Goal: Task Accomplishment & Management: Use online tool/utility

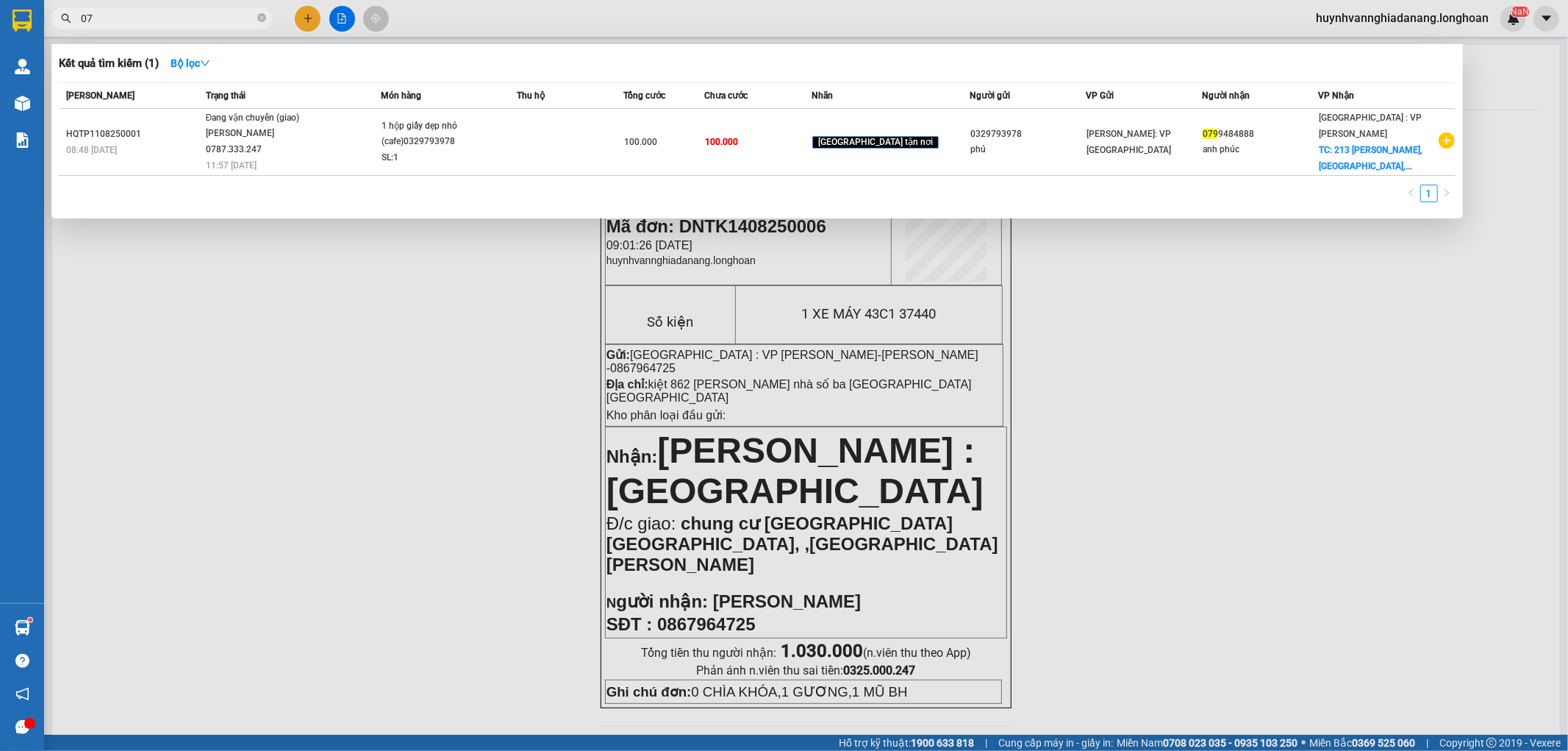
type input "0"
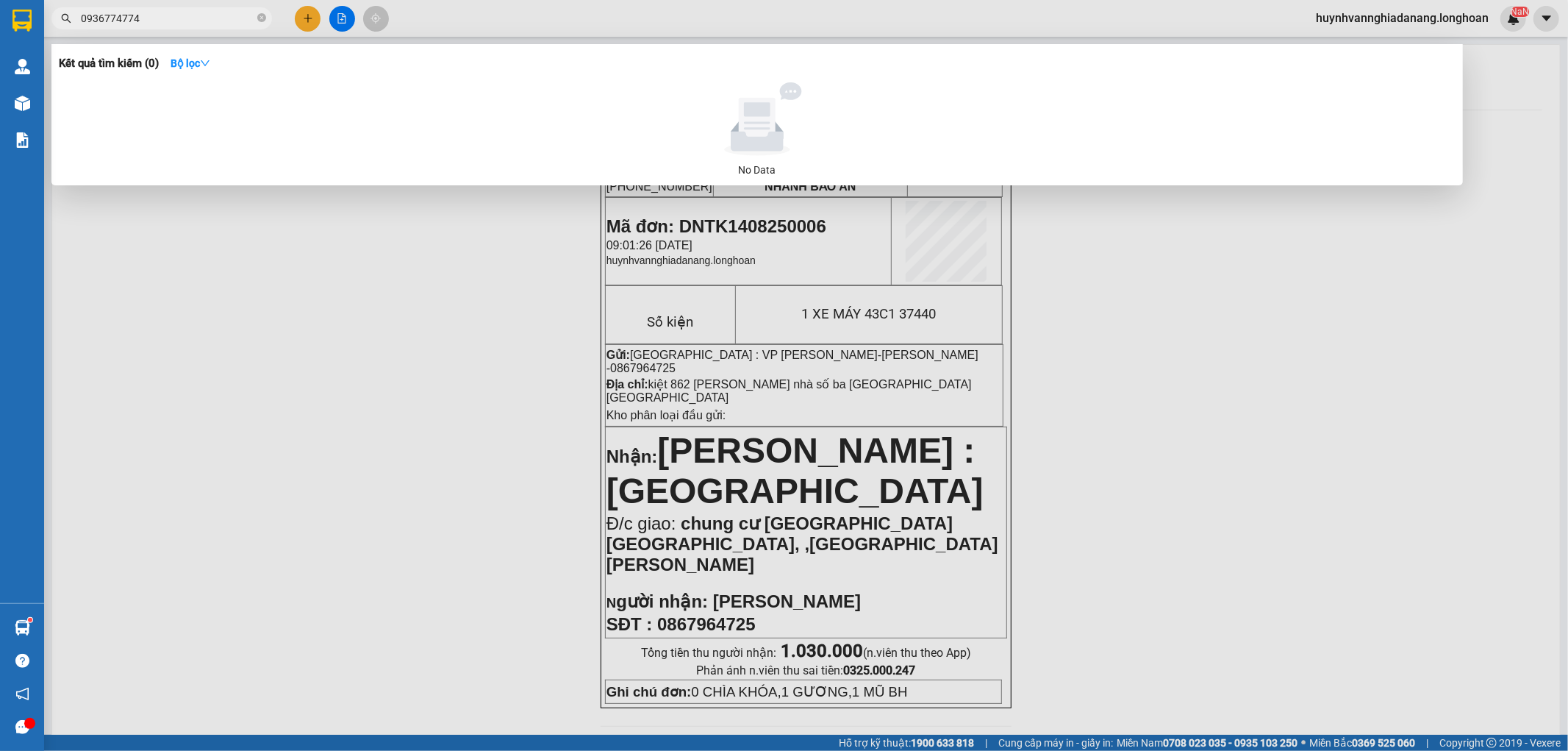
click at [97, 20] on input "0936774774" at bounding box center [167, 18] width 173 height 16
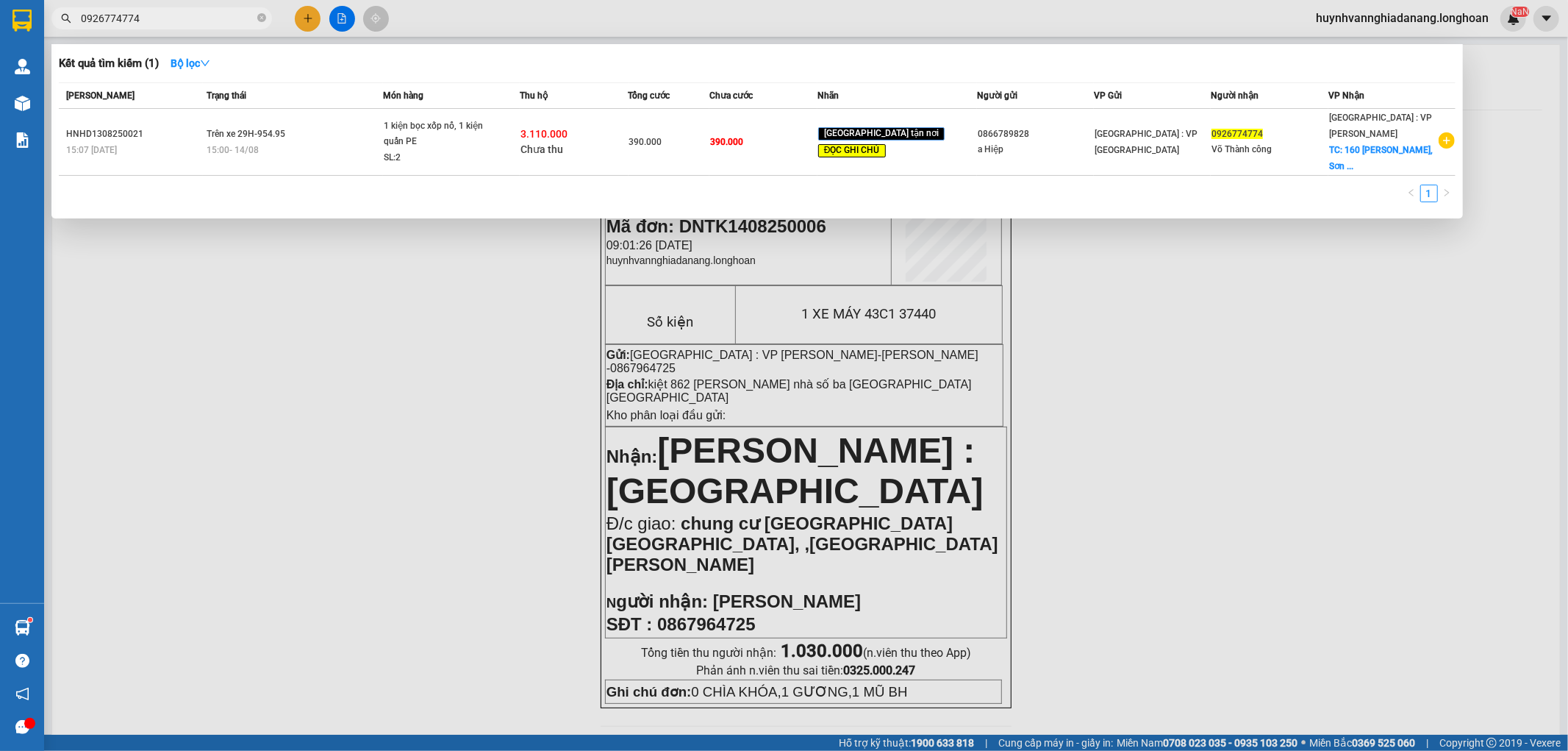
click at [182, 10] on input "0926774774" at bounding box center [167, 18] width 173 height 16
type input "0"
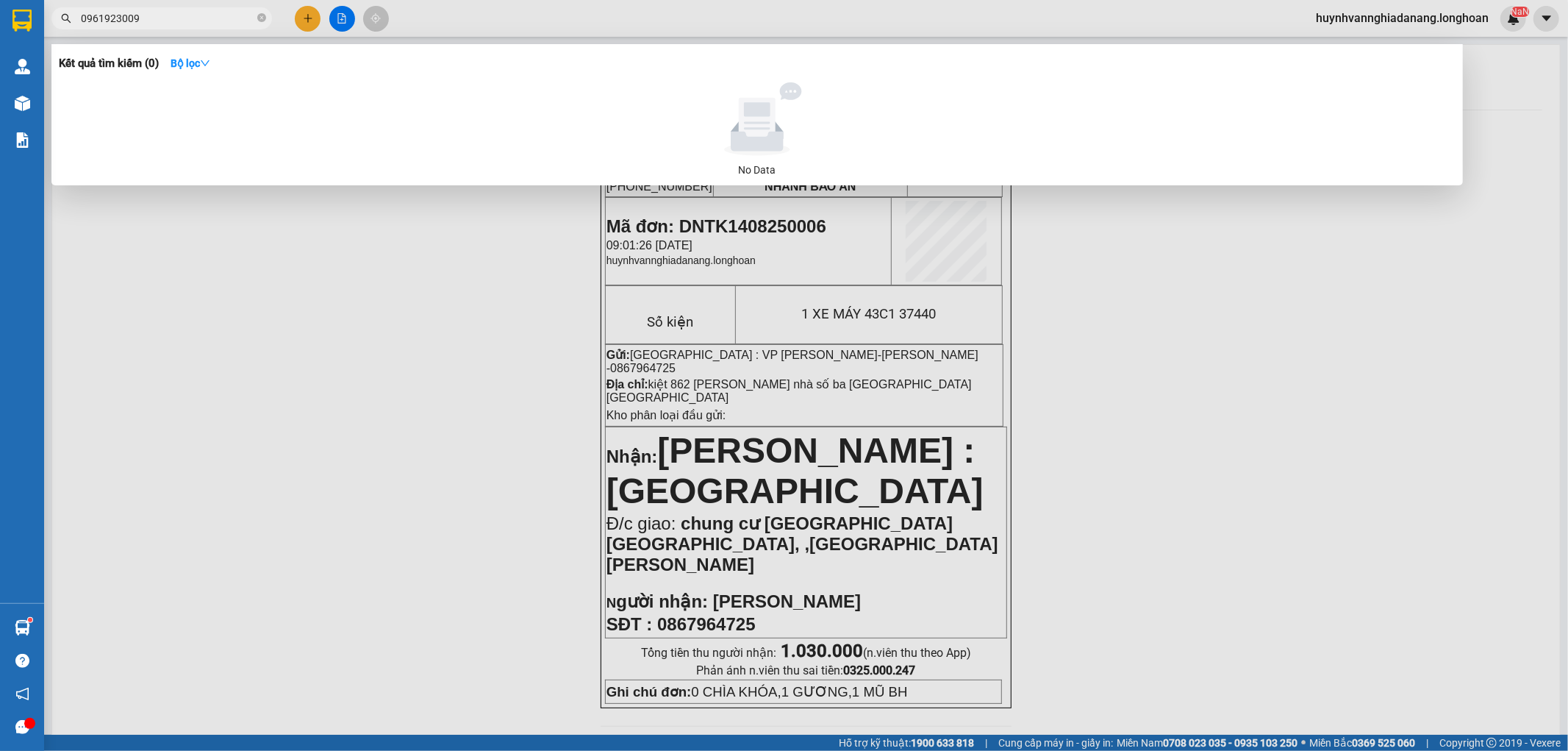
click at [152, 24] on input "0961923009" at bounding box center [167, 18] width 173 height 16
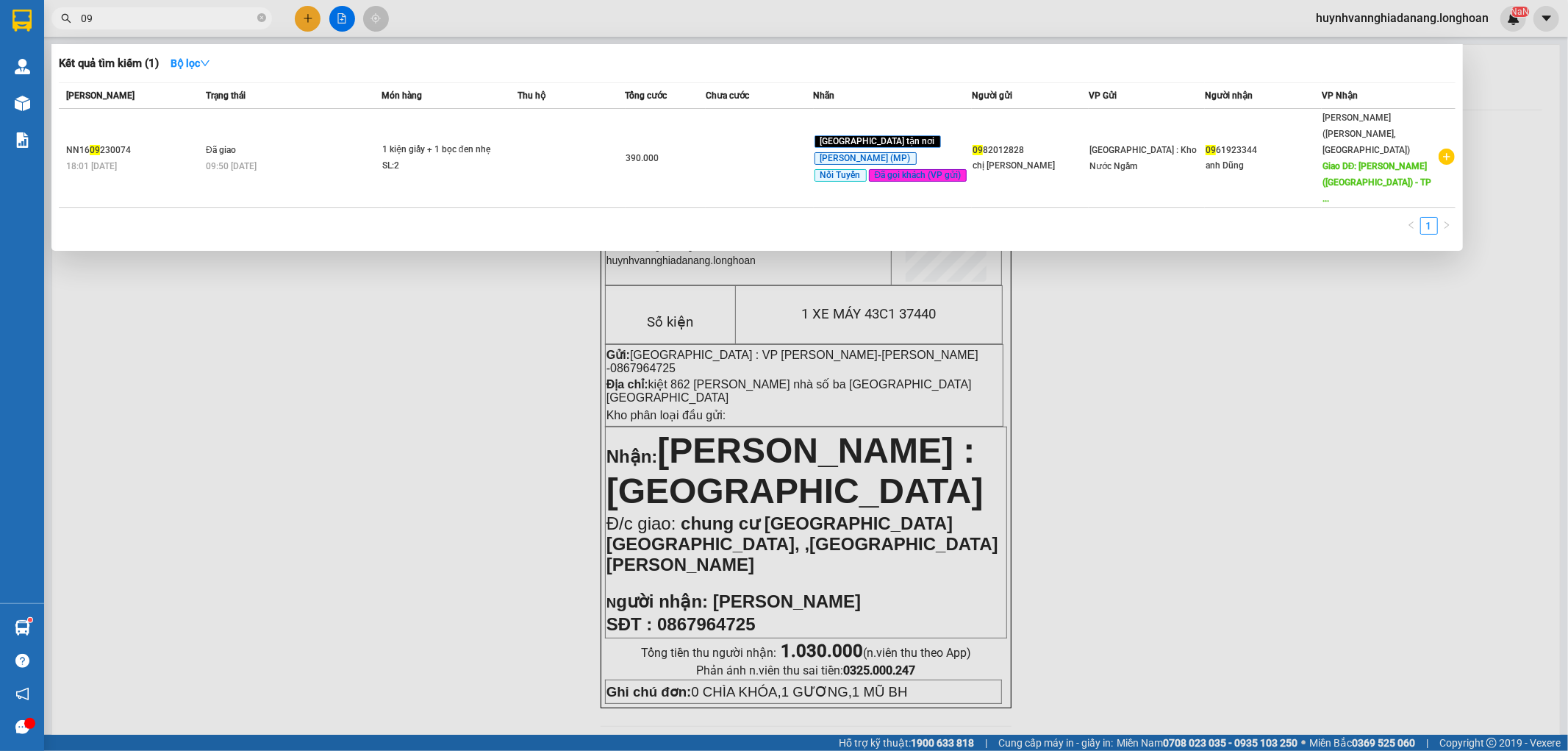
type input "0"
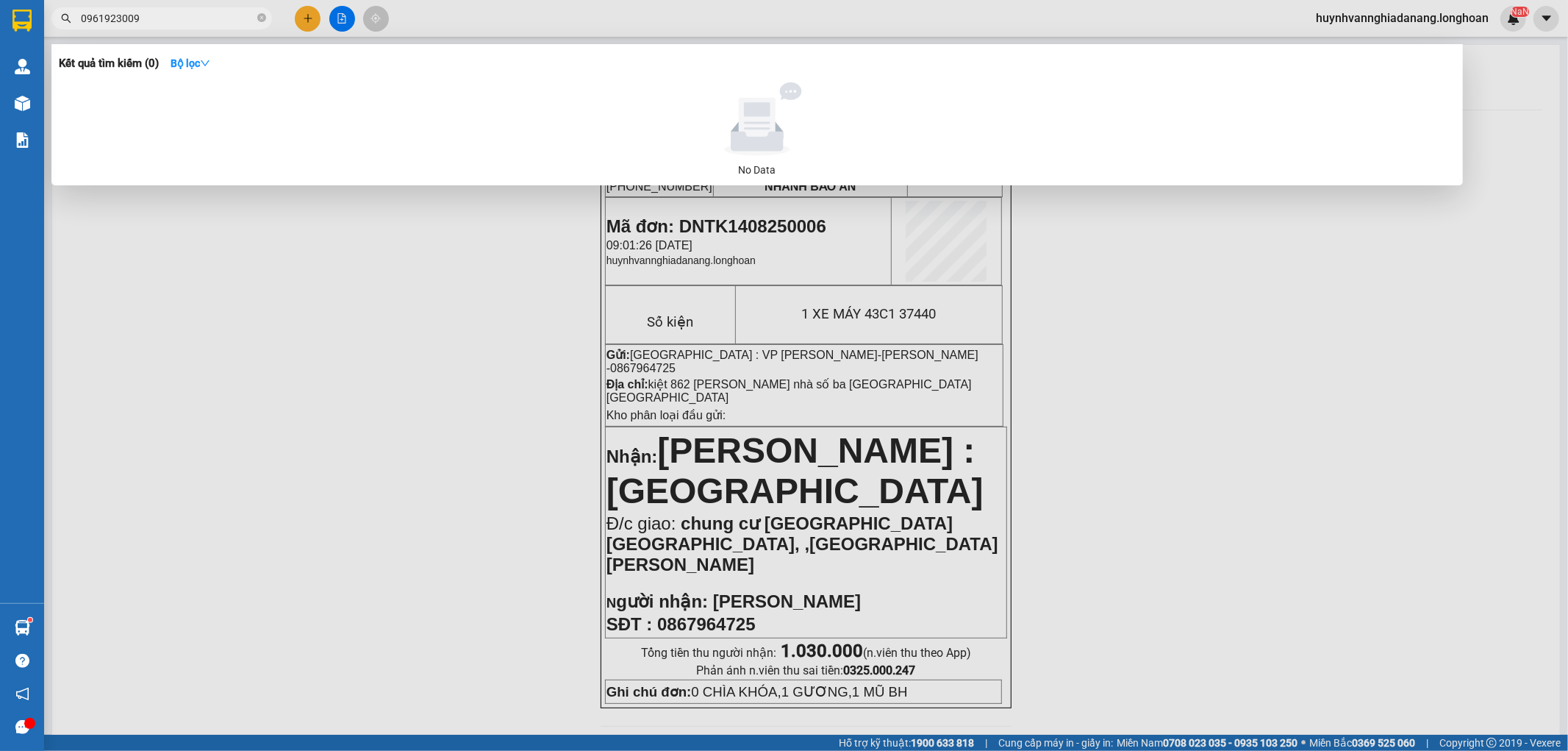
type input "0961923009"
click at [184, 18] on input "0961923009" at bounding box center [167, 18] width 173 height 16
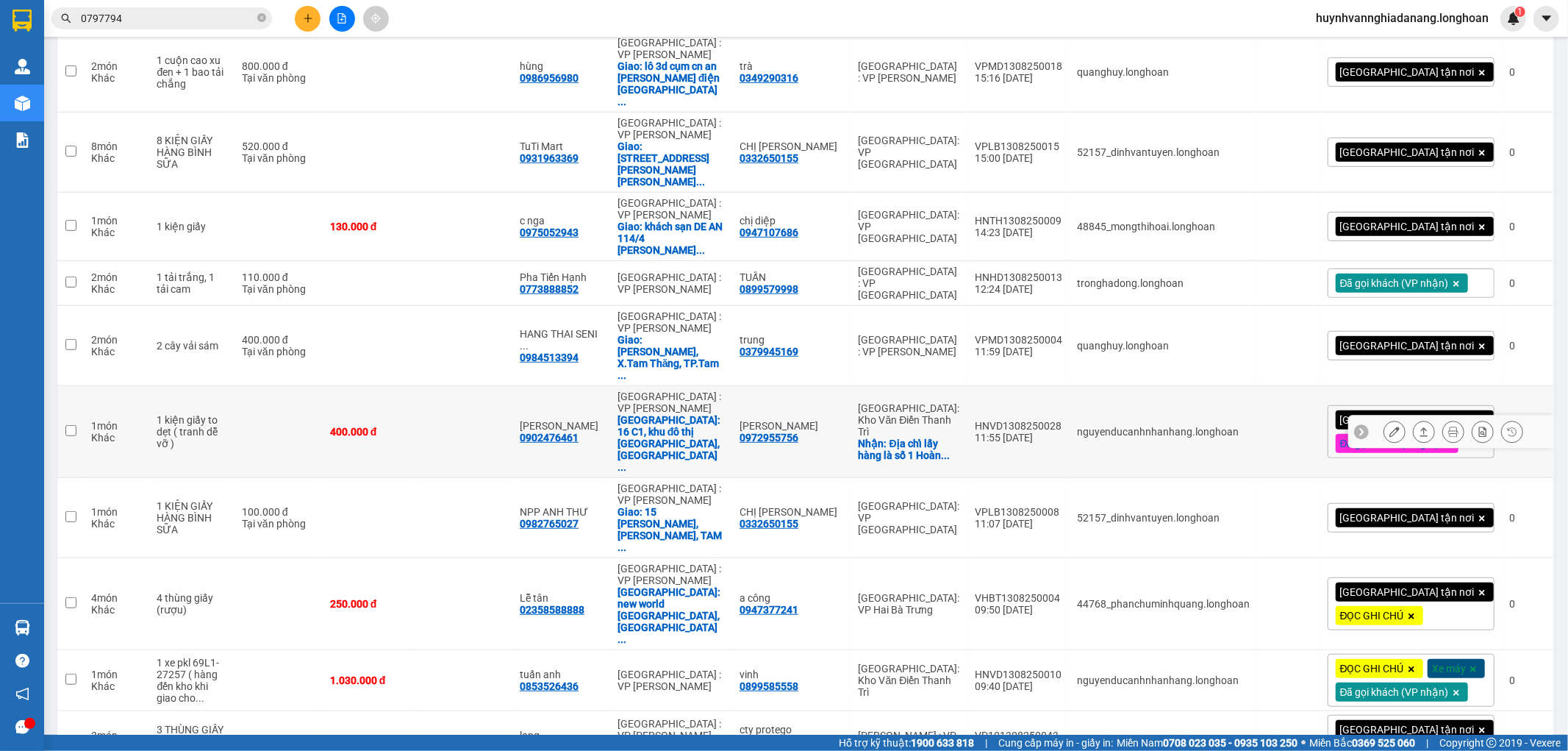
scroll to position [653, 0]
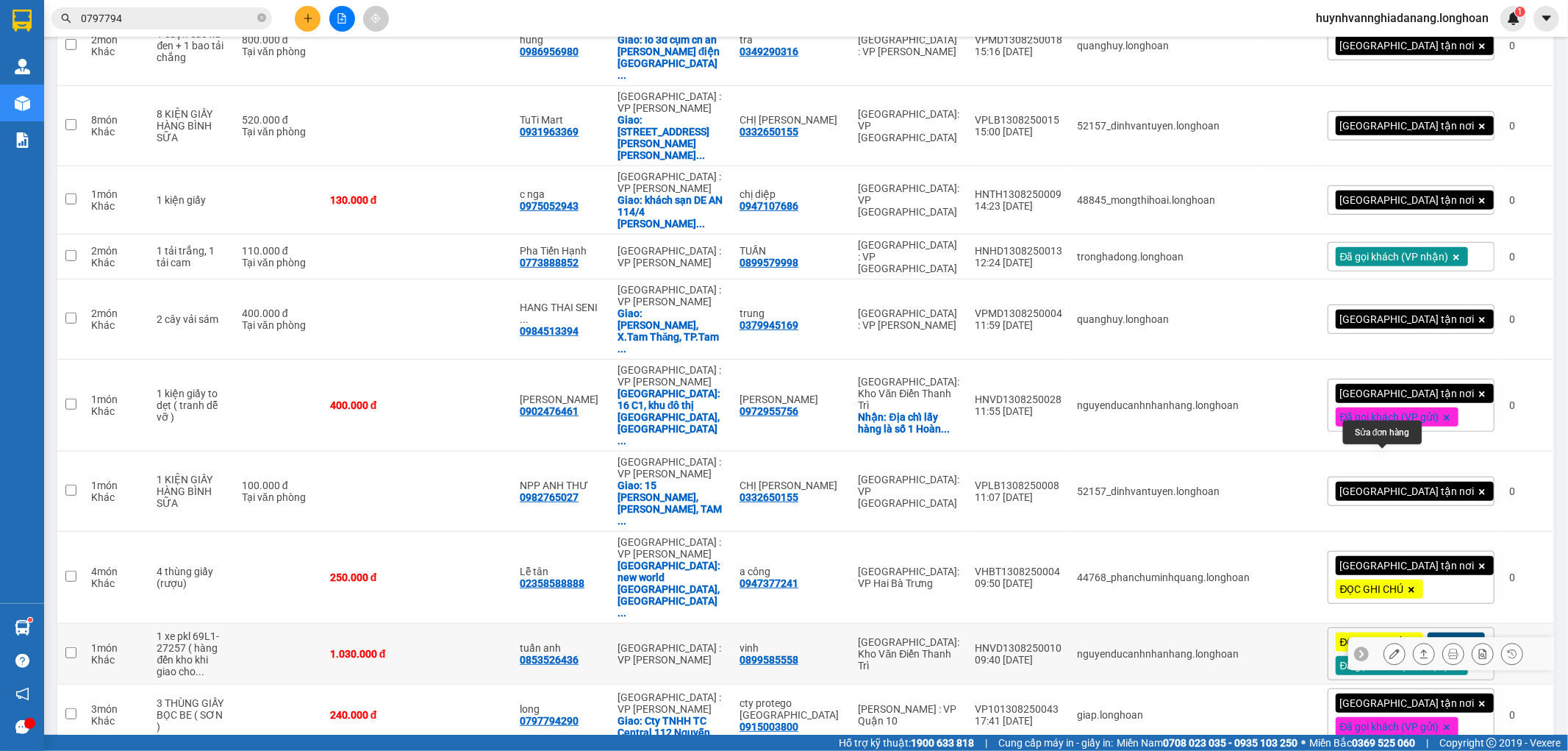
click at [1388, 641] on button at bounding box center [1395, 654] width 20 height 26
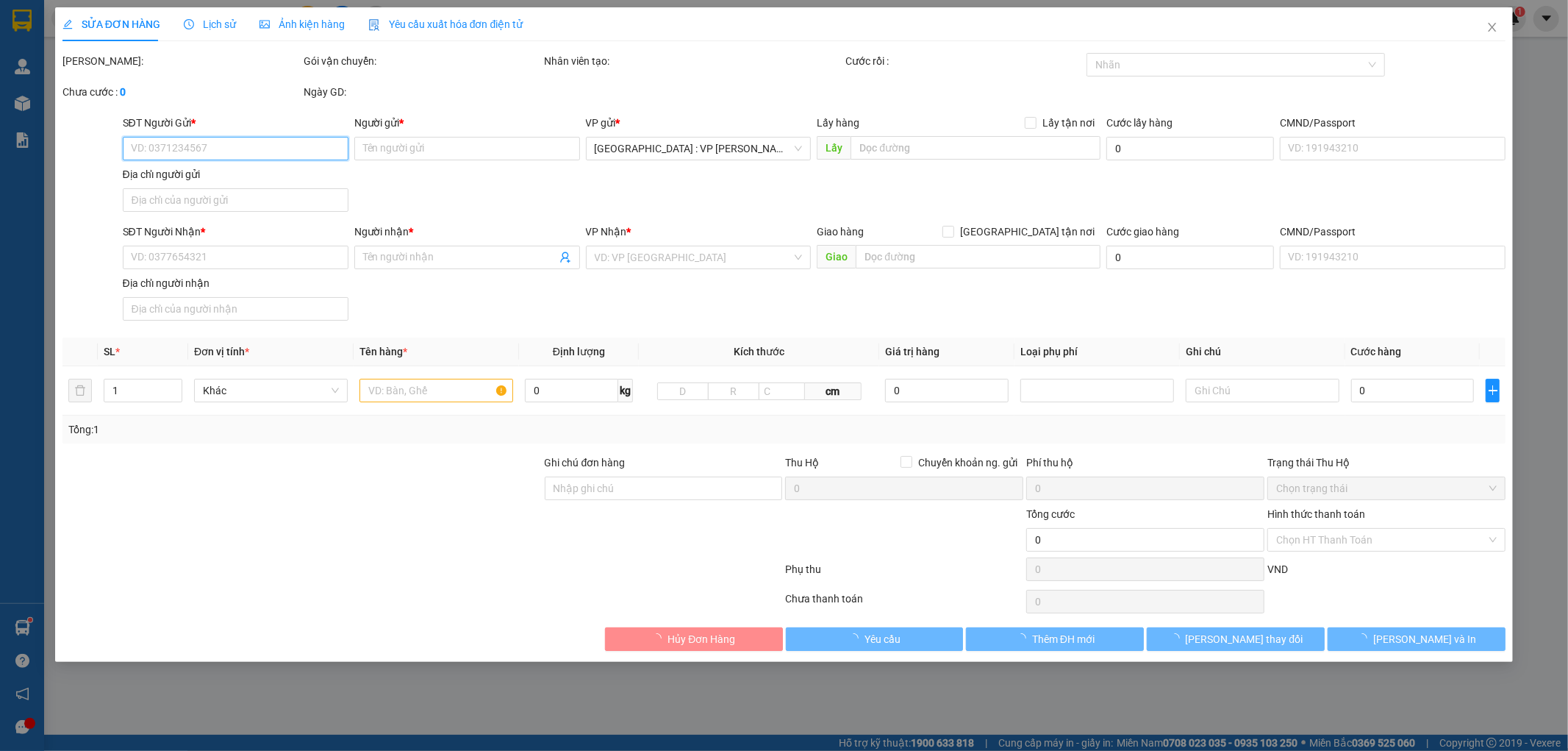
type input "0899585558"
type input "vinh"
type input "0853526436"
type input "tuấn anh"
type input "chìa khóa quấn tay lái ( không giấy tờ ) ( có hóa đơn )"
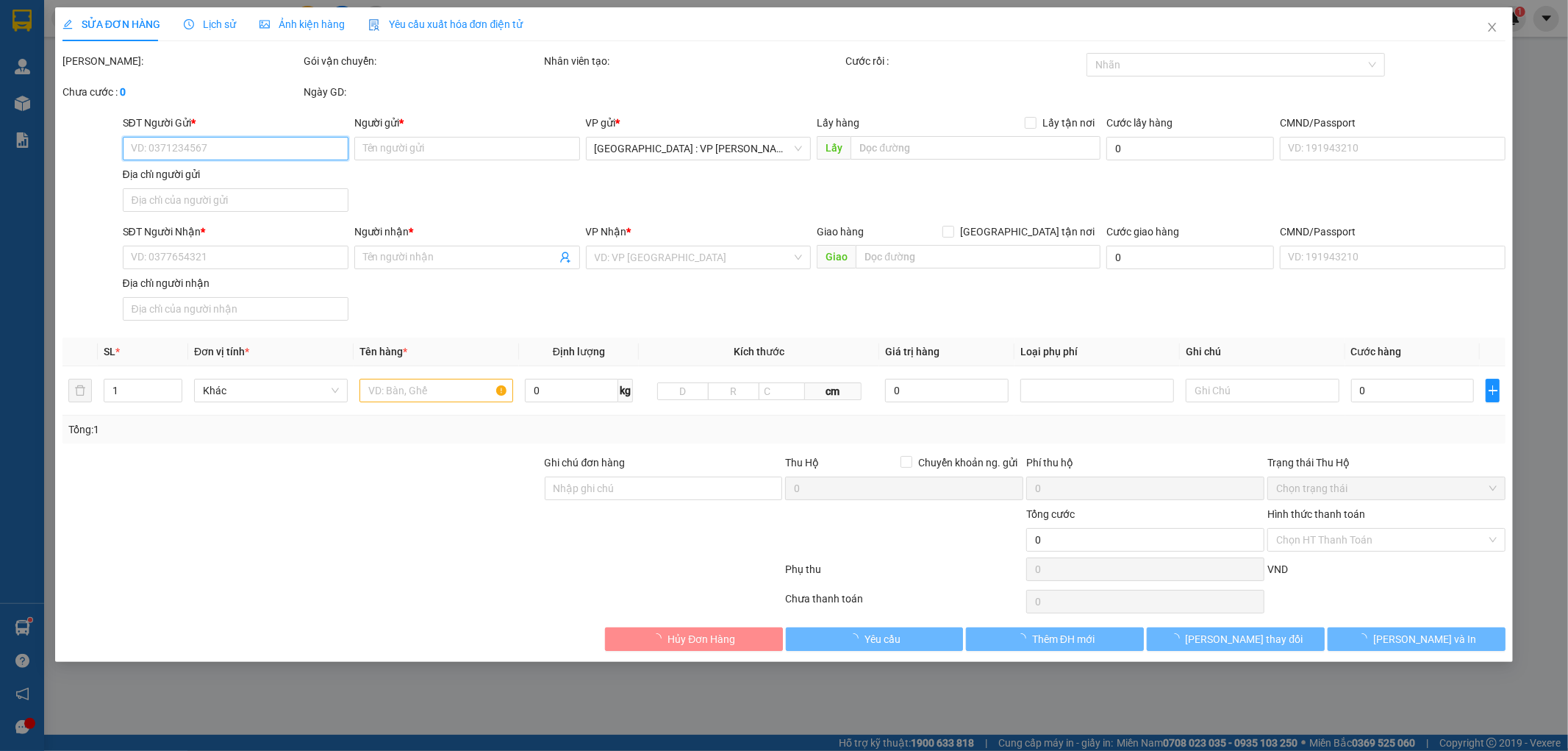
type input "1.030.000"
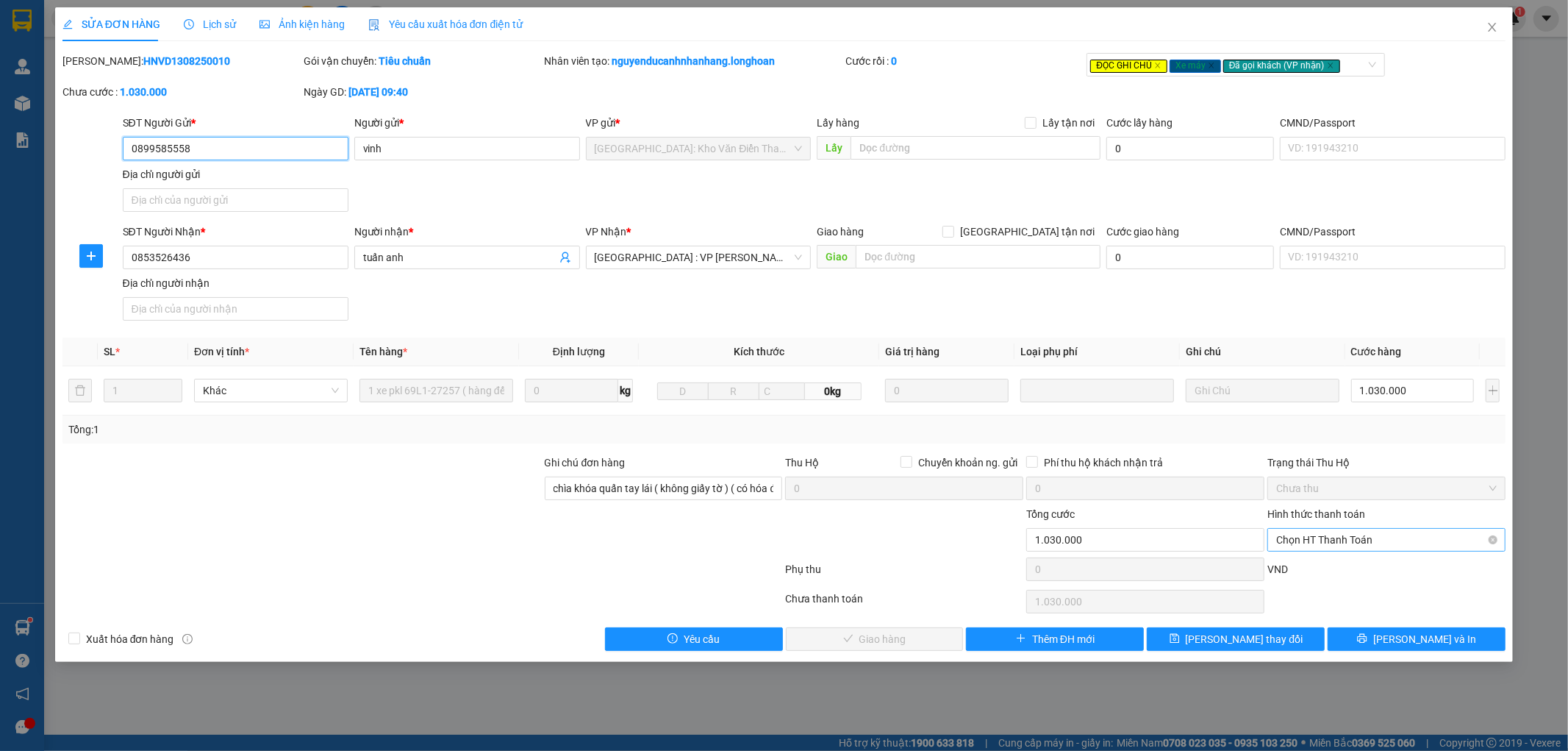
click at [1361, 540] on span "Chọn HT Thanh Toán" at bounding box center [1386, 540] width 220 height 22
click at [1345, 567] on div "Tại văn phòng" at bounding box center [1387, 569] width 220 height 16
click at [918, 568] on div "Phụ thu" at bounding box center [904, 574] width 241 height 26
type input "1.030.000"
click at [1432, 638] on span "Lưu và In" at bounding box center [1424, 639] width 103 height 16
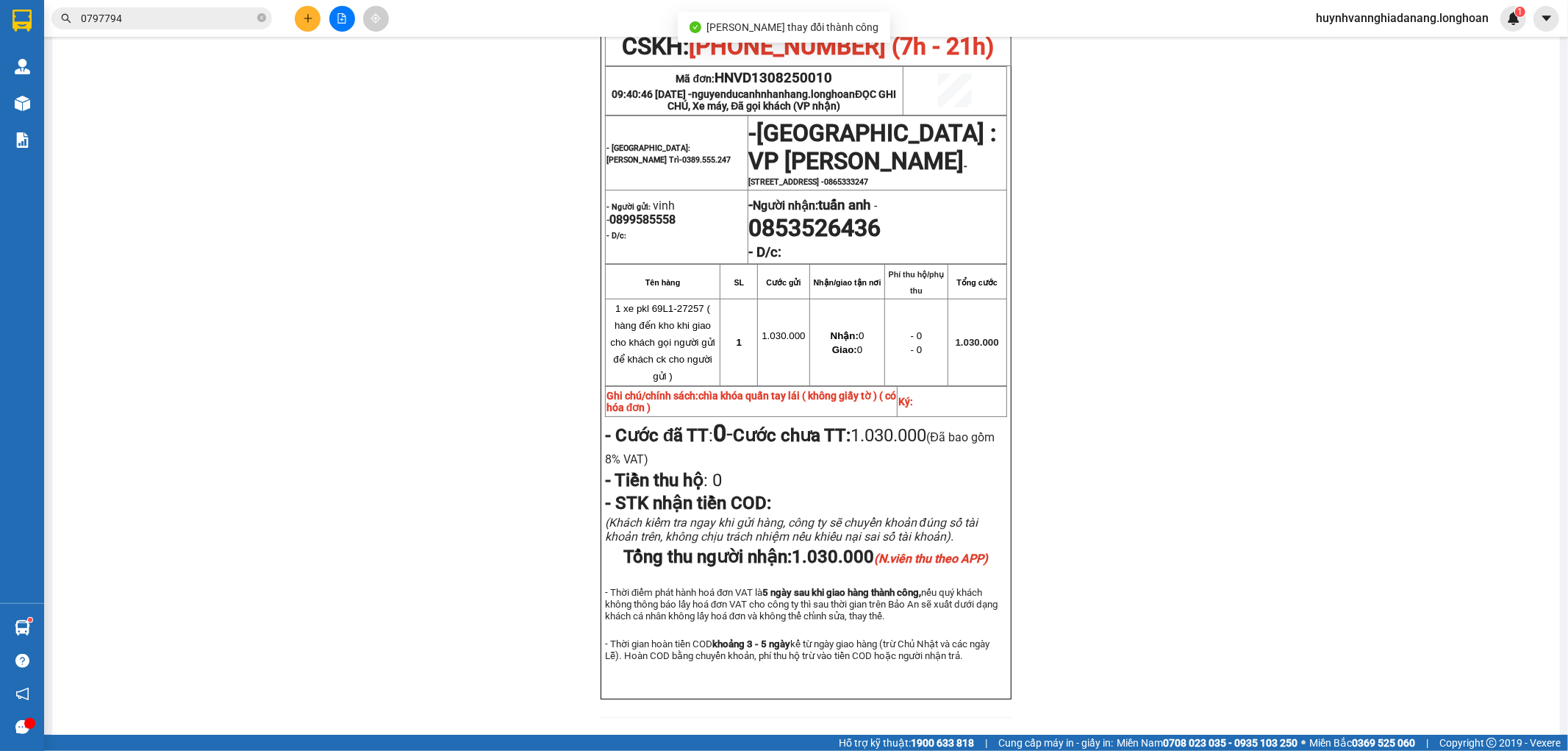
scroll to position [163, 0]
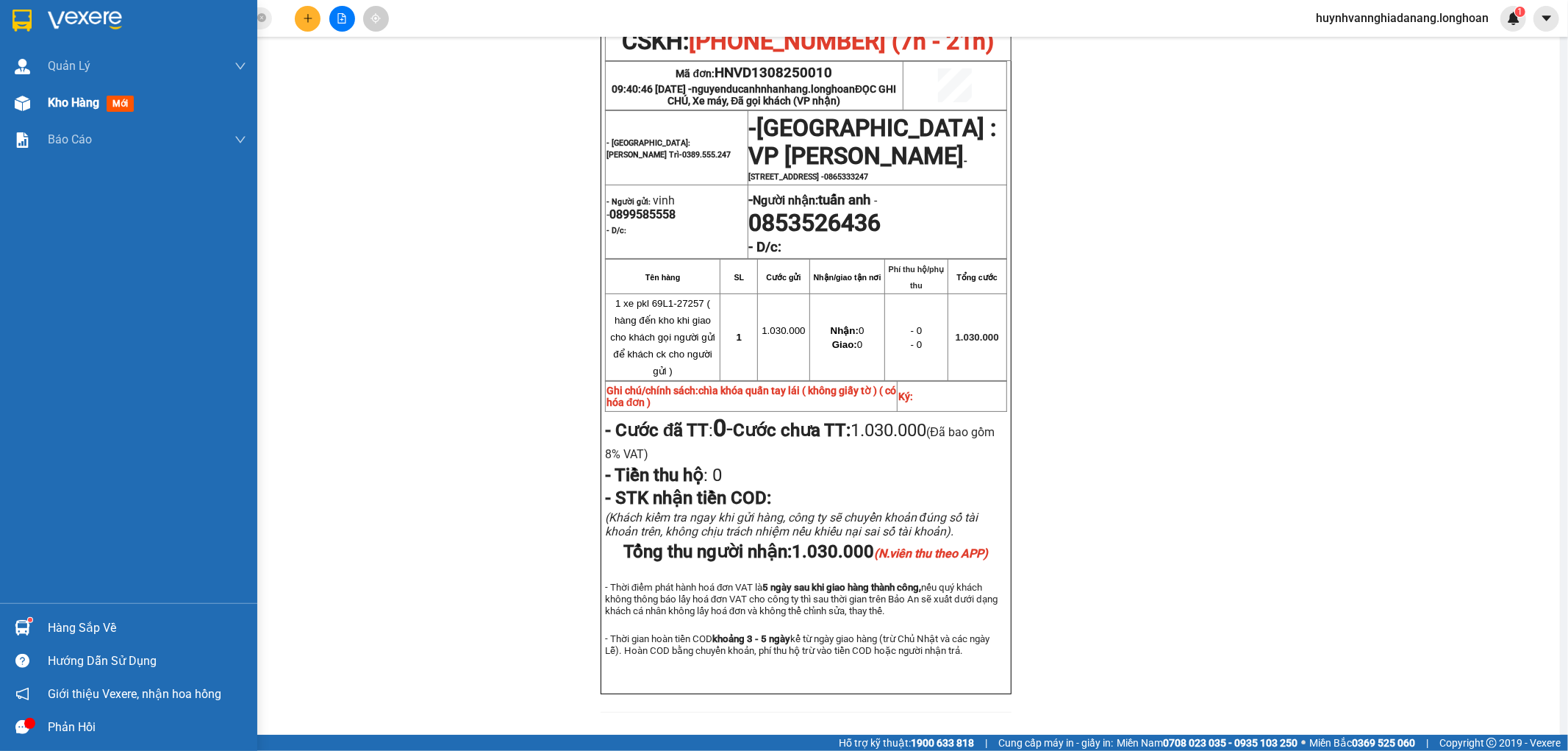
click at [60, 109] on span "Kho hàng" at bounding box center [74, 103] width 52 height 14
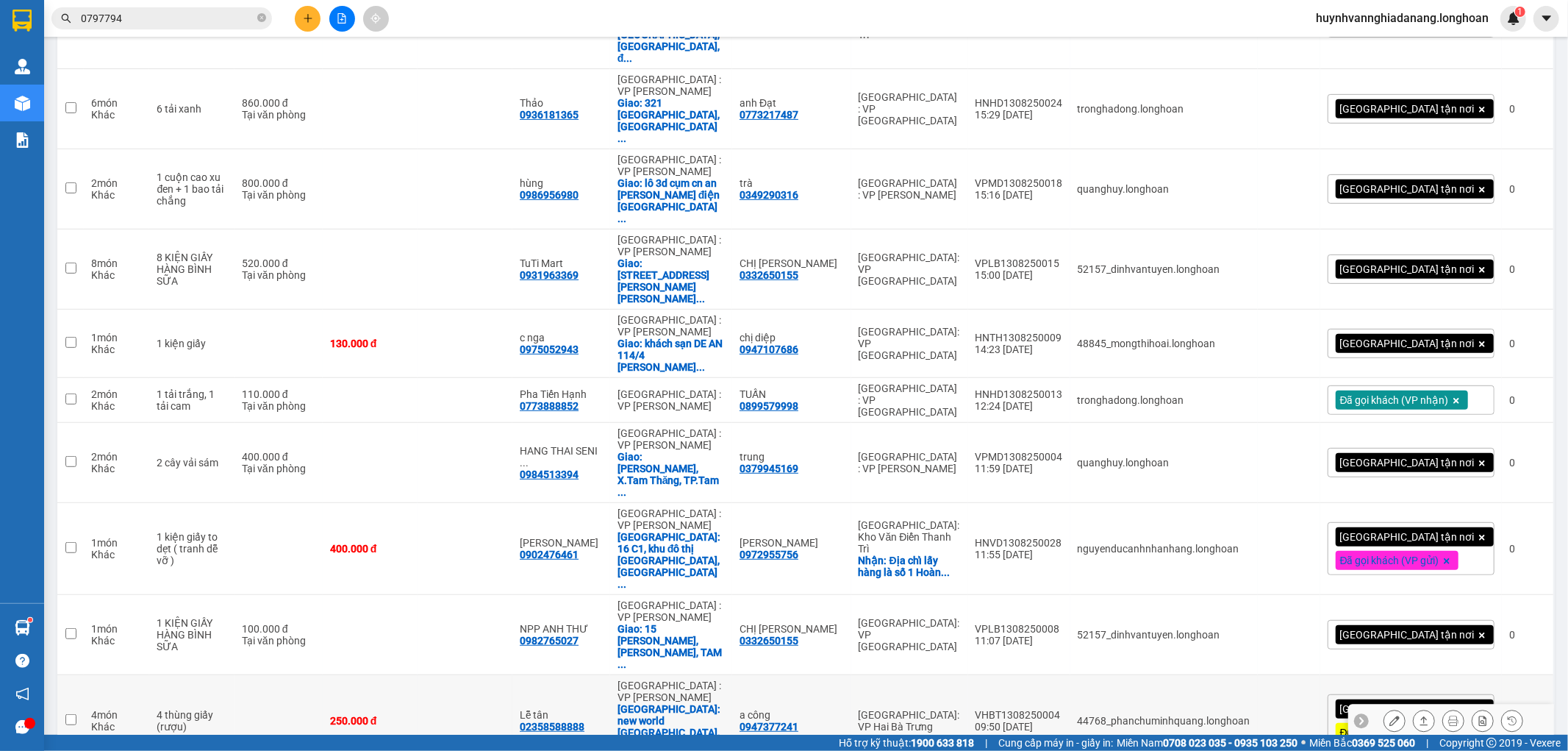
scroll to position [571, 0]
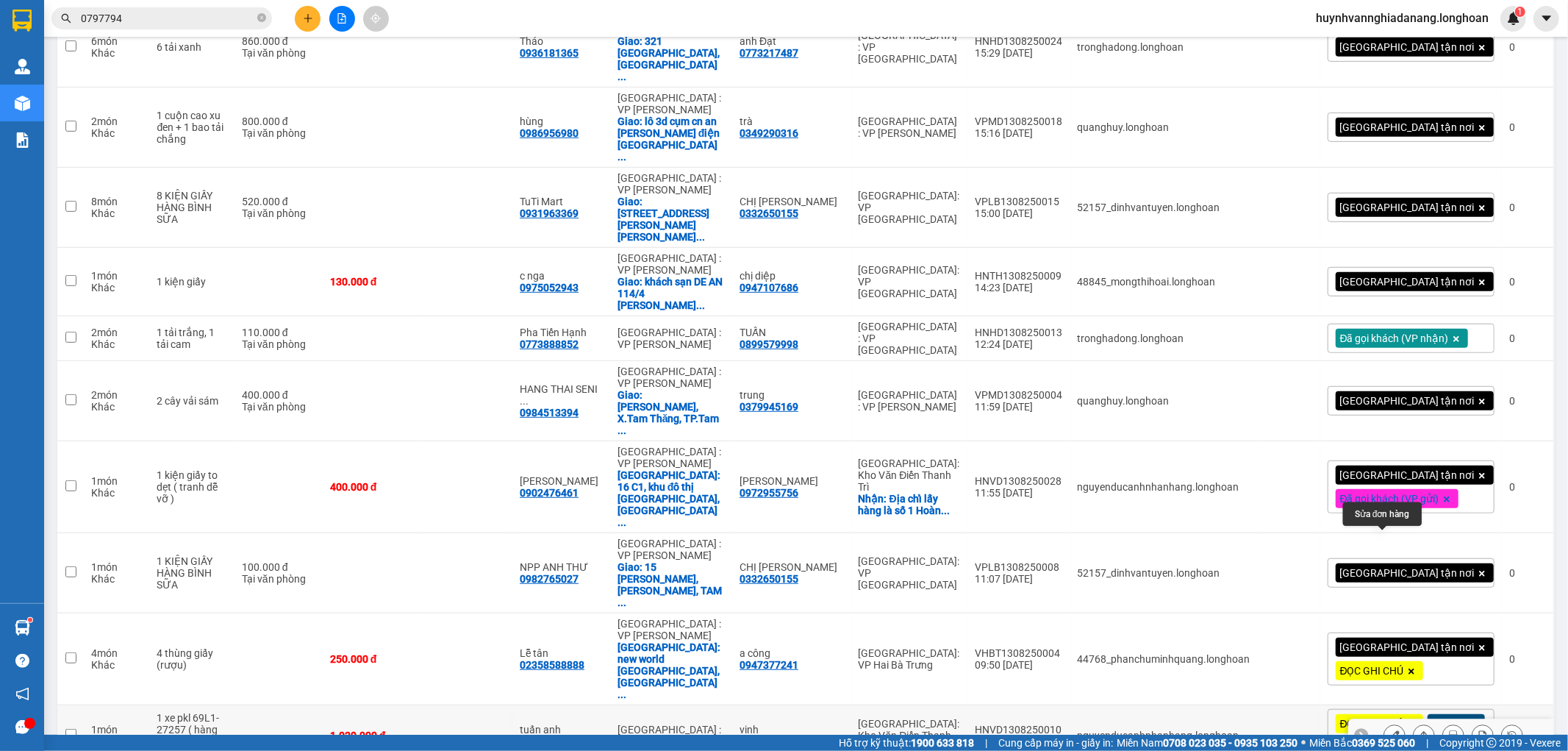
click at [1389, 731] on icon at bounding box center [1394, 735] width 10 height 10
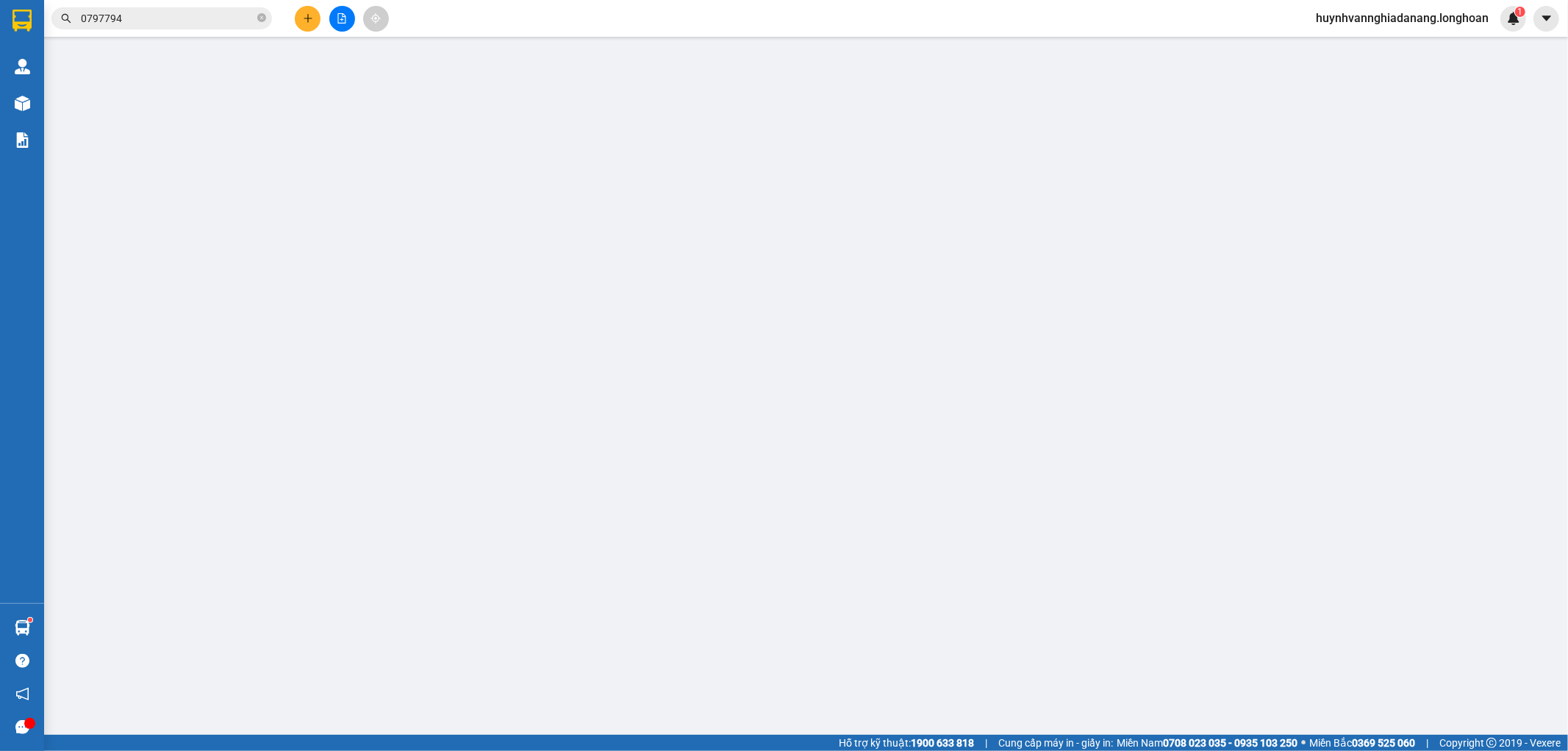
type input "0899585558"
type input "vinh"
type input "0853526436"
type input "tuấn anh"
type input "chìa khóa quấn tay lái ( không giấy tờ ) ( có hóa đơn )"
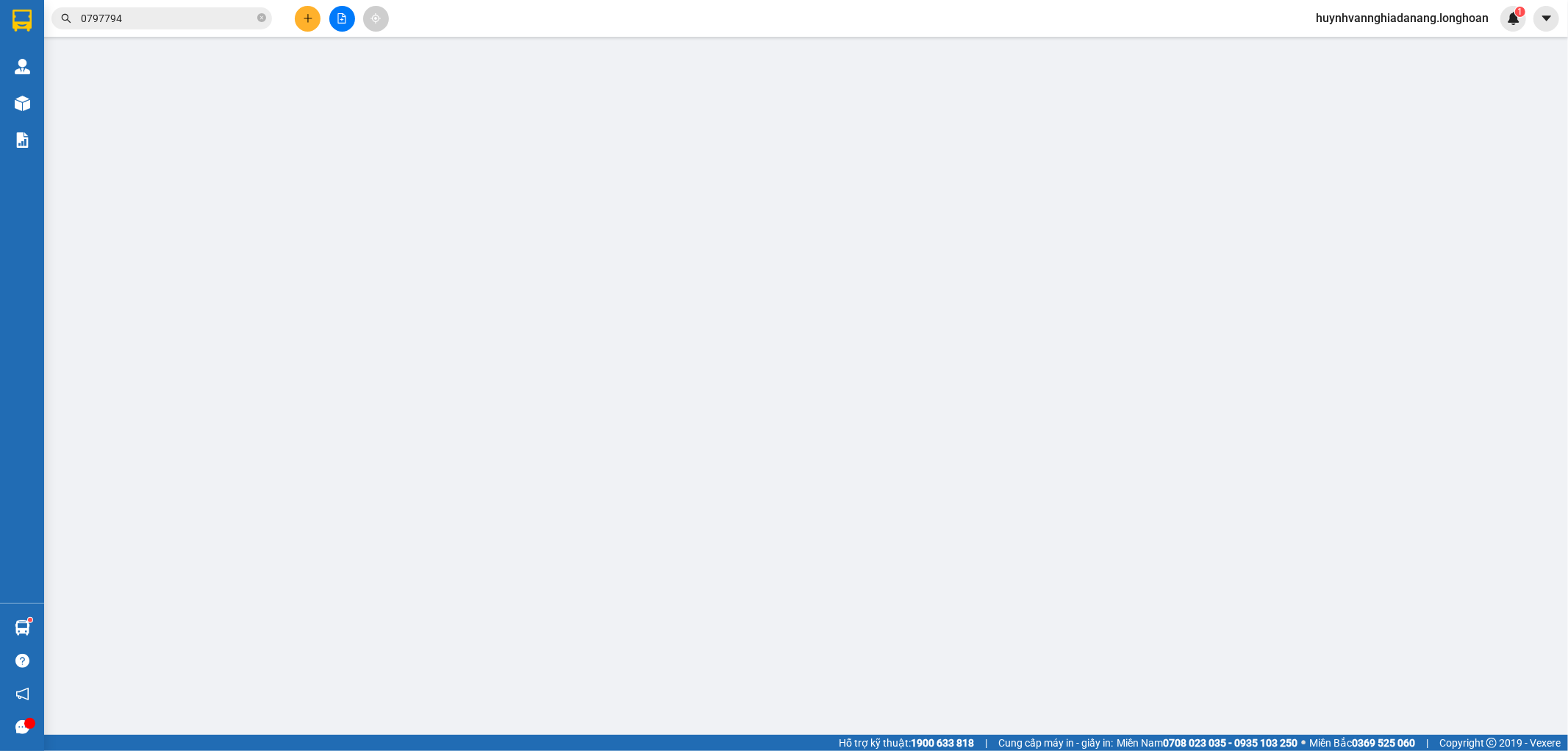
type input "1.030.000"
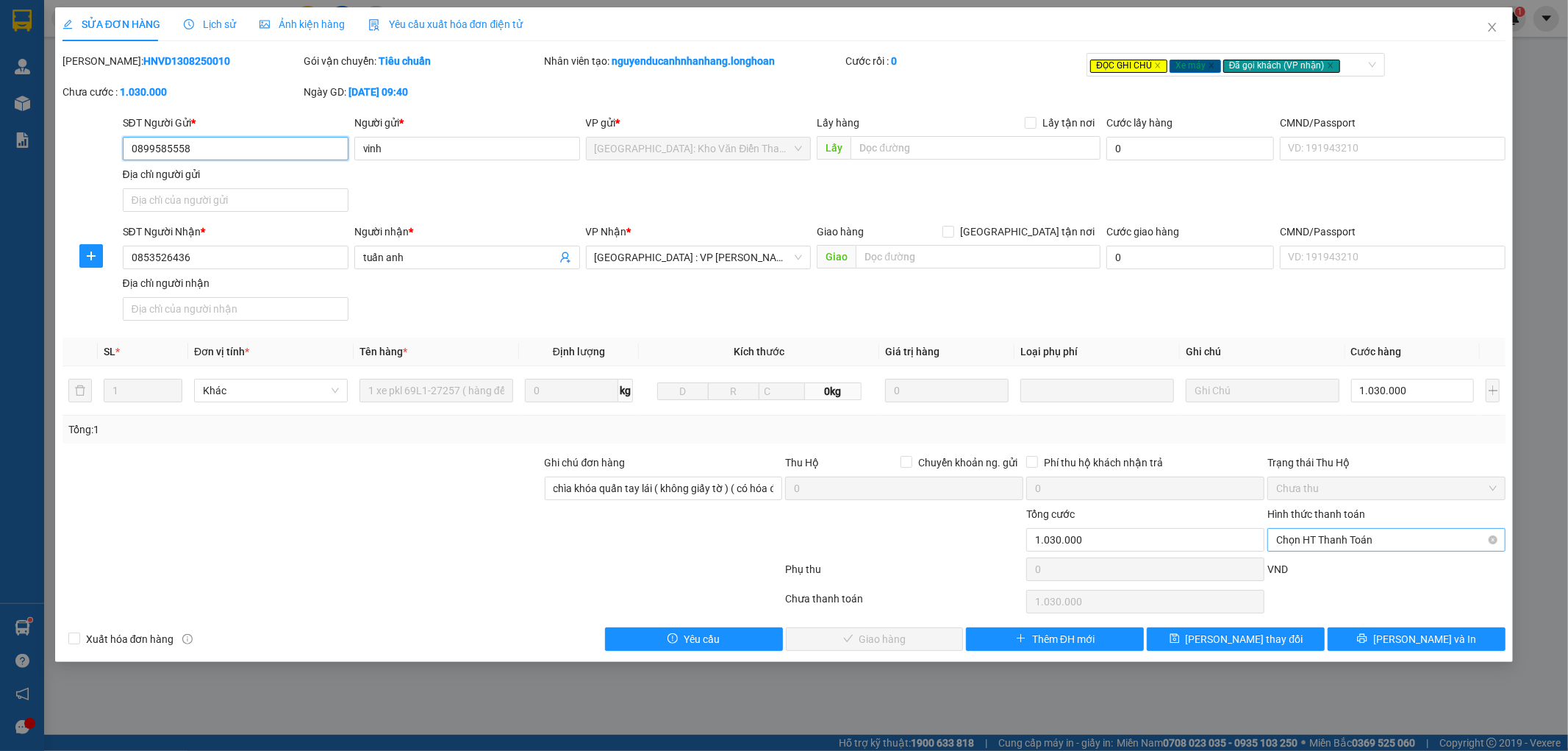
click at [1349, 546] on span "Chọn HT Thanh Toán" at bounding box center [1386, 540] width 220 height 22
click at [1343, 564] on div "Tại văn phòng" at bounding box center [1387, 569] width 220 height 16
type input "0"
click at [912, 642] on span "Lưu và Giao hàng" at bounding box center [885, 639] width 141 height 16
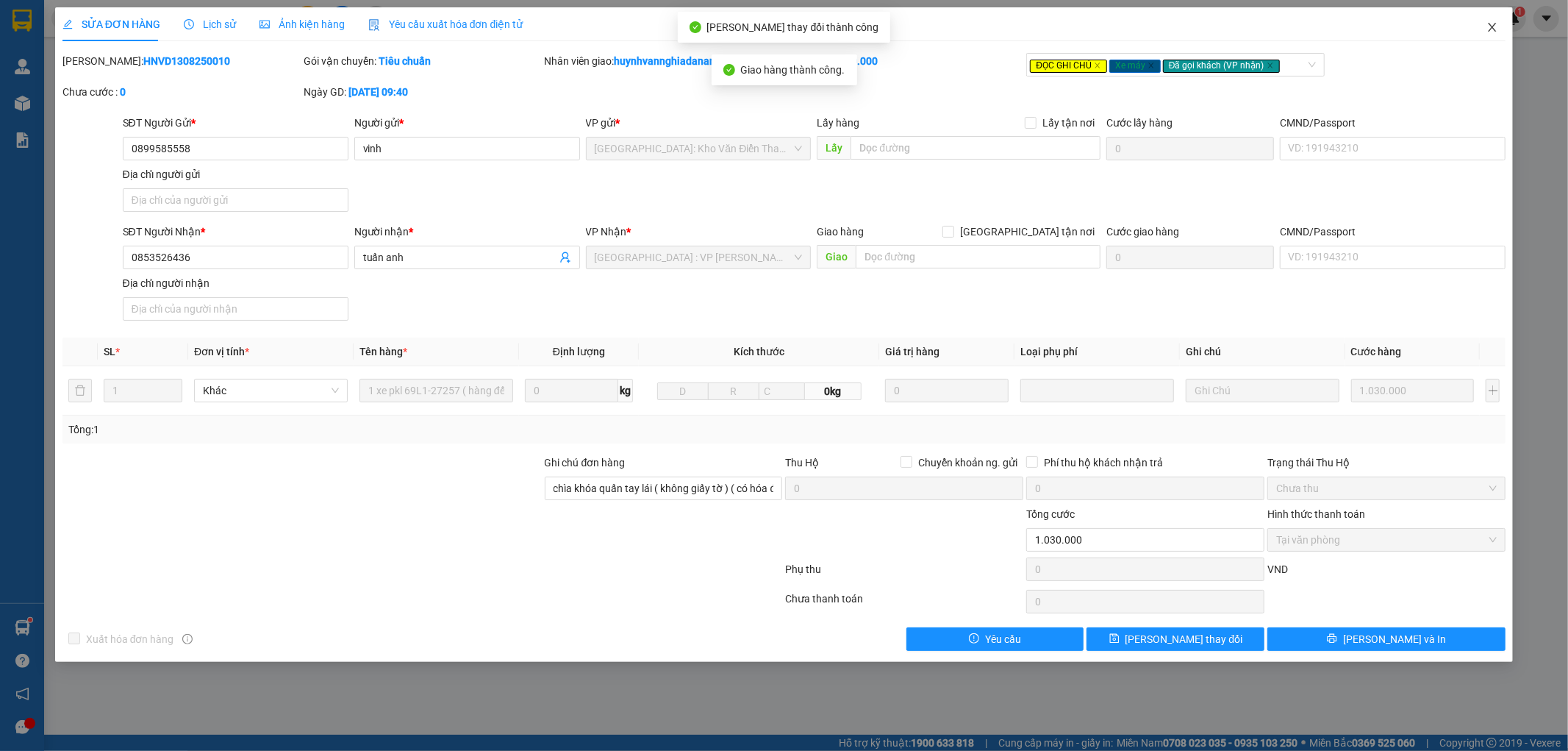
click at [1490, 25] on icon "close" at bounding box center [1493, 27] width 8 height 9
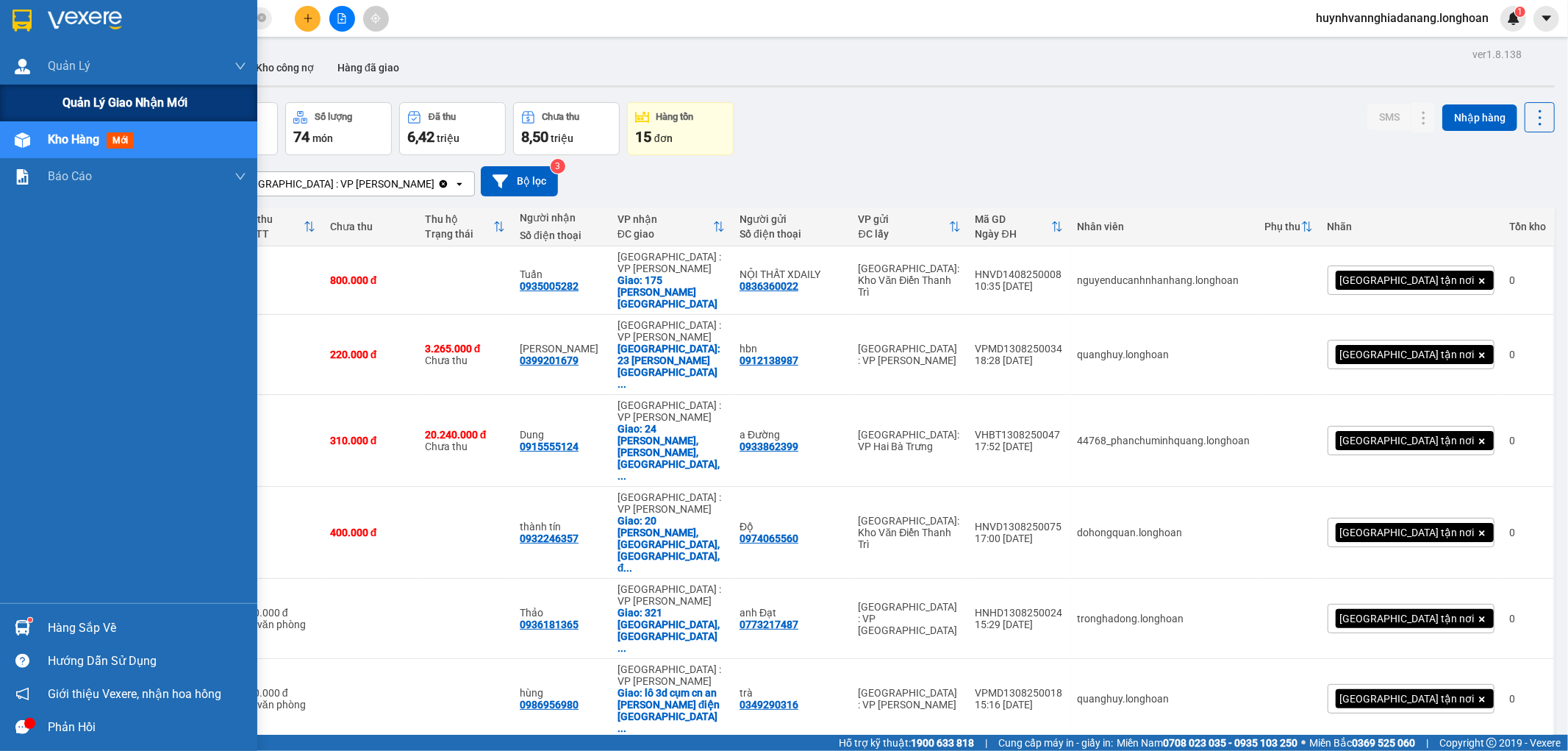
click at [123, 100] on span "Quản lý giao nhận mới" at bounding box center [125, 102] width 125 height 18
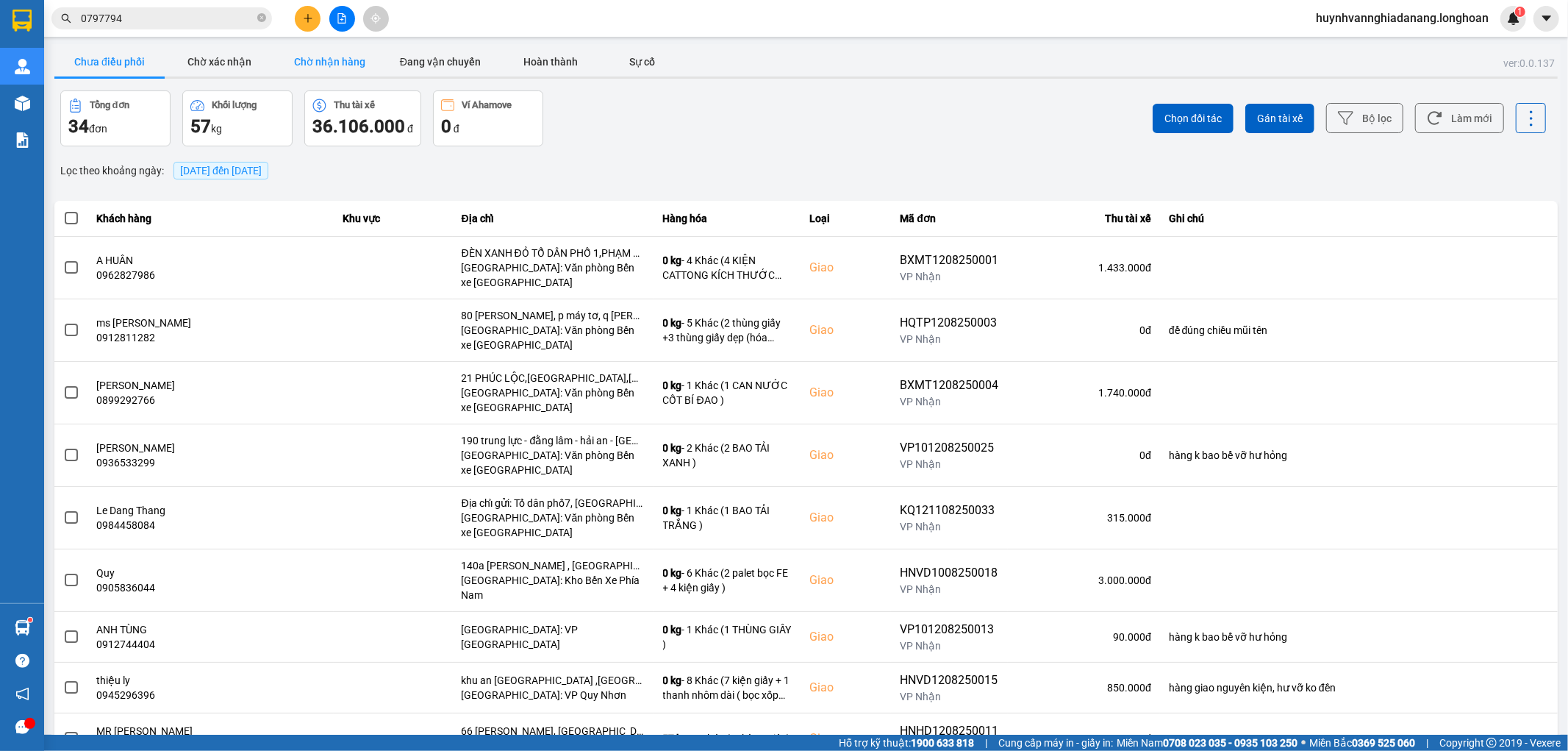
click at [344, 64] on button "Chờ nhận hàng" at bounding box center [330, 61] width 111 height 29
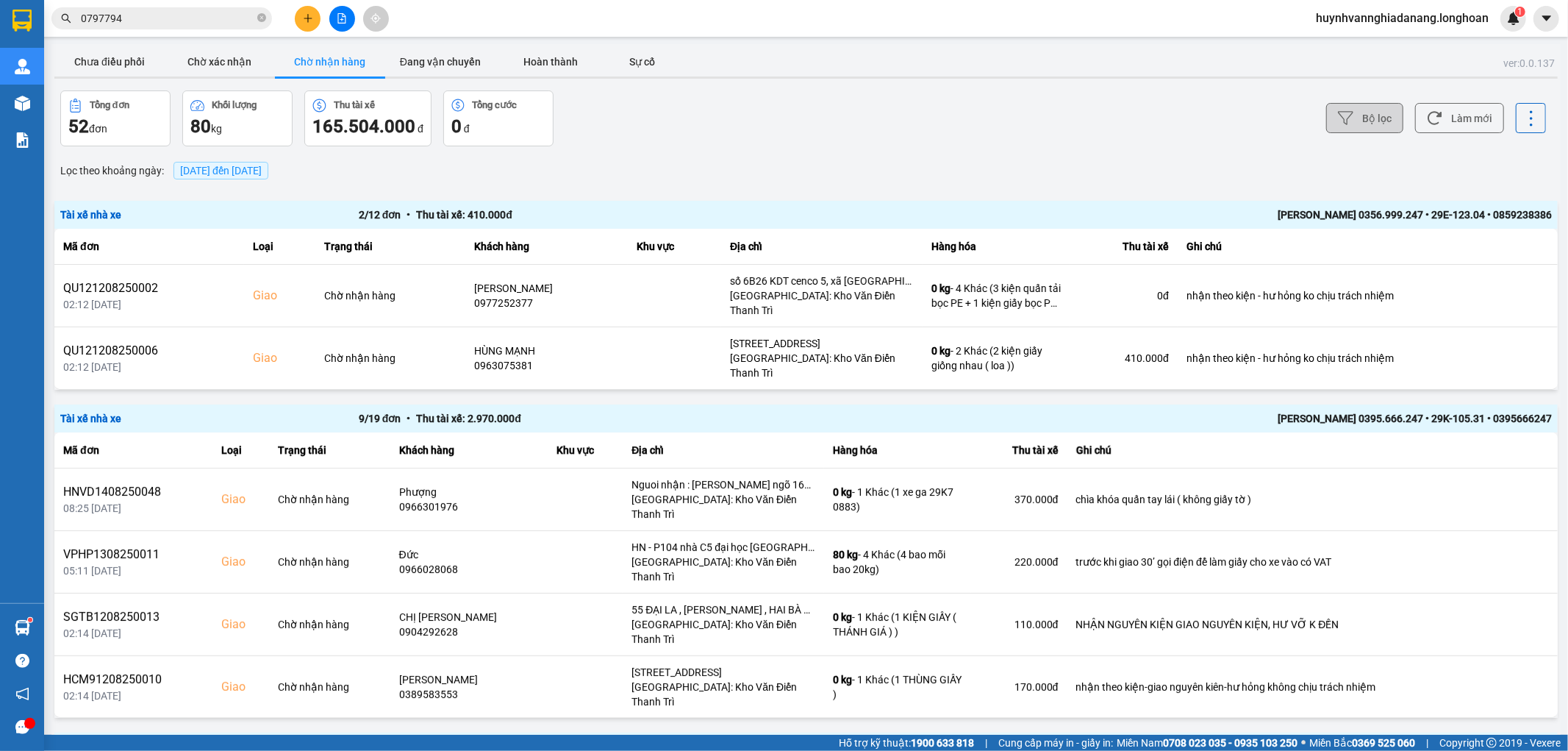
click at [1362, 122] on button "Bộ lọc" at bounding box center [1365, 118] width 77 height 30
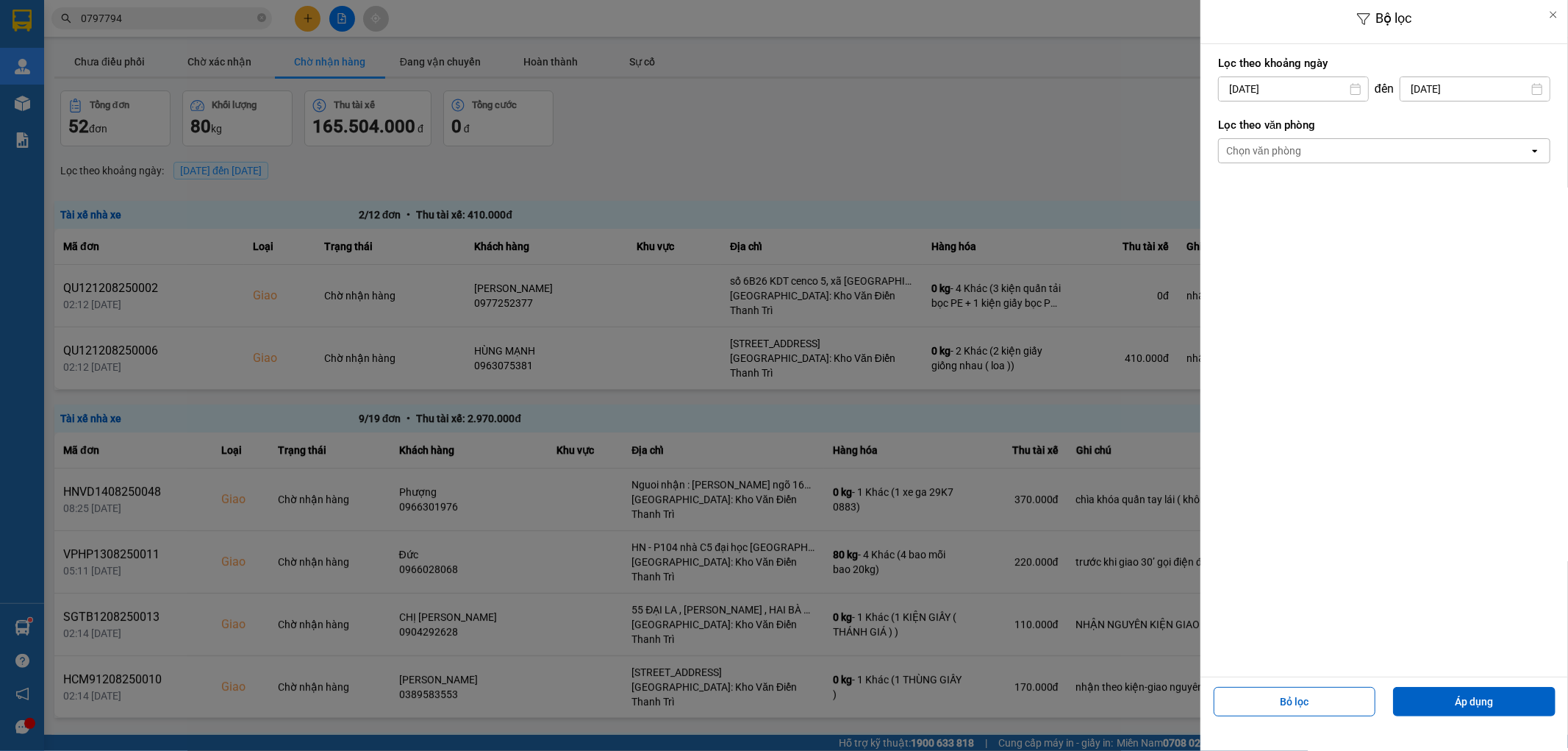
click at [1317, 90] on input "15/08/2025" at bounding box center [1293, 89] width 149 height 24
click at [1341, 200] on div "1" at bounding box center [1344, 196] width 20 height 17
type input "01/08/2025"
click at [1332, 151] on div "Chọn văn phòng" at bounding box center [1374, 151] width 311 height 24
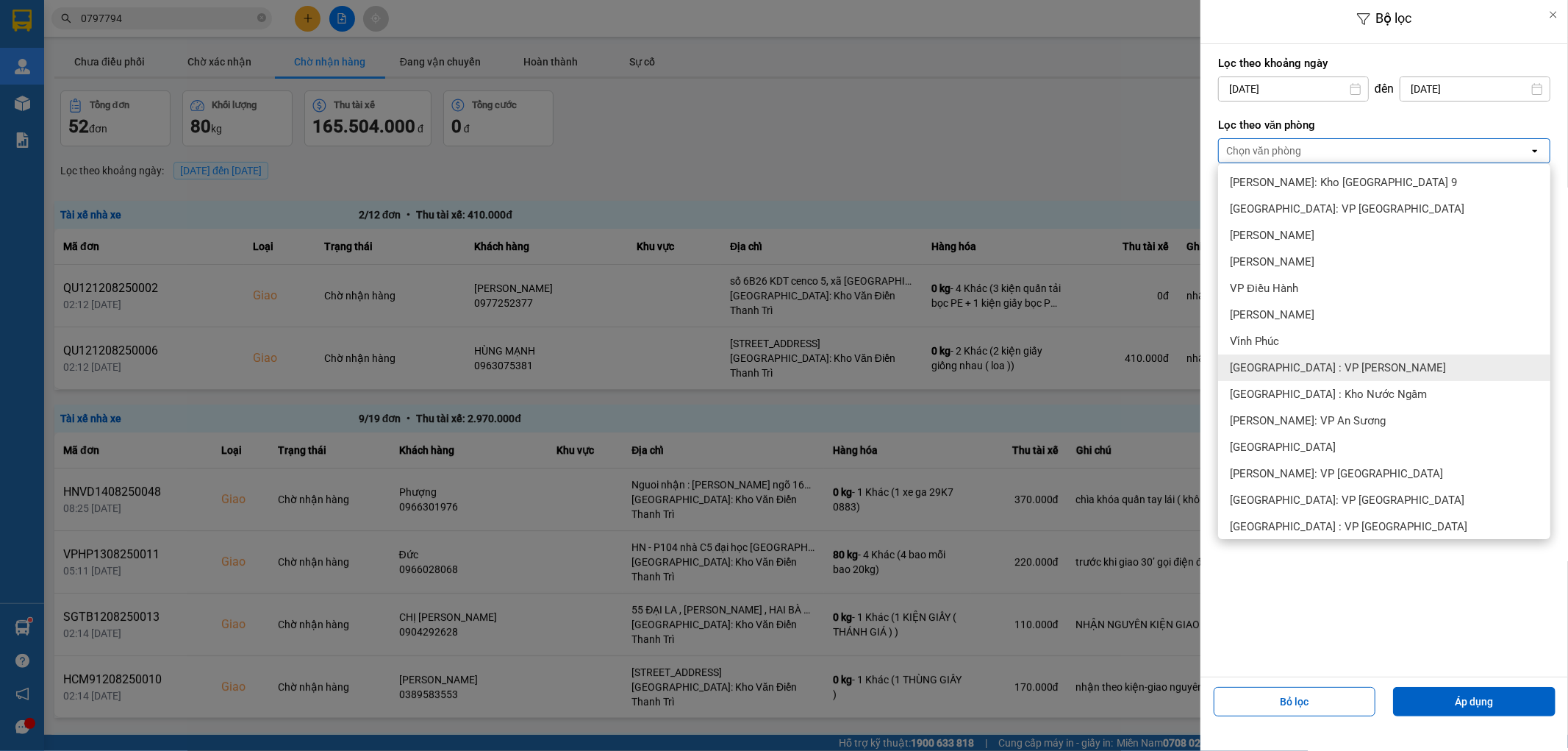
drag, startPoint x: 1355, startPoint y: 365, endPoint x: 1355, endPoint y: 382, distance: 17.0
click at [1355, 369] on div "[GEOGRAPHIC_DATA] : VP [PERSON_NAME]" at bounding box center [1384, 368] width 333 height 27
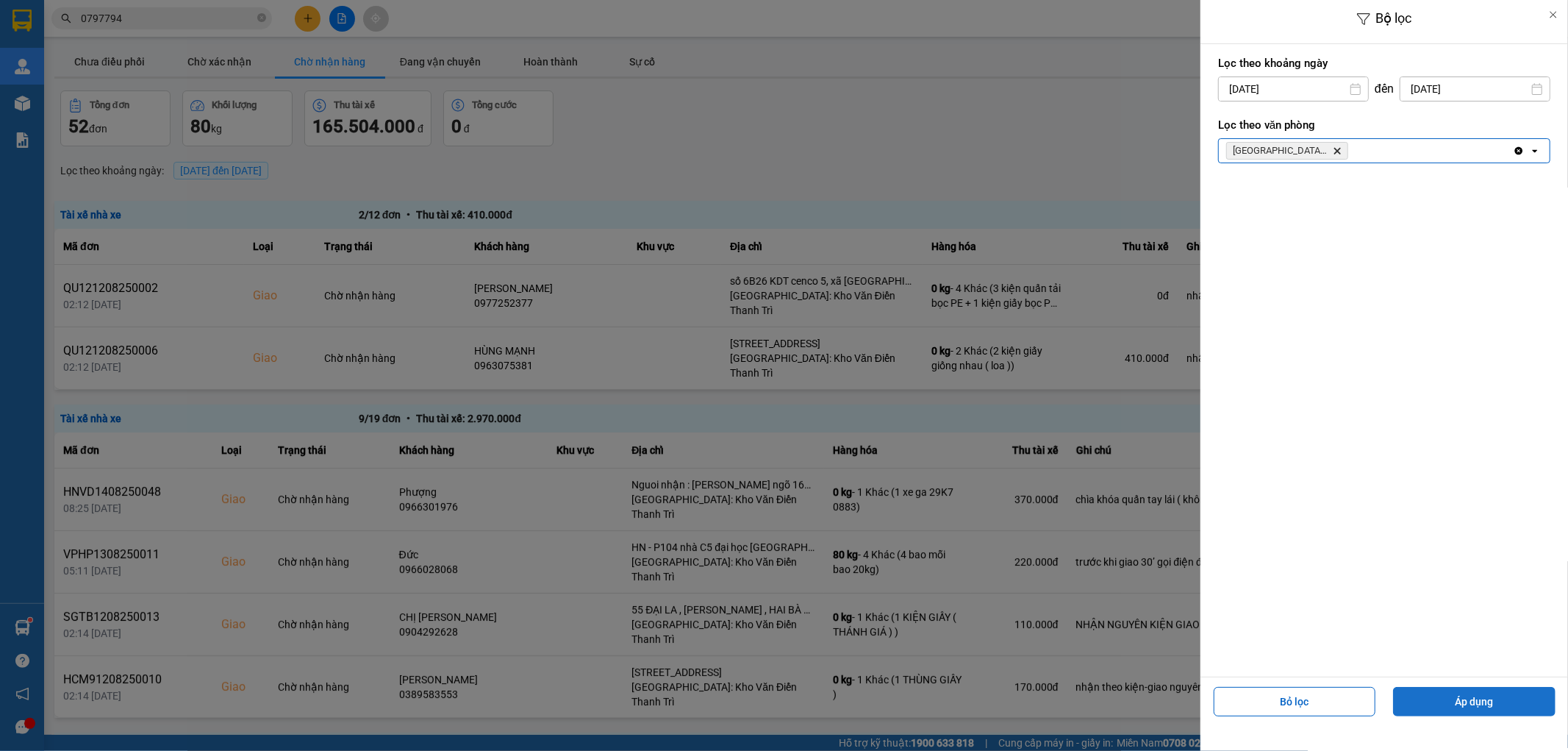
click at [1466, 698] on button "Áp dụng" at bounding box center [1474, 701] width 162 height 29
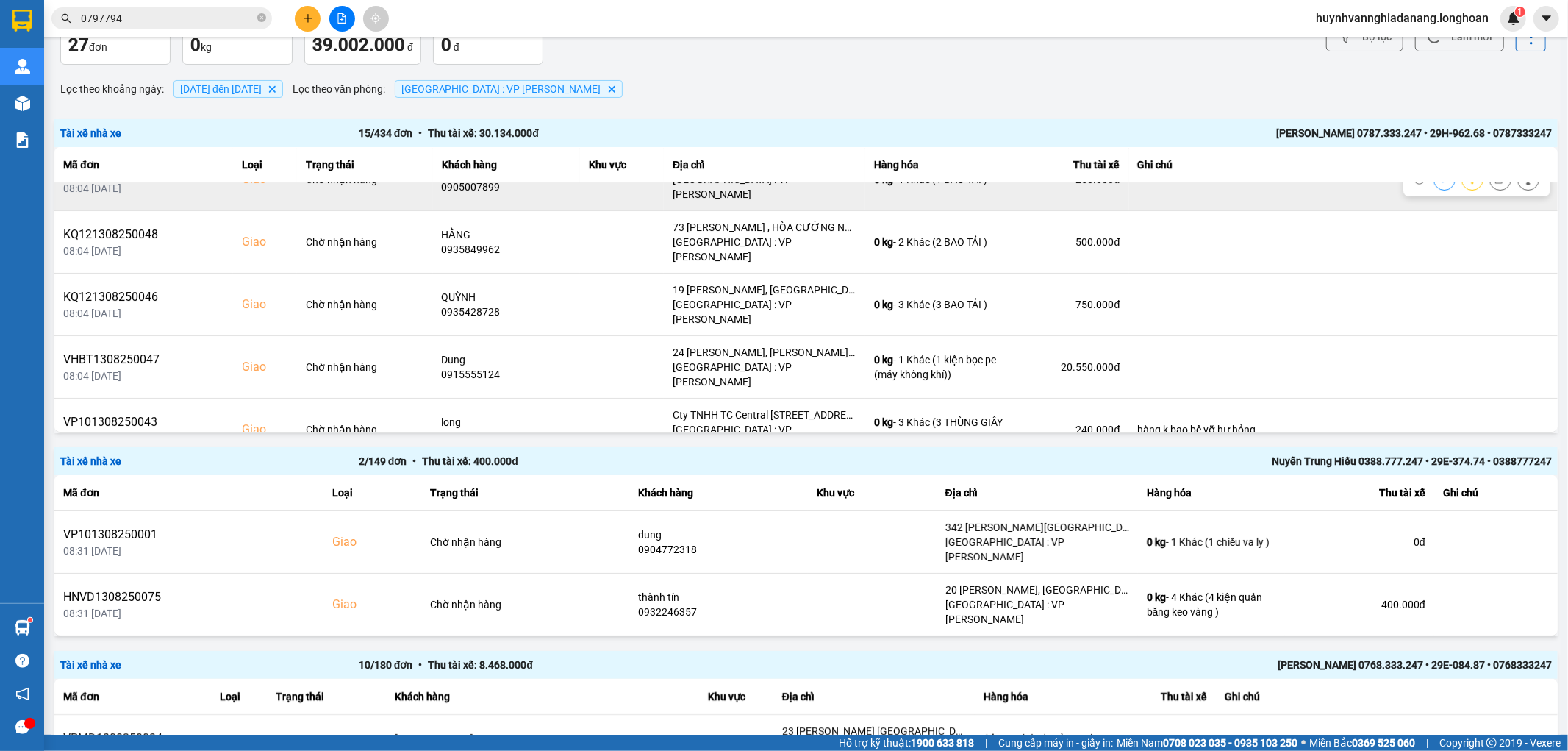
scroll to position [163, 0]
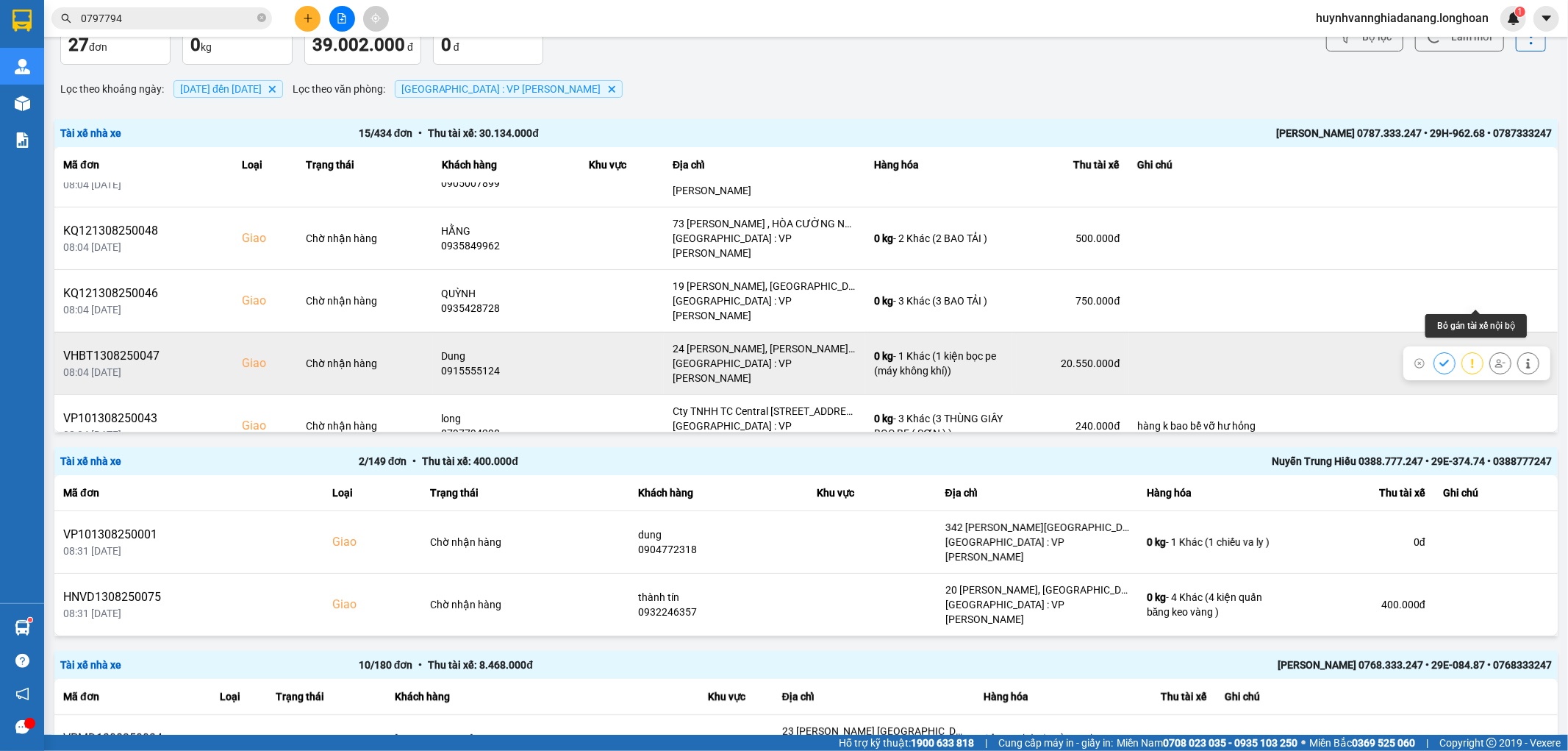
click at [1495, 358] on icon at bounding box center [1500, 363] width 10 height 10
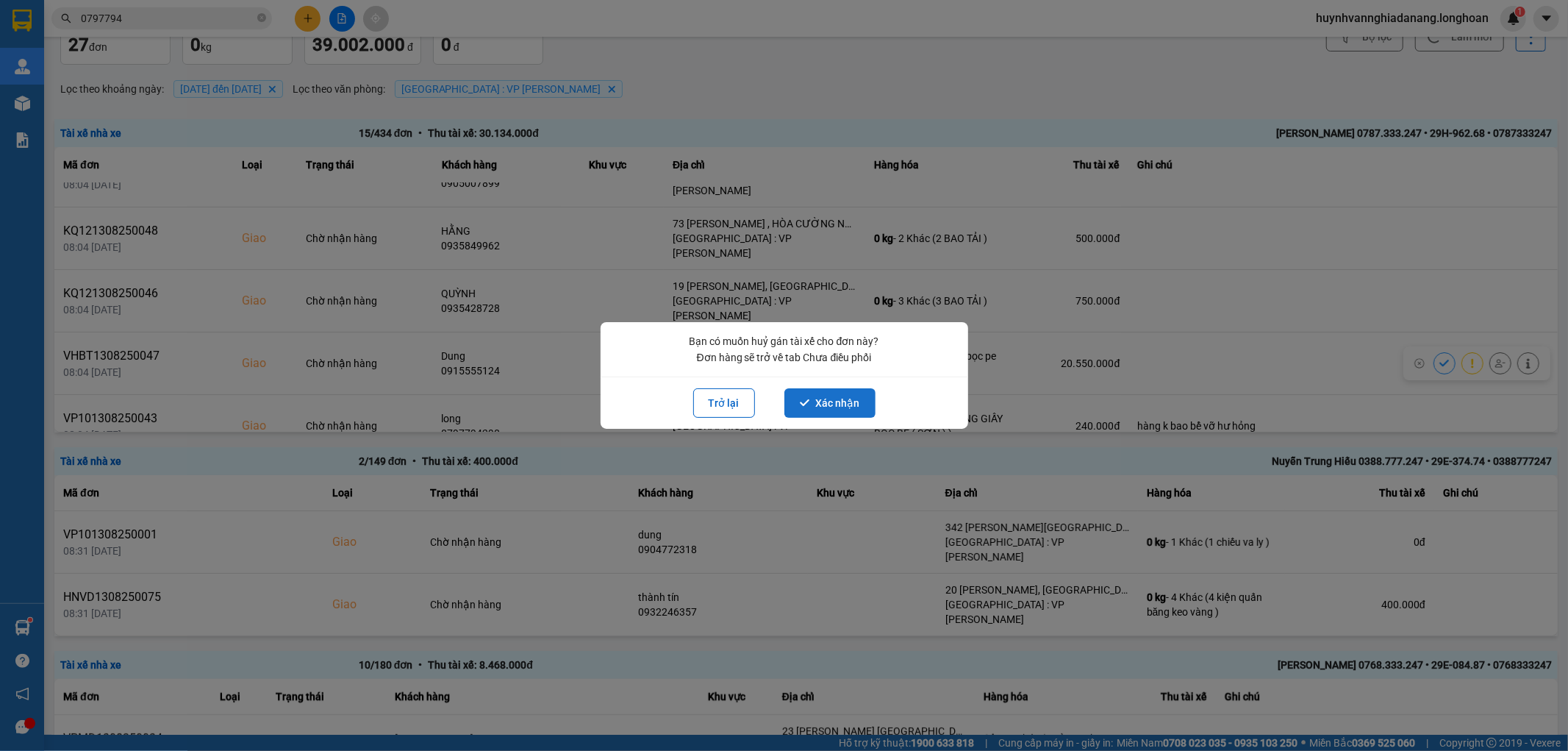
click at [849, 403] on button "Xác nhận" at bounding box center [830, 403] width 91 height 29
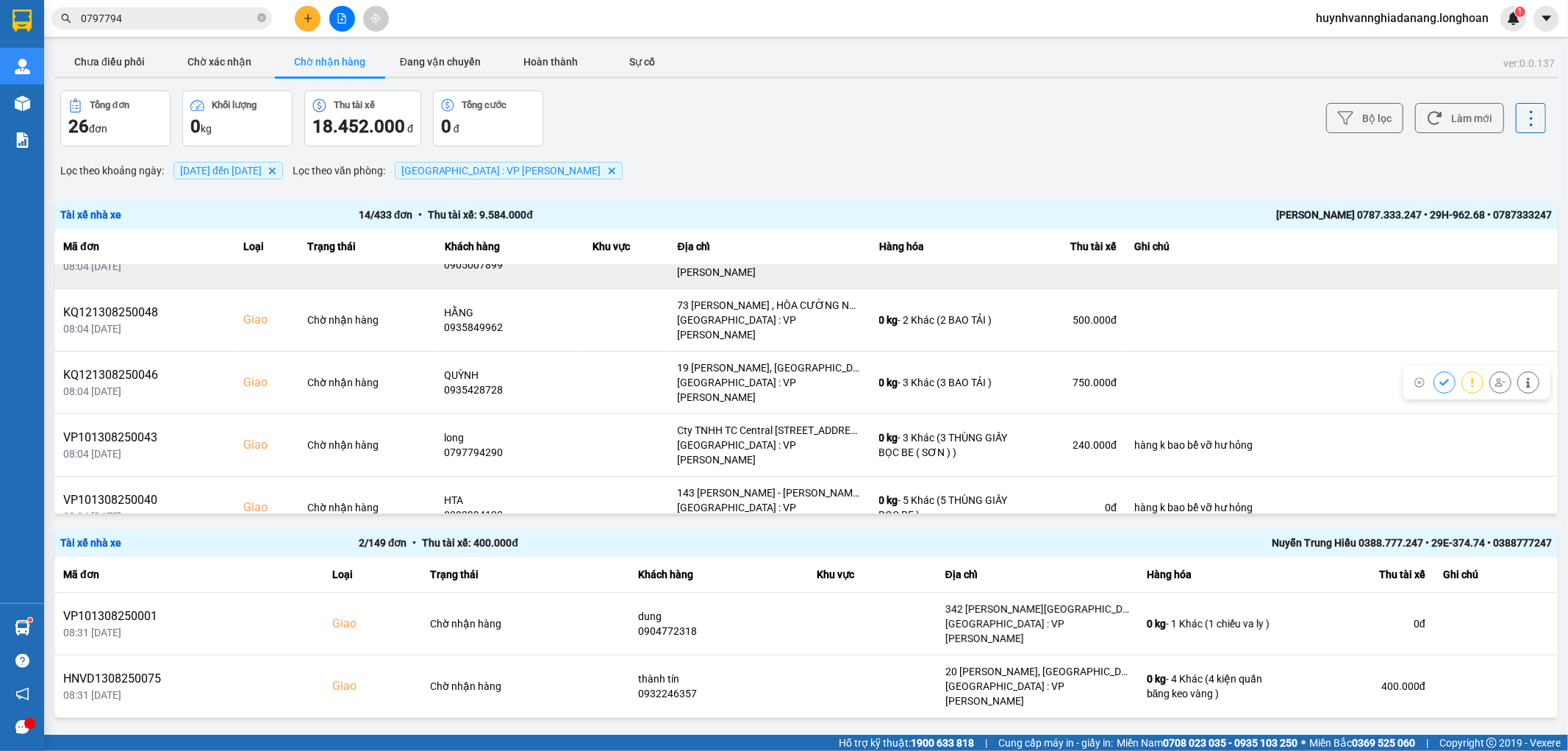
scroll to position [245, 0]
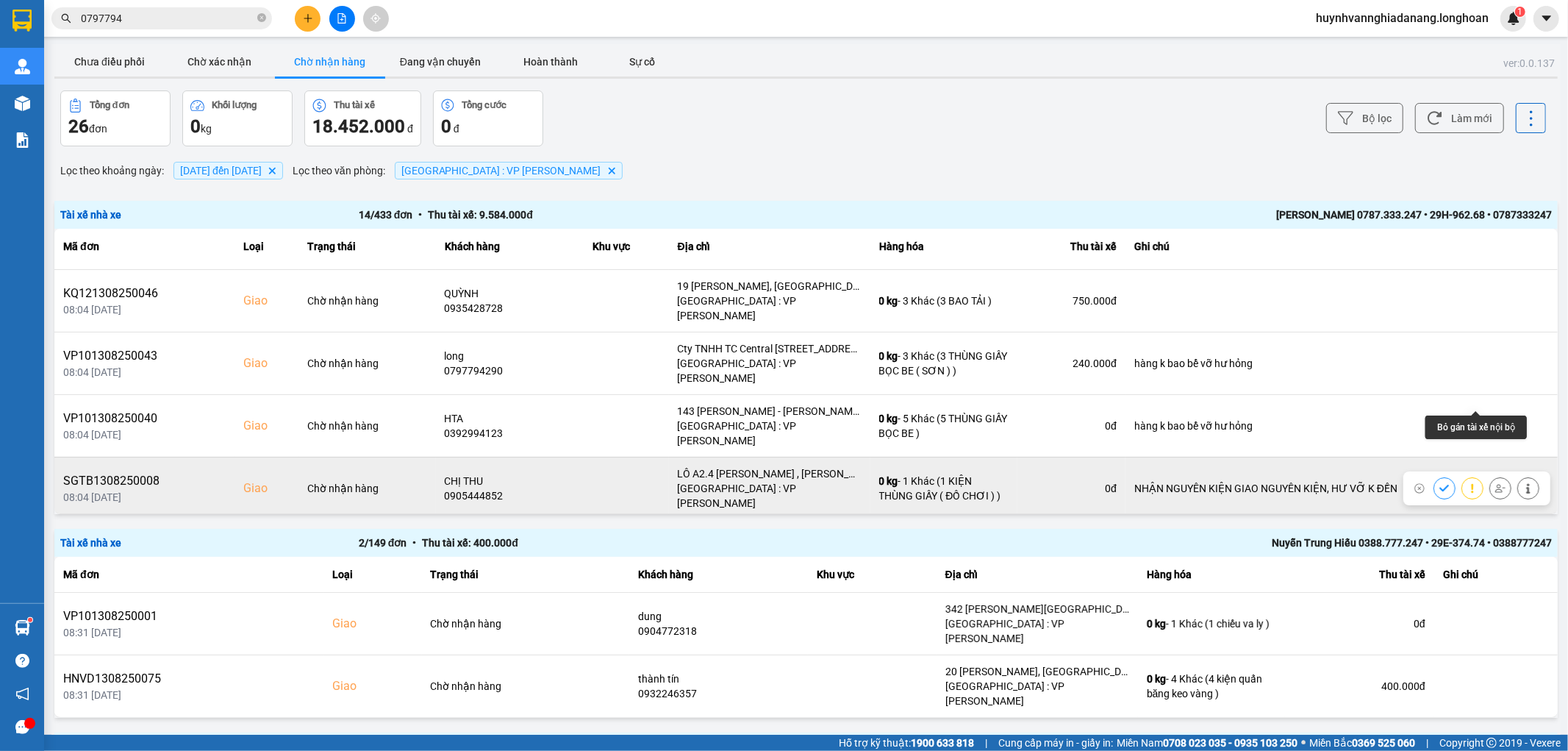
click at [1495, 484] on icon at bounding box center [1500, 488] width 10 height 8
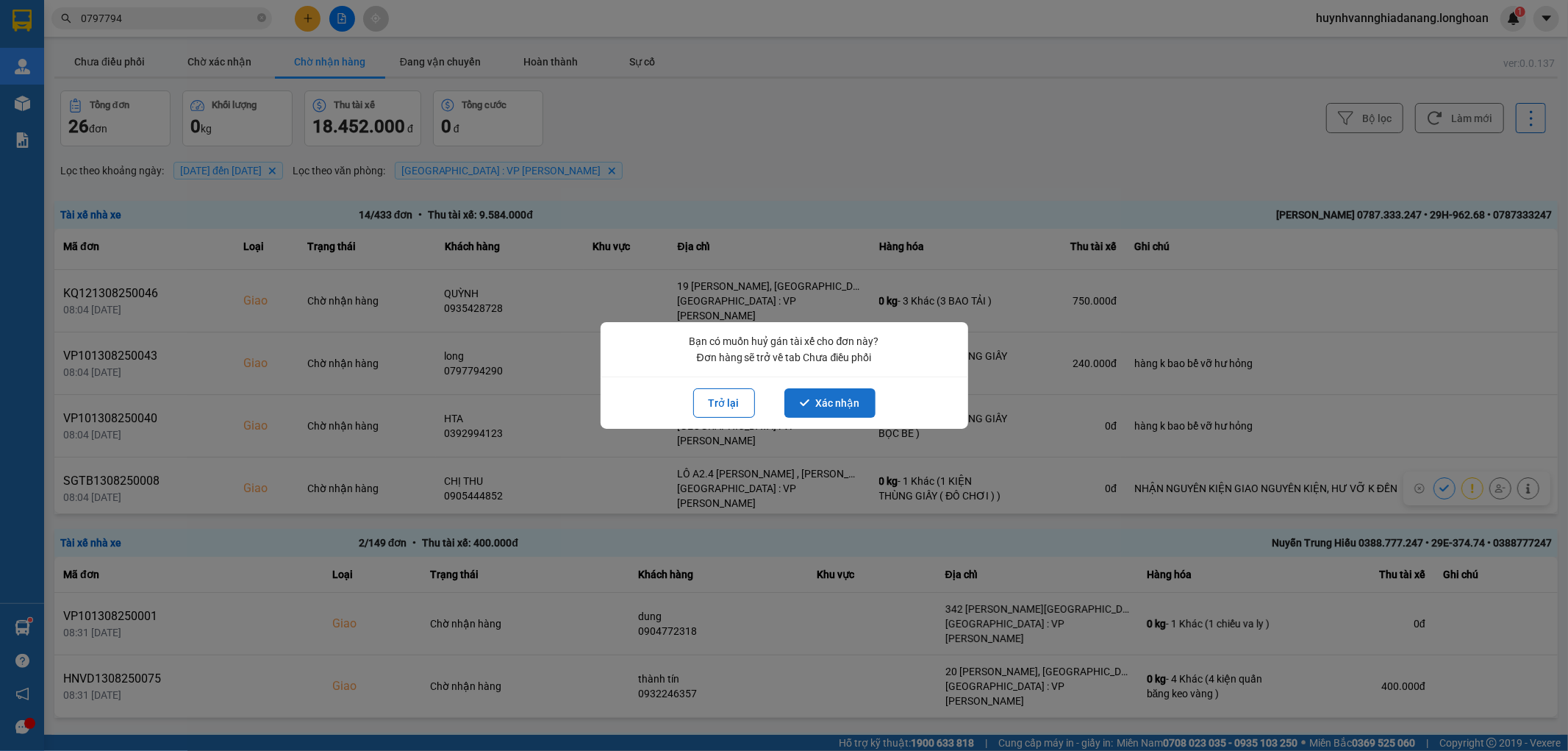
click at [850, 406] on button "Xác nhận" at bounding box center [830, 403] width 91 height 29
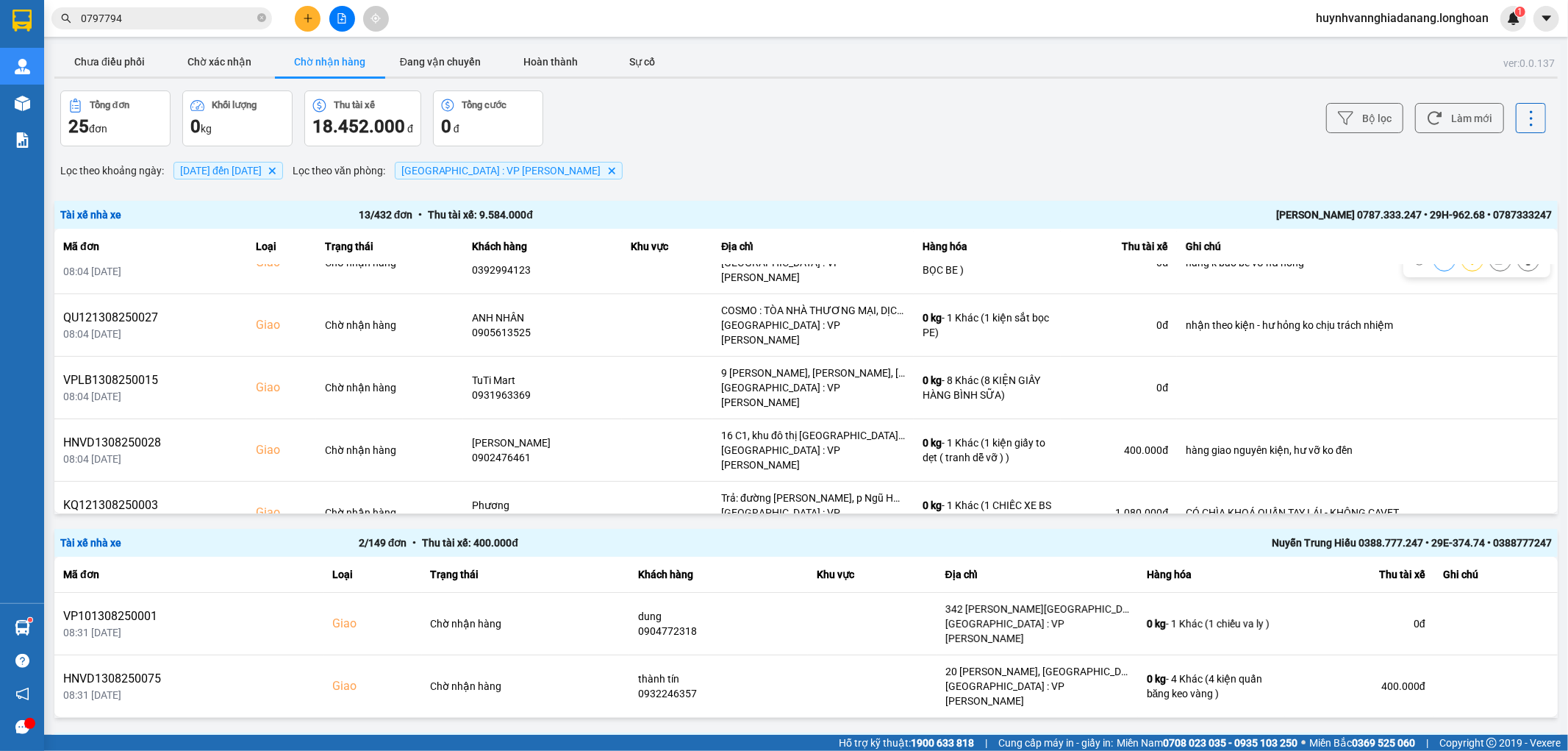
scroll to position [412, 0]
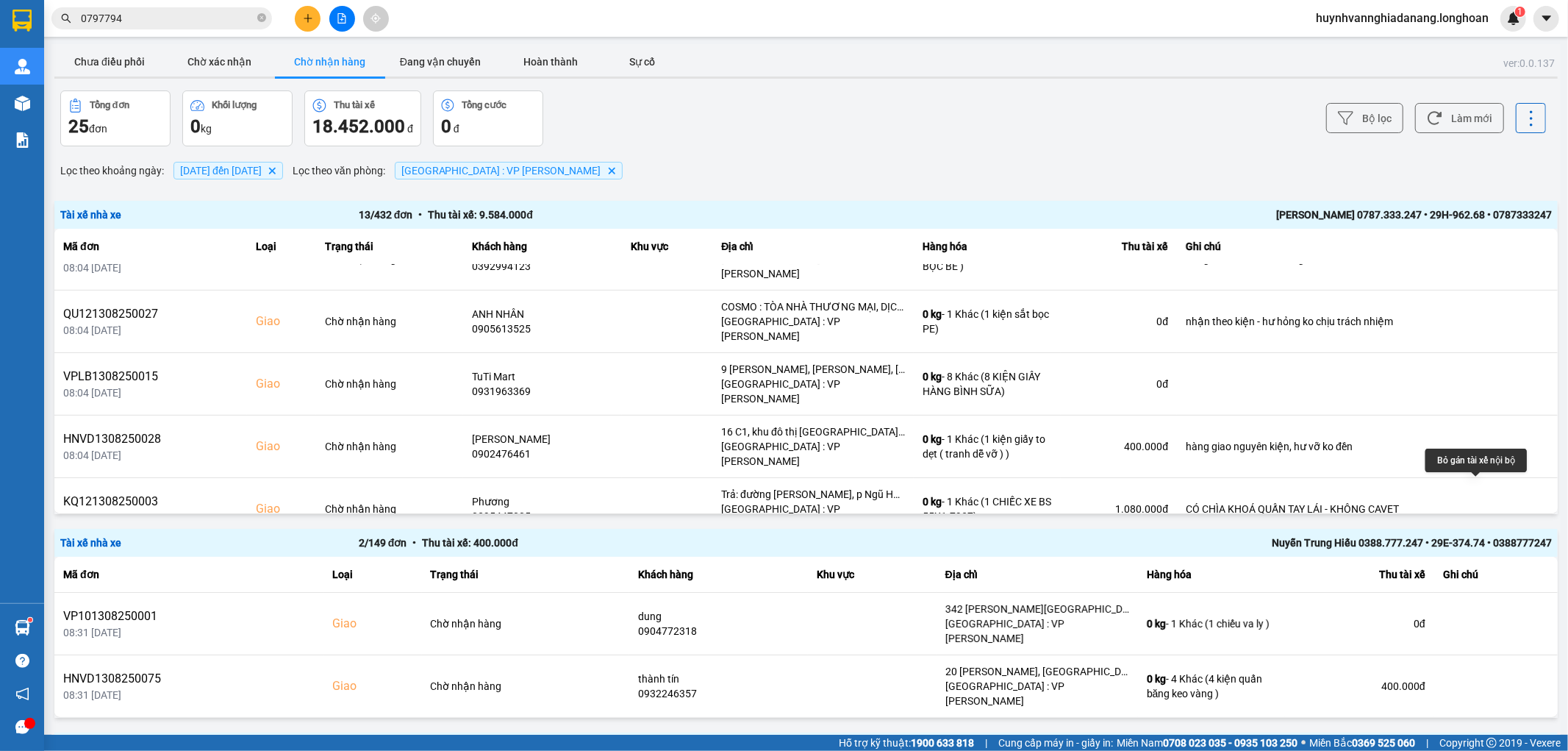
click at [1495, 629] on icon at bounding box center [1500, 633] width 10 height 10
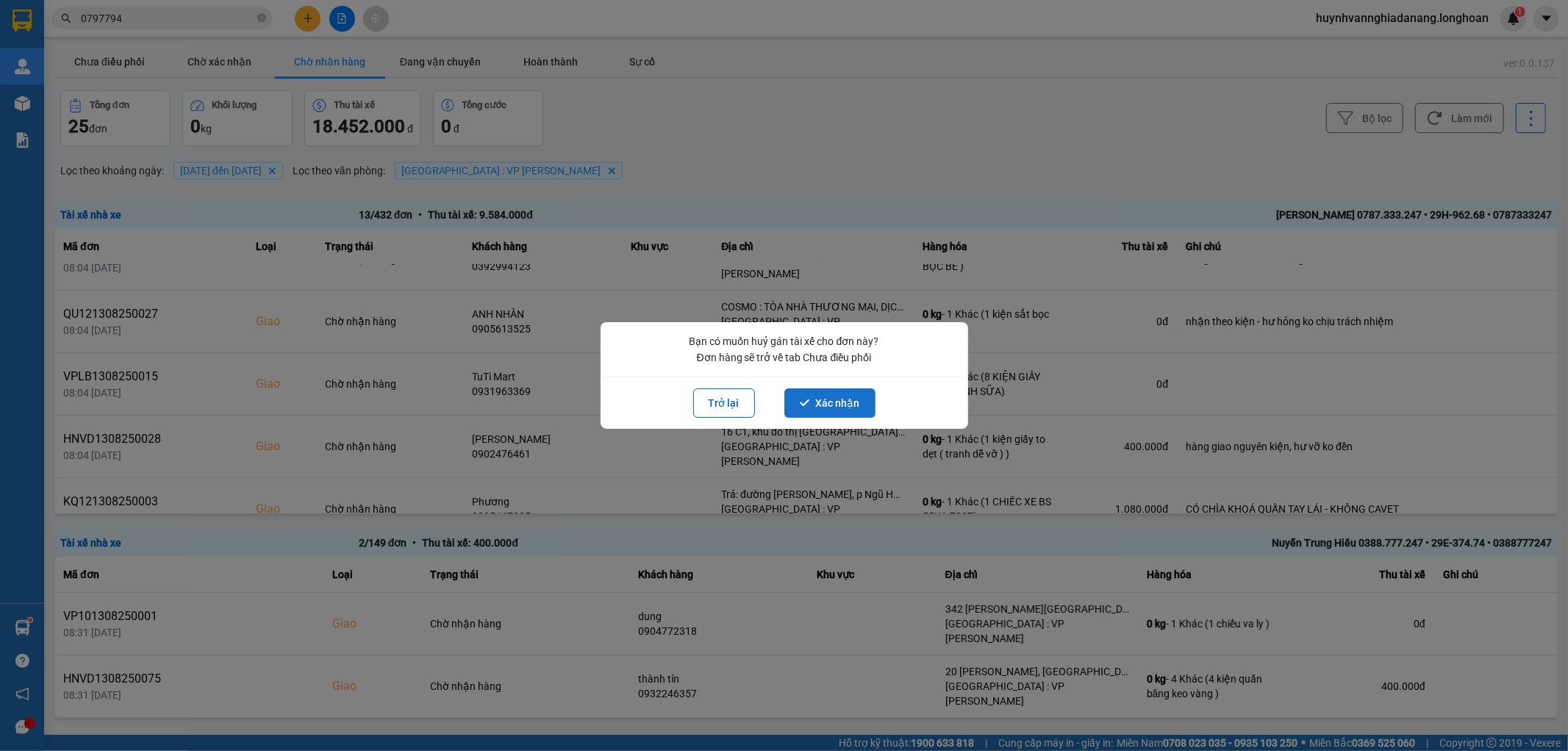
click at [849, 397] on button "Xác nhận" at bounding box center [830, 403] width 91 height 29
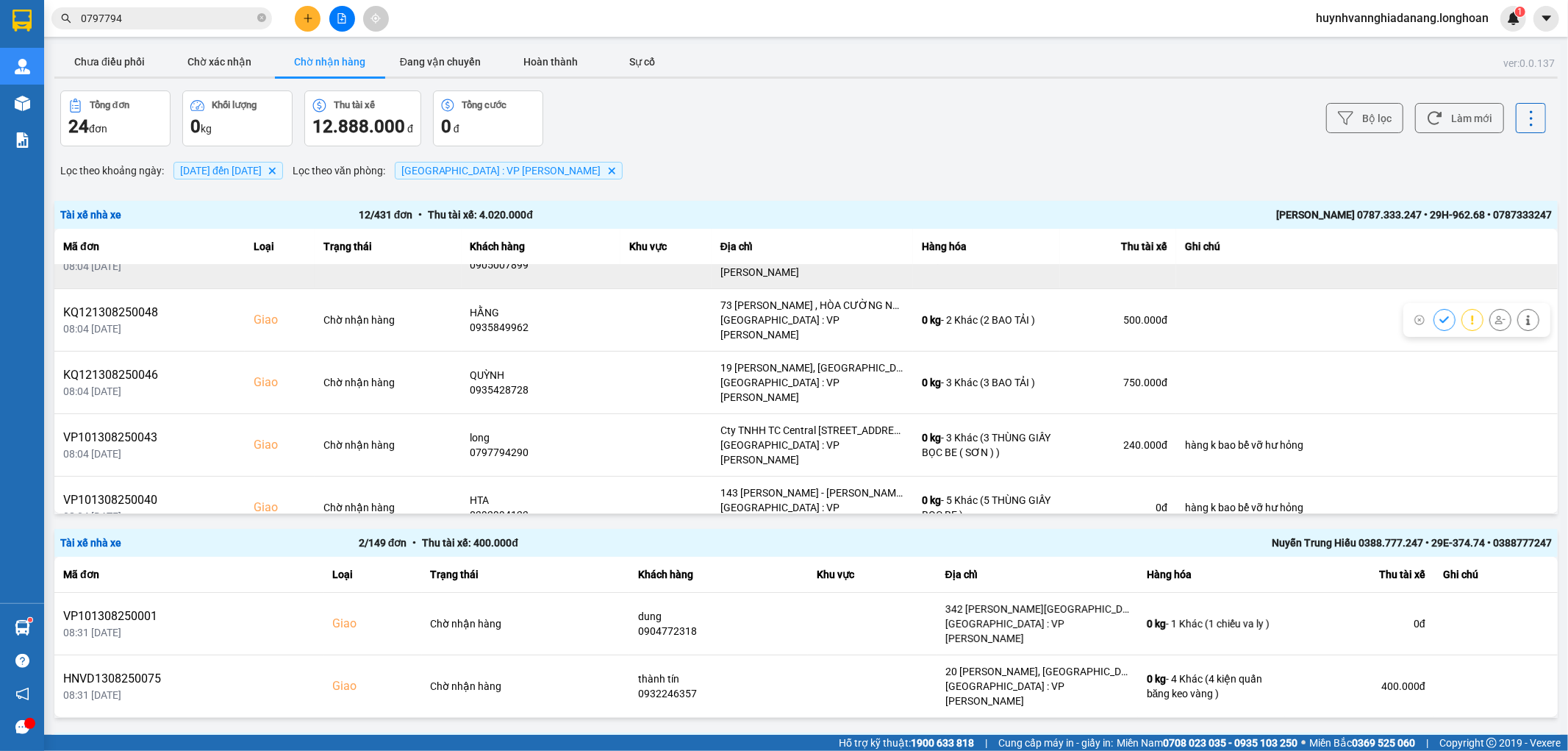
scroll to position [245, 0]
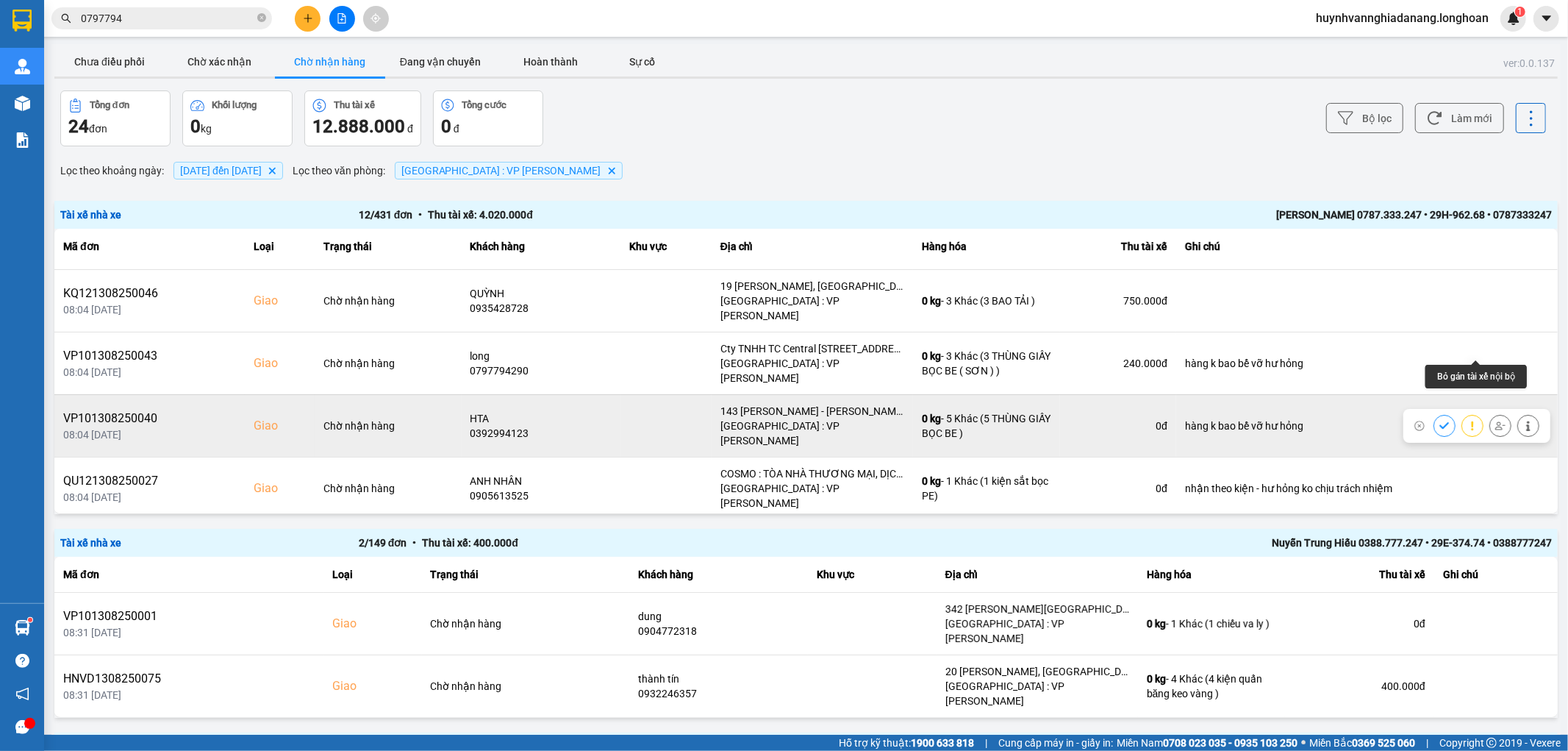
click at [1495, 421] on icon at bounding box center [1500, 425] width 10 height 10
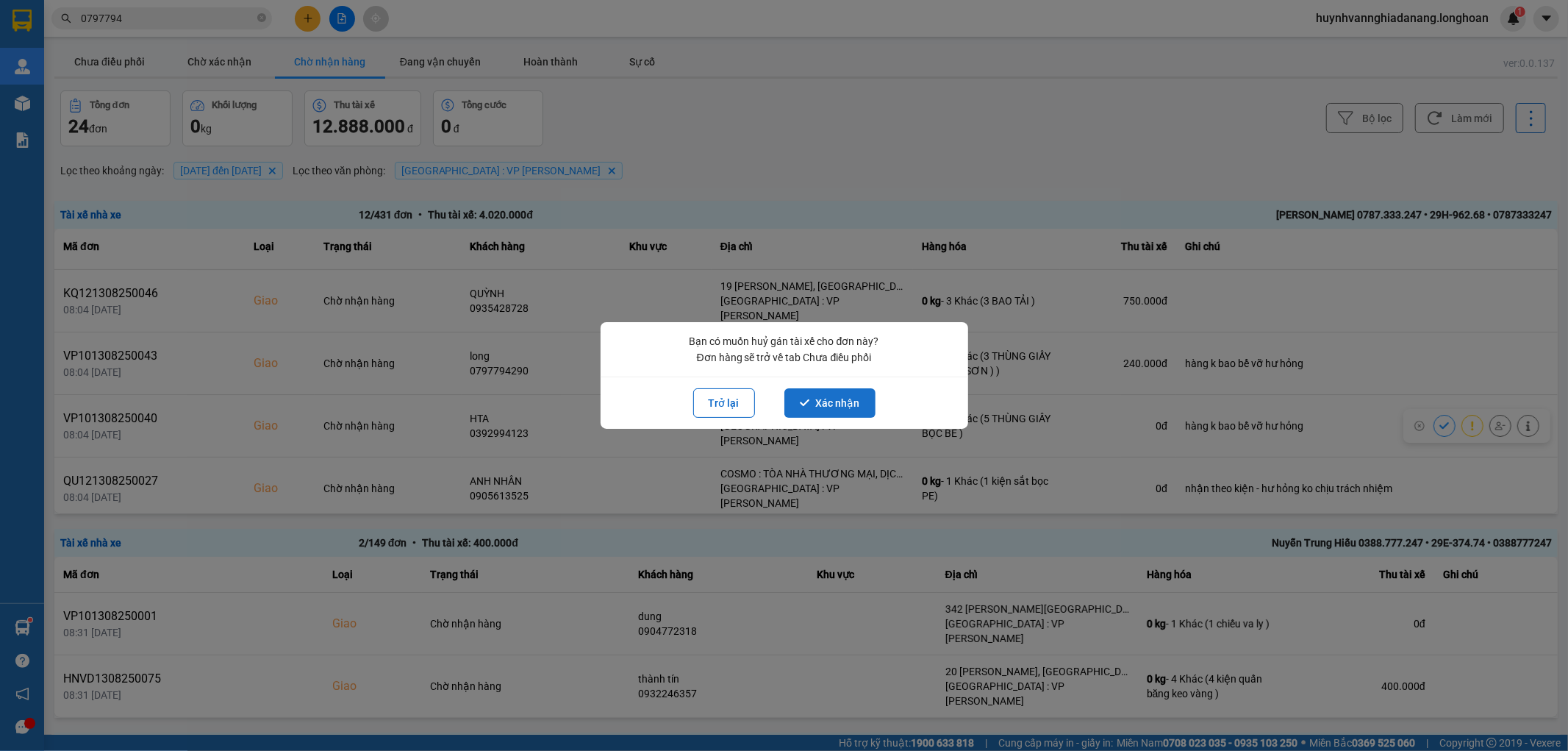
click at [828, 403] on button "Xác nhận" at bounding box center [830, 403] width 91 height 29
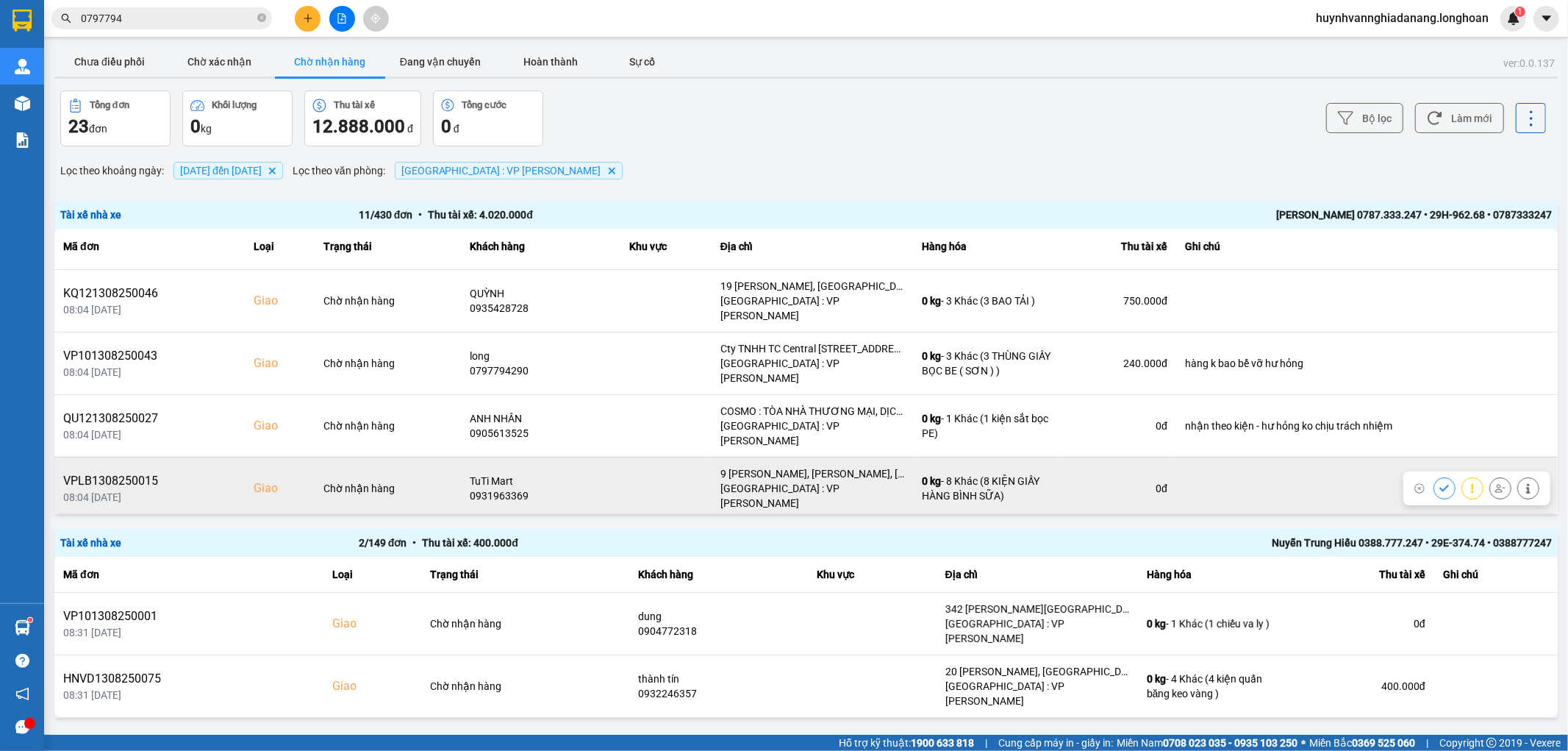
click at [1495, 483] on icon at bounding box center [1500, 488] width 10 height 10
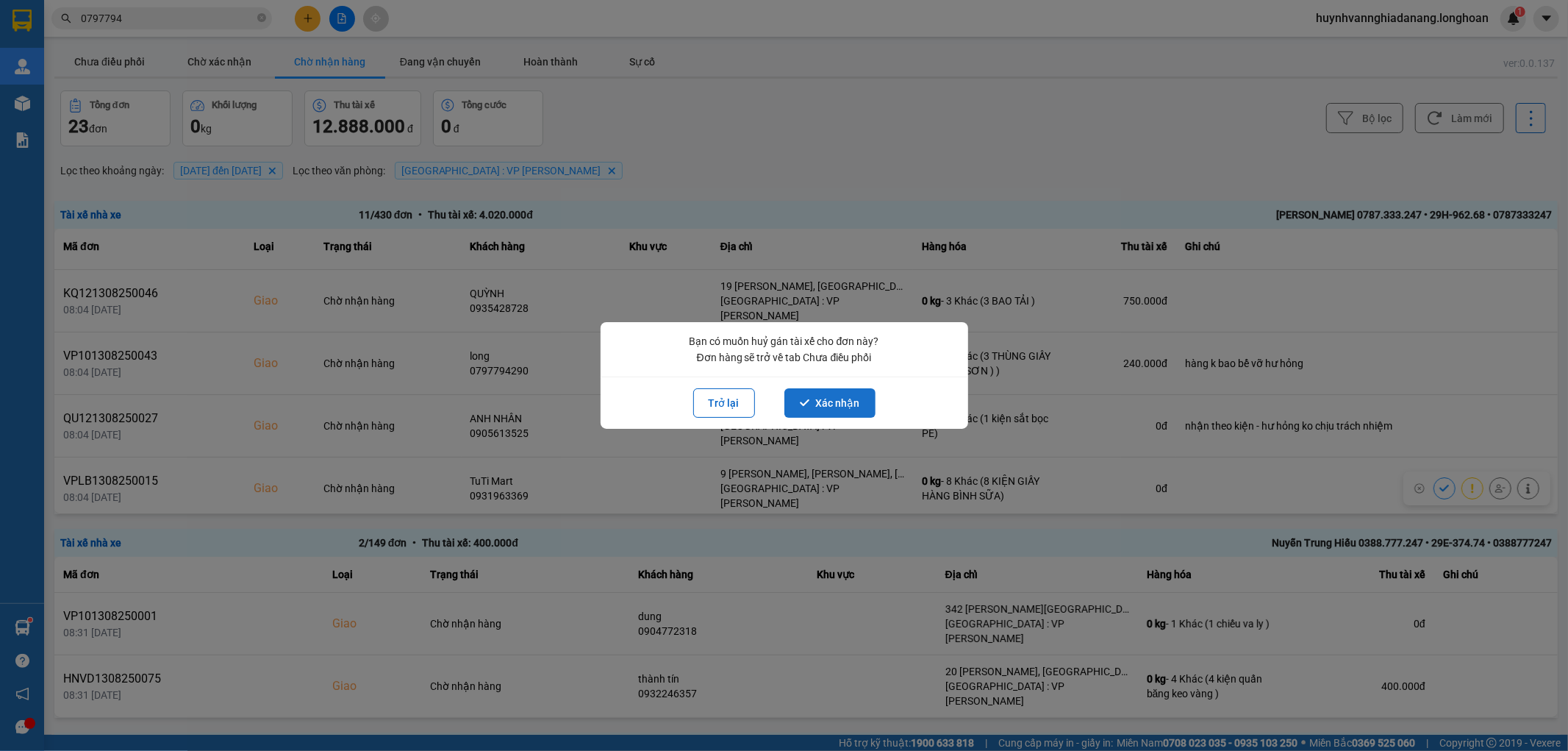
click at [826, 408] on button "Xác nhận" at bounding box center [830, 403] width 91 height 29
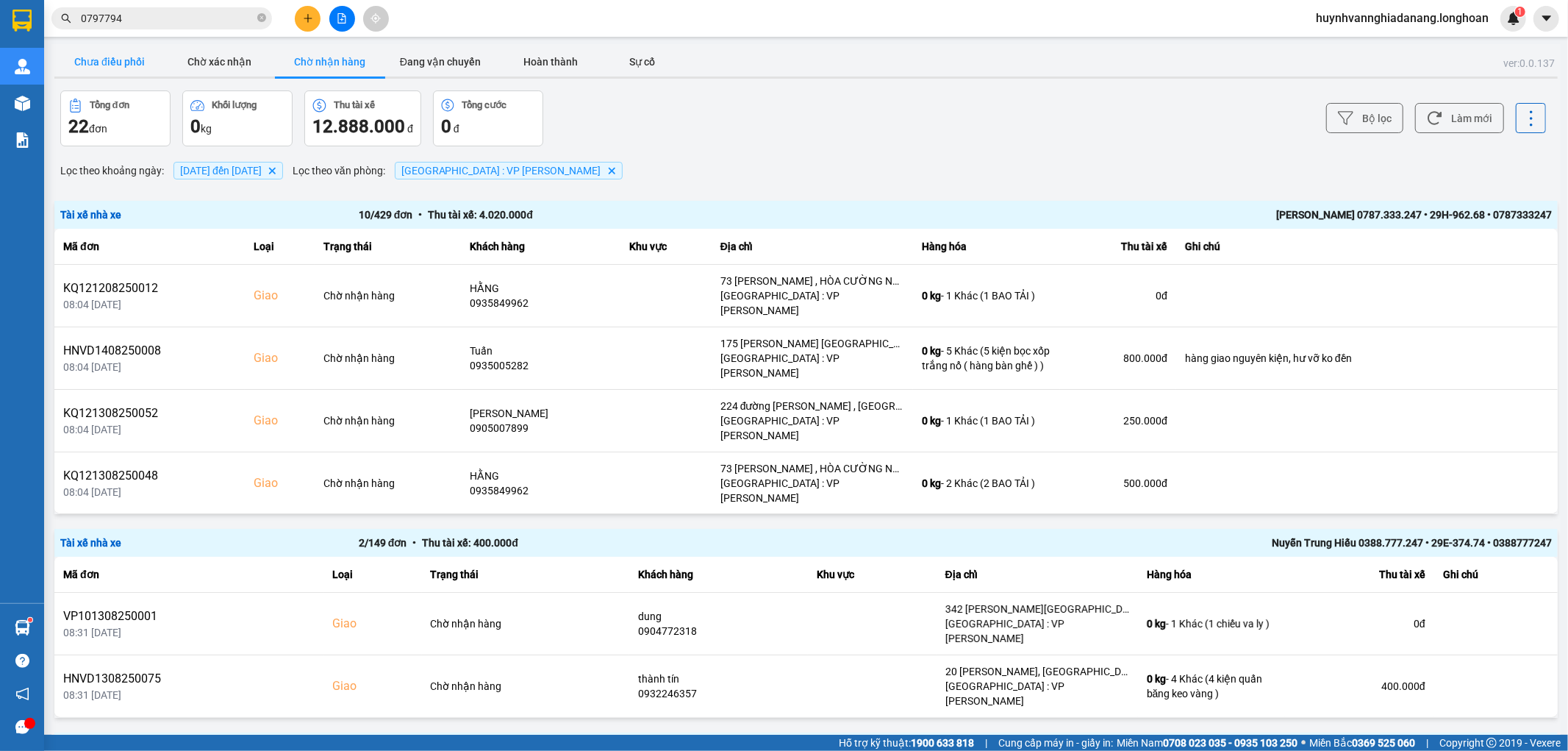
drag, startPoint x: 115, startPoint y: 60, endPoint x: 136, endPoint y: 67, distance: 22.1
click at [115, 61] on button "Chưa điều phối" at bounding box center [109, 61] width 111 height 29
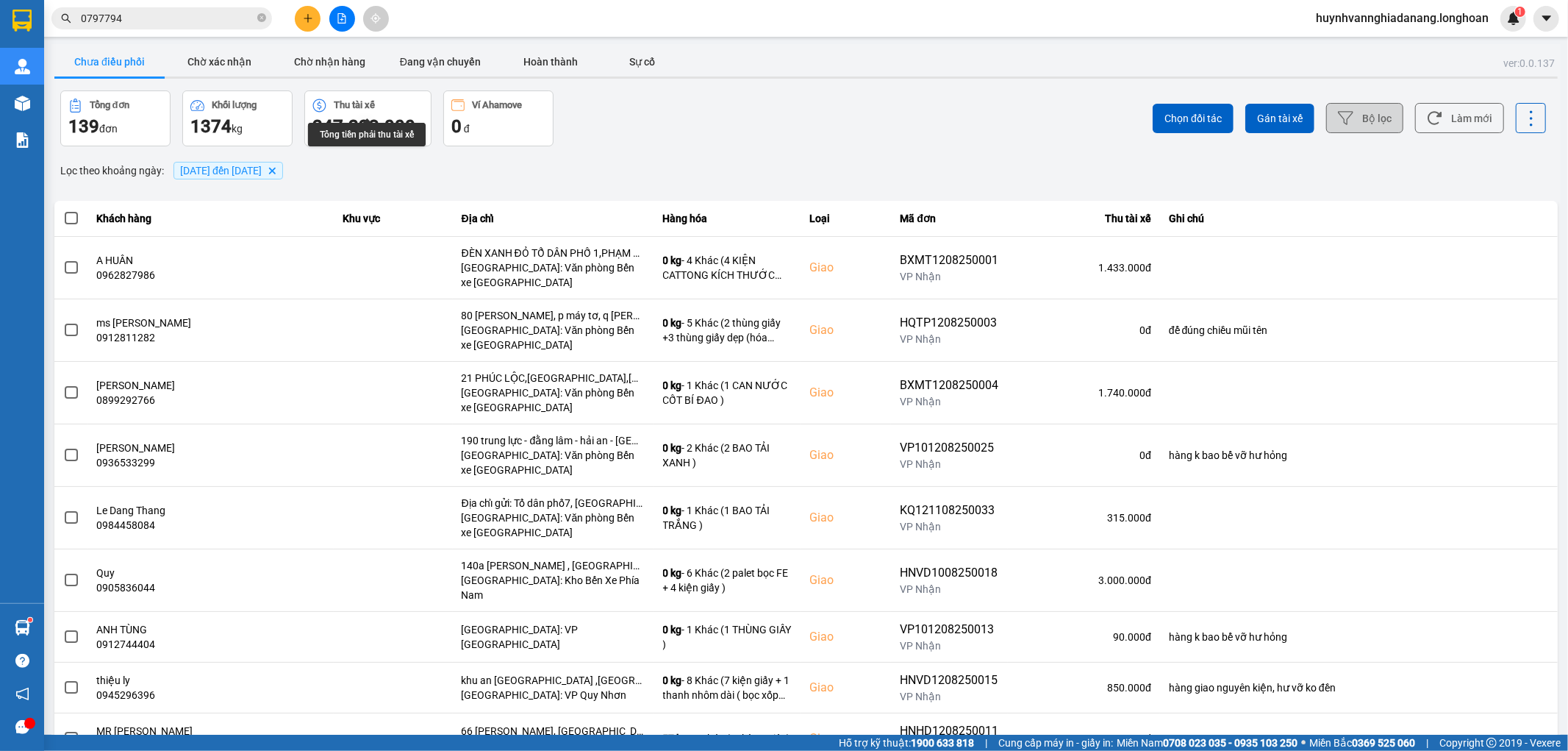
click at [1358, 122] on button "Bộ lọc" at bounding box center [1365, 118] width 77 height 30
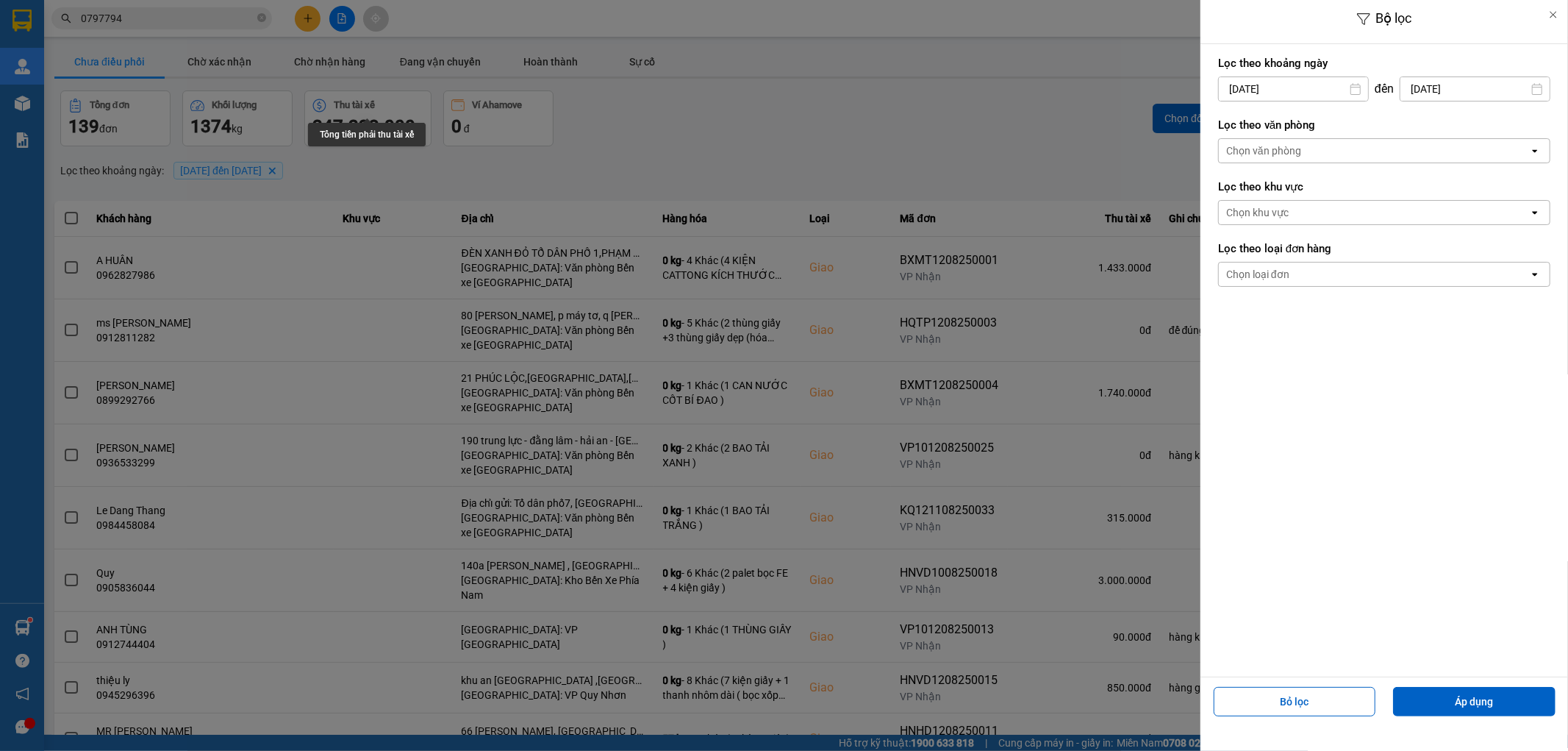
click at [1343, 152] on div "Chọn văn phòng" at bounding box center [1374, 151] width 311 height 24
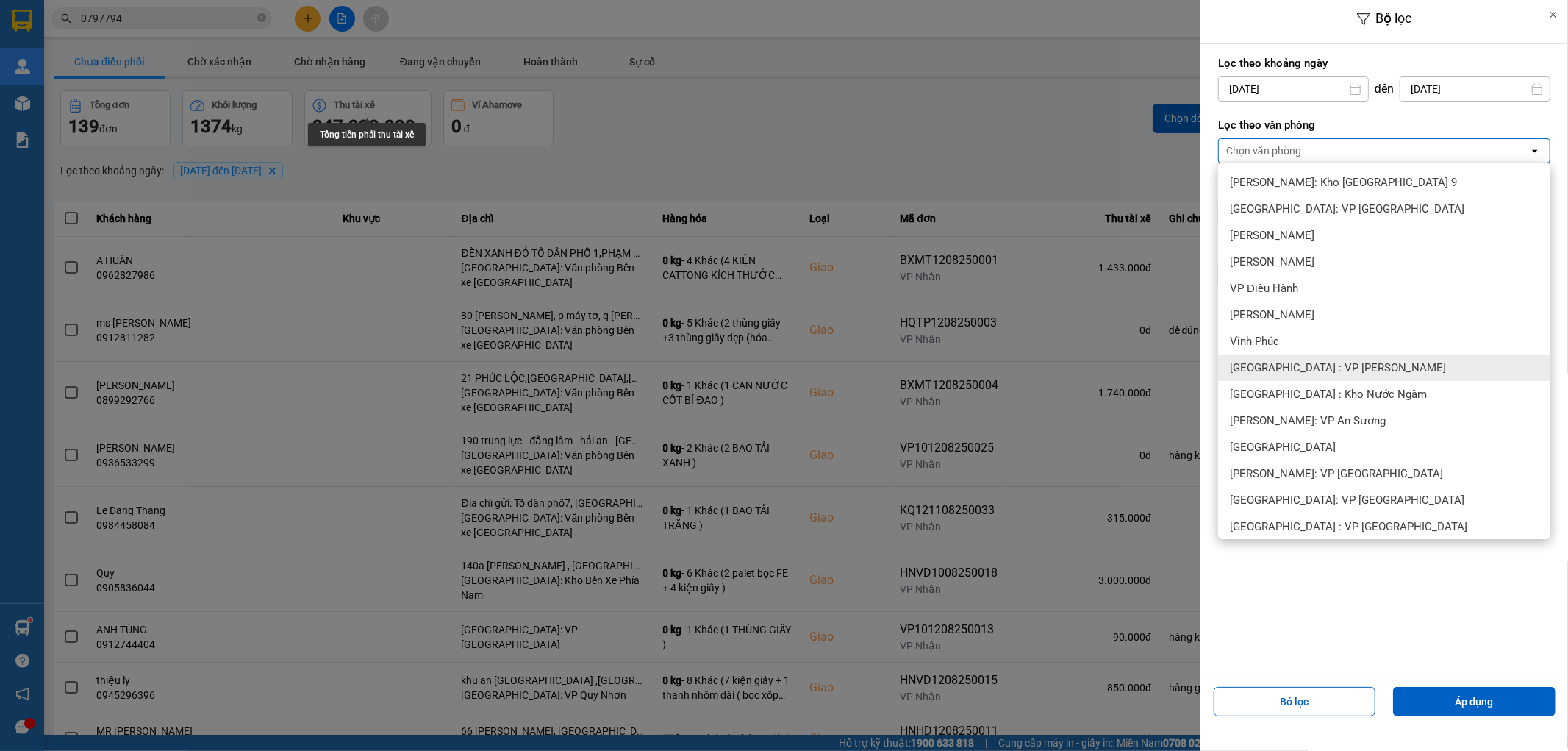
click at [1343, 362] on span "[GEOGRAPHIC_DATA] : VP [PERSON_NAME]" at bounding box center [1338, 367] width 216 height 15
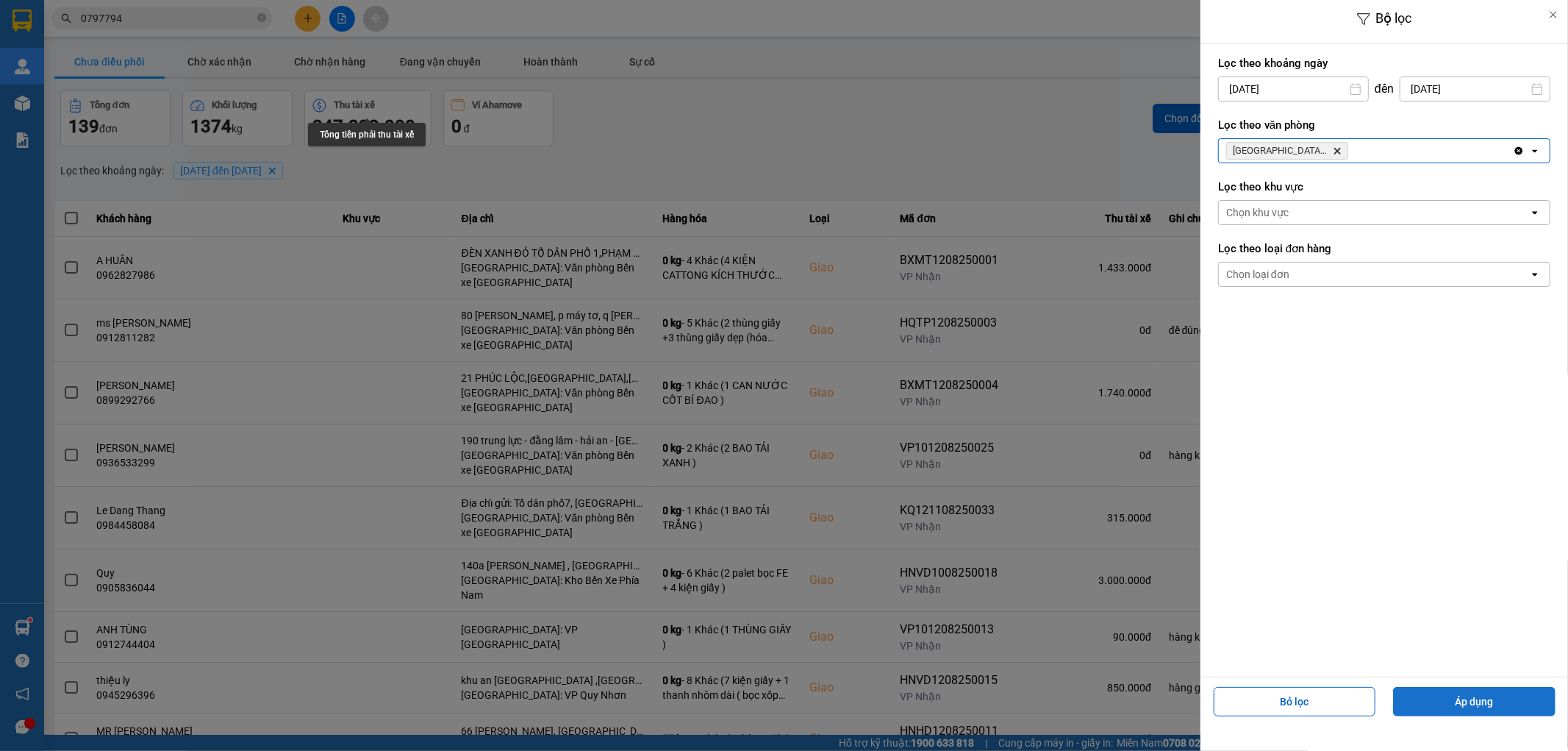
click at [1472, 699] on button "Áp dụng" at bounding box center [1474, 701] width 162 height 29
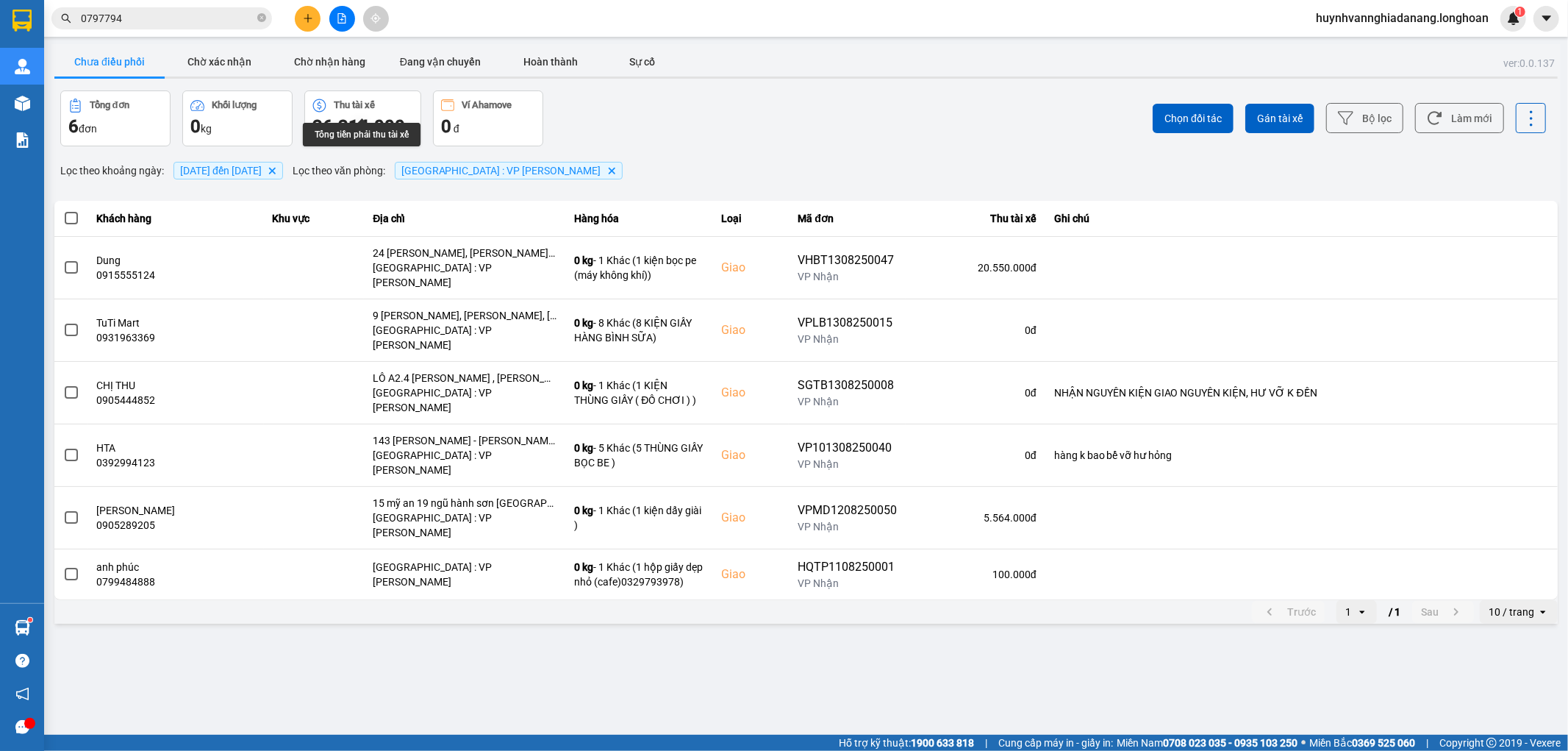
click at [1515, 604] on div "10 / trang" at bounding box center [1512, 611] width 45 height 15
click at [1517, 687] on div "100 / trang" at bounding box center [1519, 690] width 53 height 15
click at [74, 217] on span at bounding box center [71, 218] width 13 height 13
click at [64, 210] on input "checkbox" at bounding box center [64, 210] width 0 height 0
click at [1283, 114] on span "Gán tài xế" at bounding box center [1280, 118] width 45 height 15
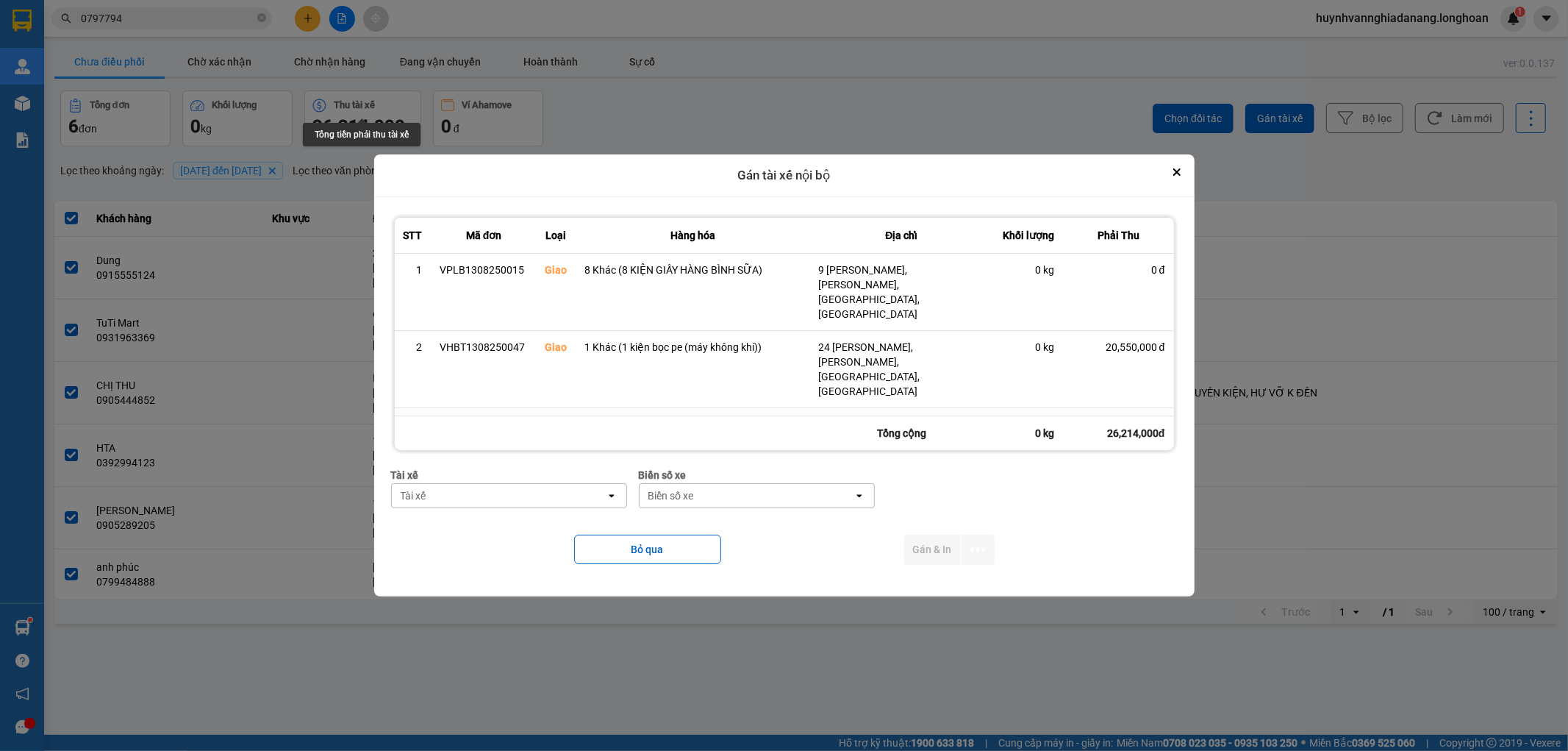
click at [533, 501] on div "Tài xế" at bounding box center [499, 496] width 214 height 24
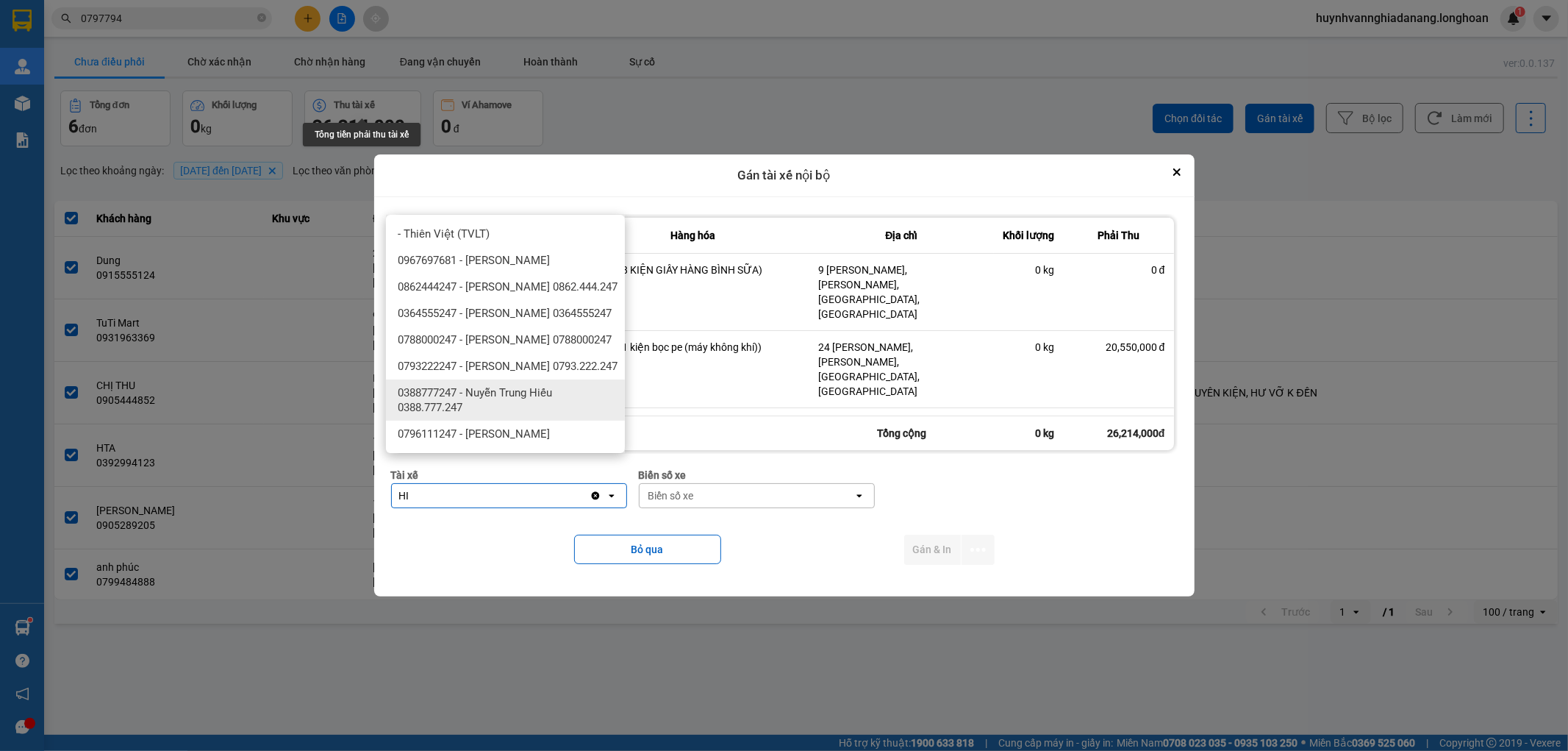
type input "HI"
click at [545, 415] on span "0388777247 - Nuyễn Trung Hiếu 0388.777.247" at bounding box center [508, 399] width 221 height 29
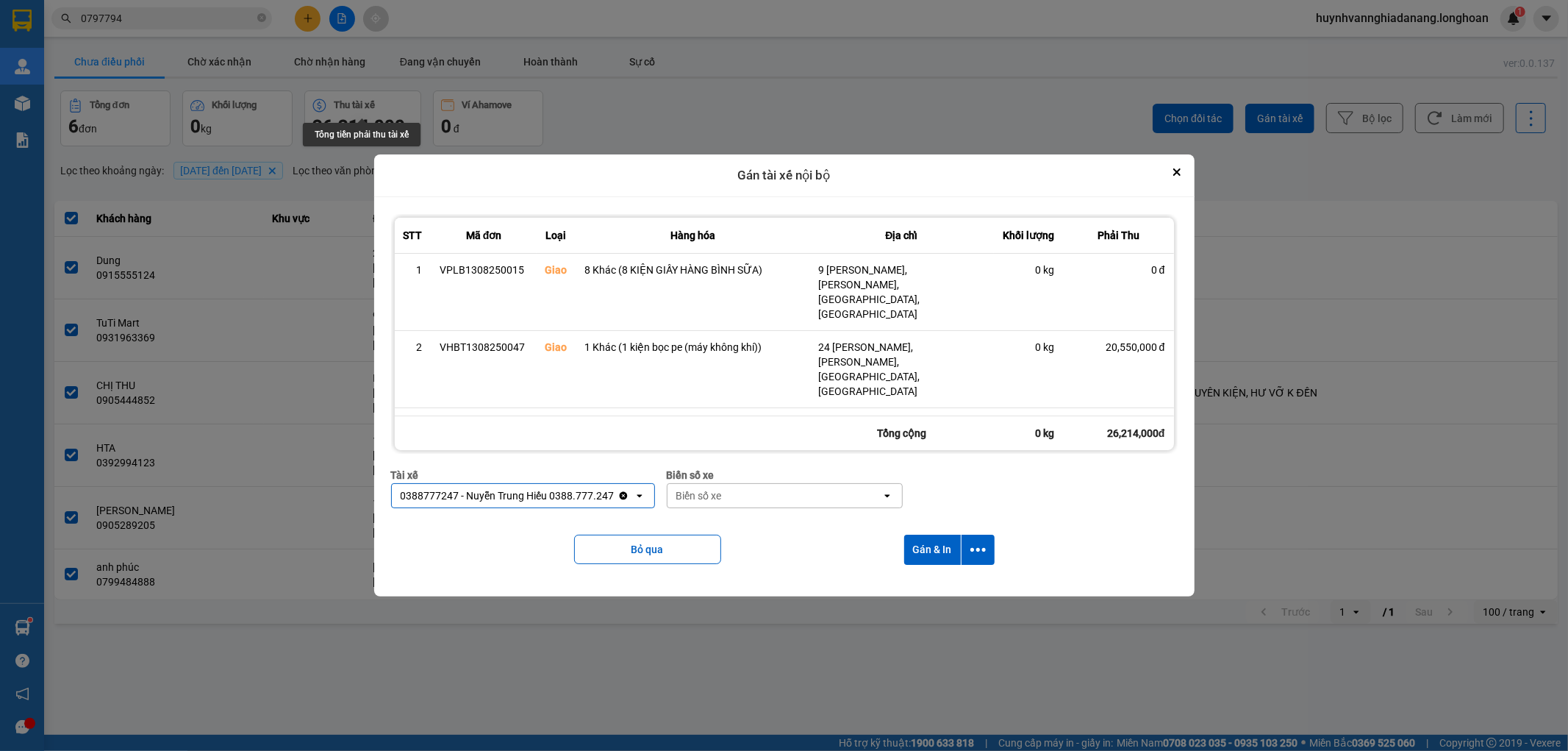
click at [826, 493] on div "Biển số xe" at bounding box center [774, 496] width 214 height 24
type input "7474"
click at [780, 534] on div "29E-374.74" at bounding box center [780, 527] width 239 height 27
click at [981, 554] on icon "dialog" at bounding box center [978, 550] width 16 height 16
click at [935, 585] on span "Chỉ gán tài" at bounding box center [922, 589] width 49 height 15
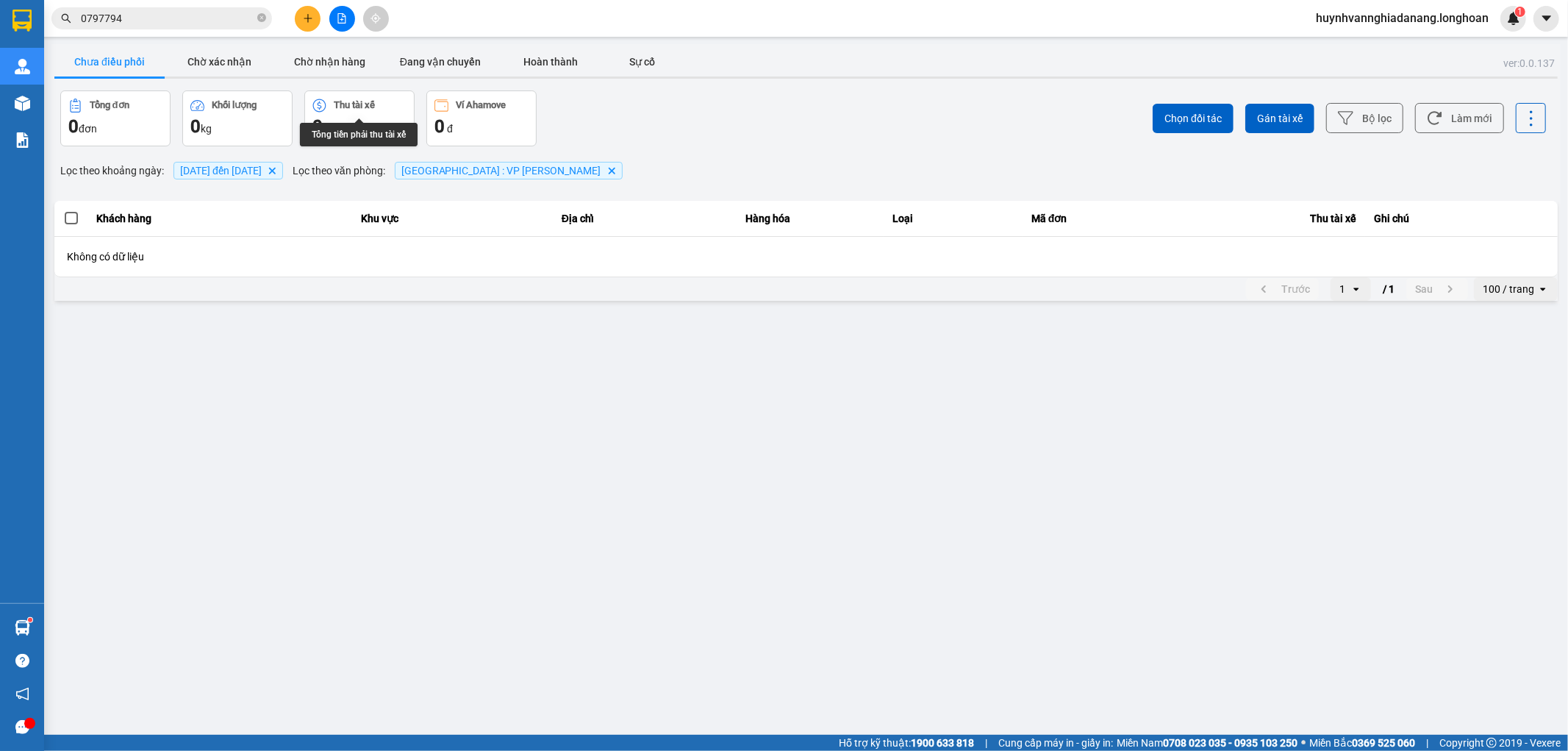
click at [146, 13] on input "0797794" at bounding box center [167, 18] width 173 height 16
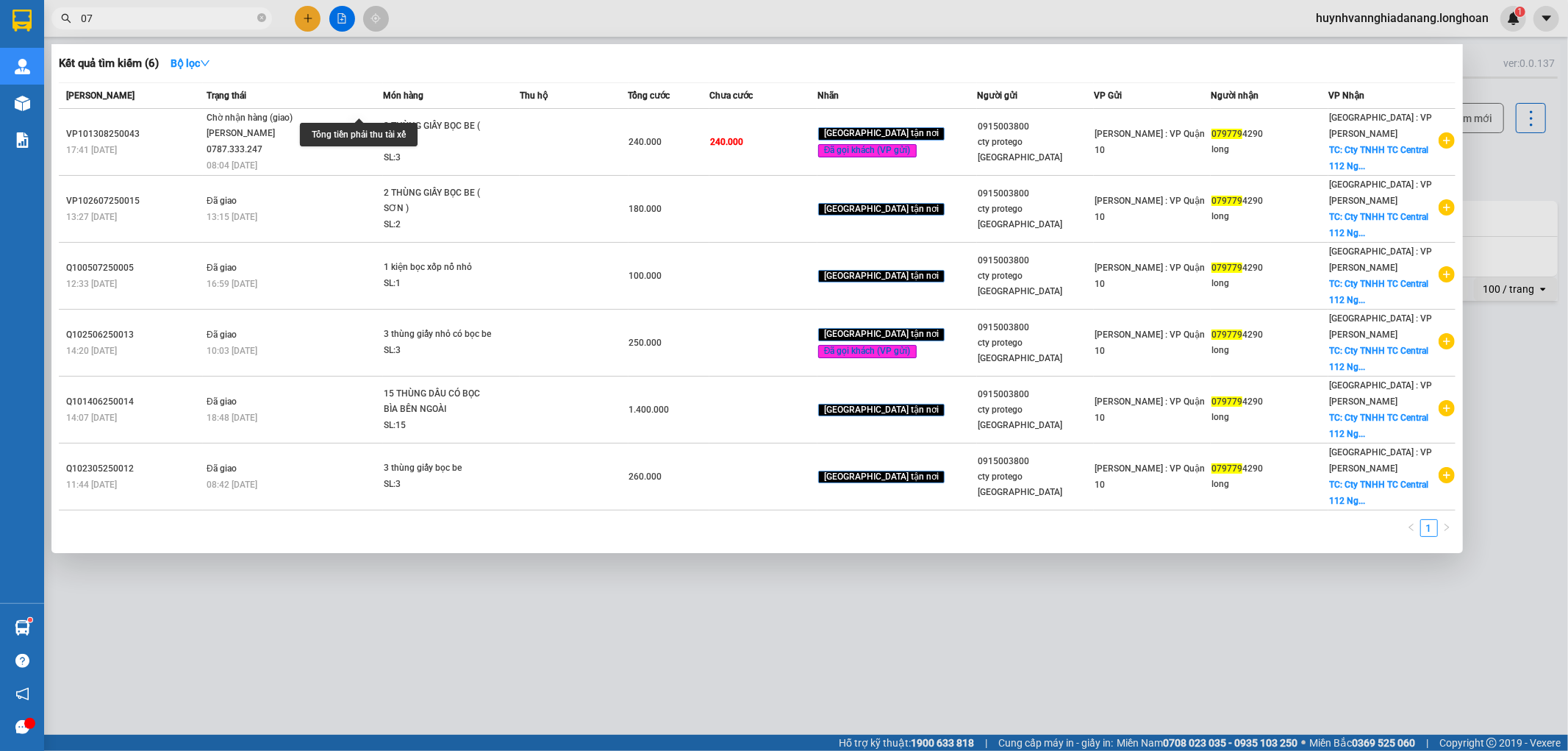
type input "0"
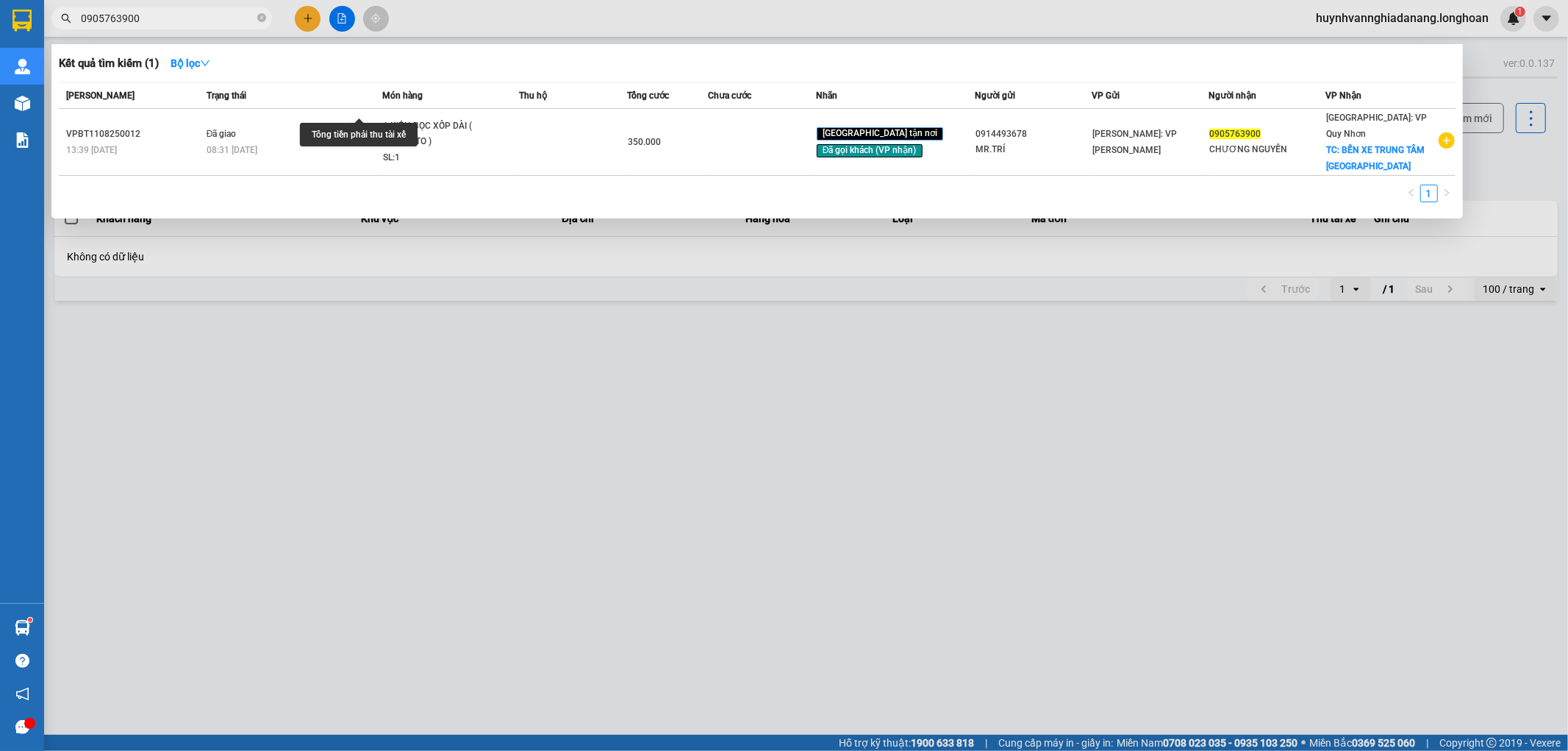
type input "0905763900"
click at [1530, 441] on div at bounding box center [784, 375] width 1568 height 751
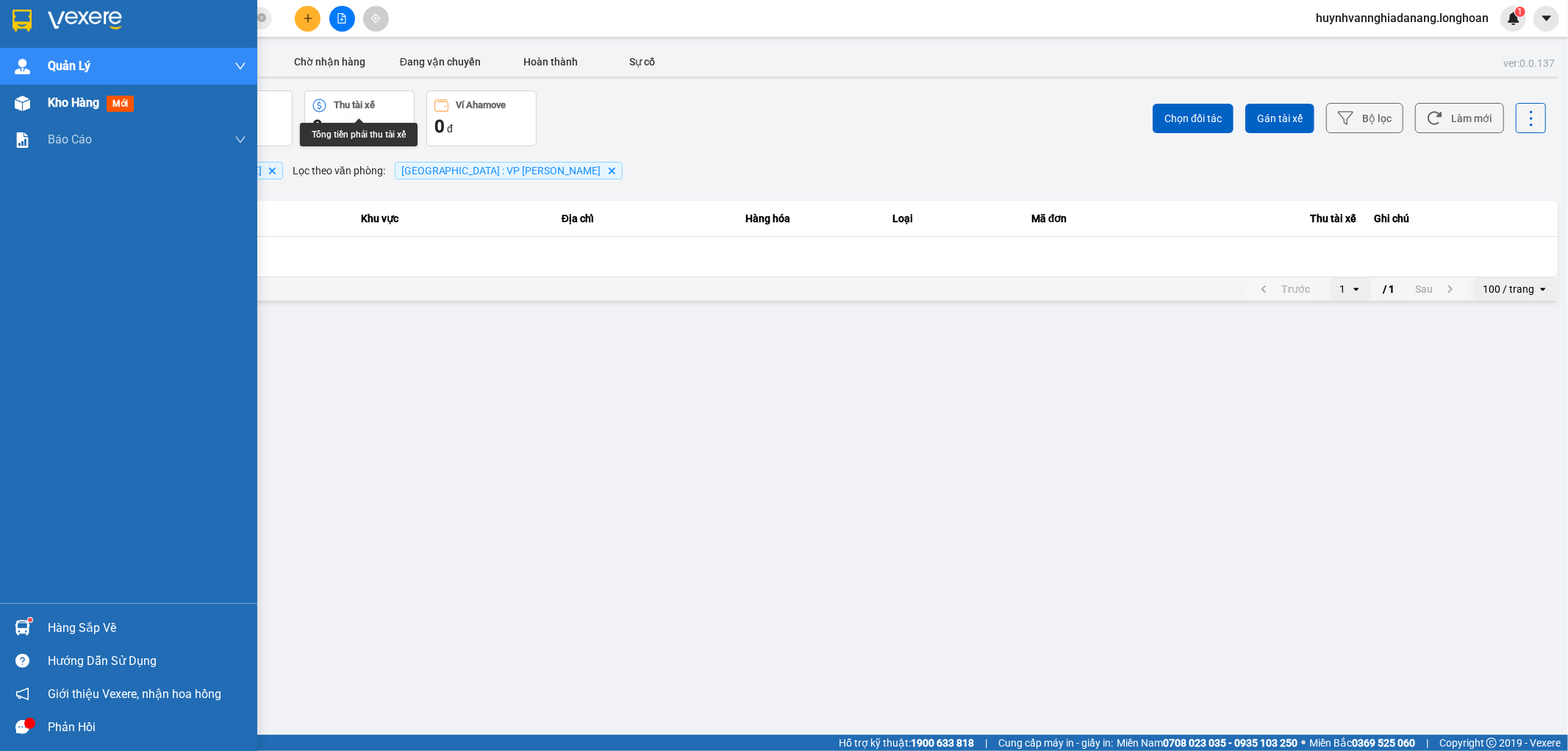
click at [64, 104] on span "Kho hàng" at bounding box center [74, 103] width 52 height 14
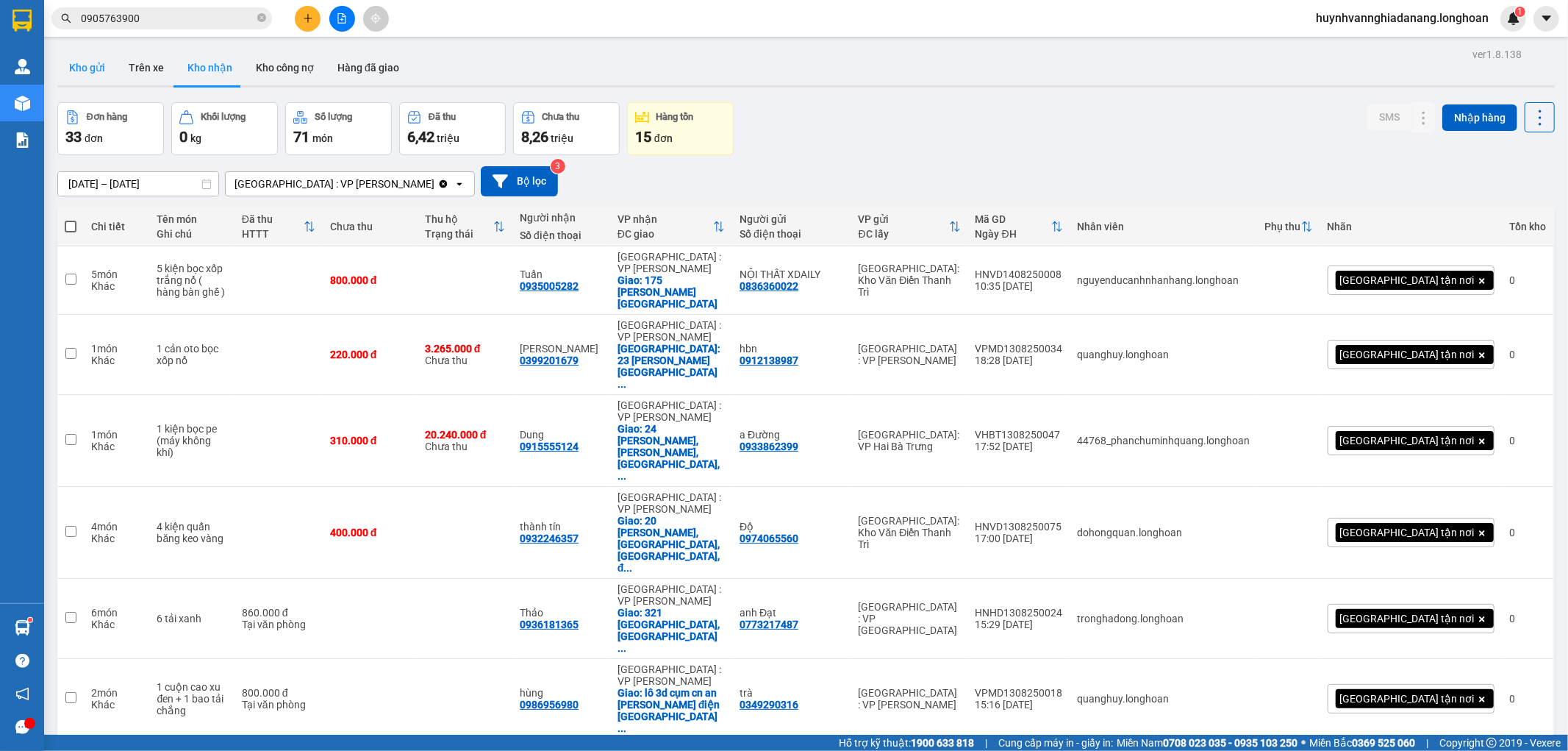
click at [93, 66] on button "Kho gửi" at bounding box center [87, 67] width 60 height 35
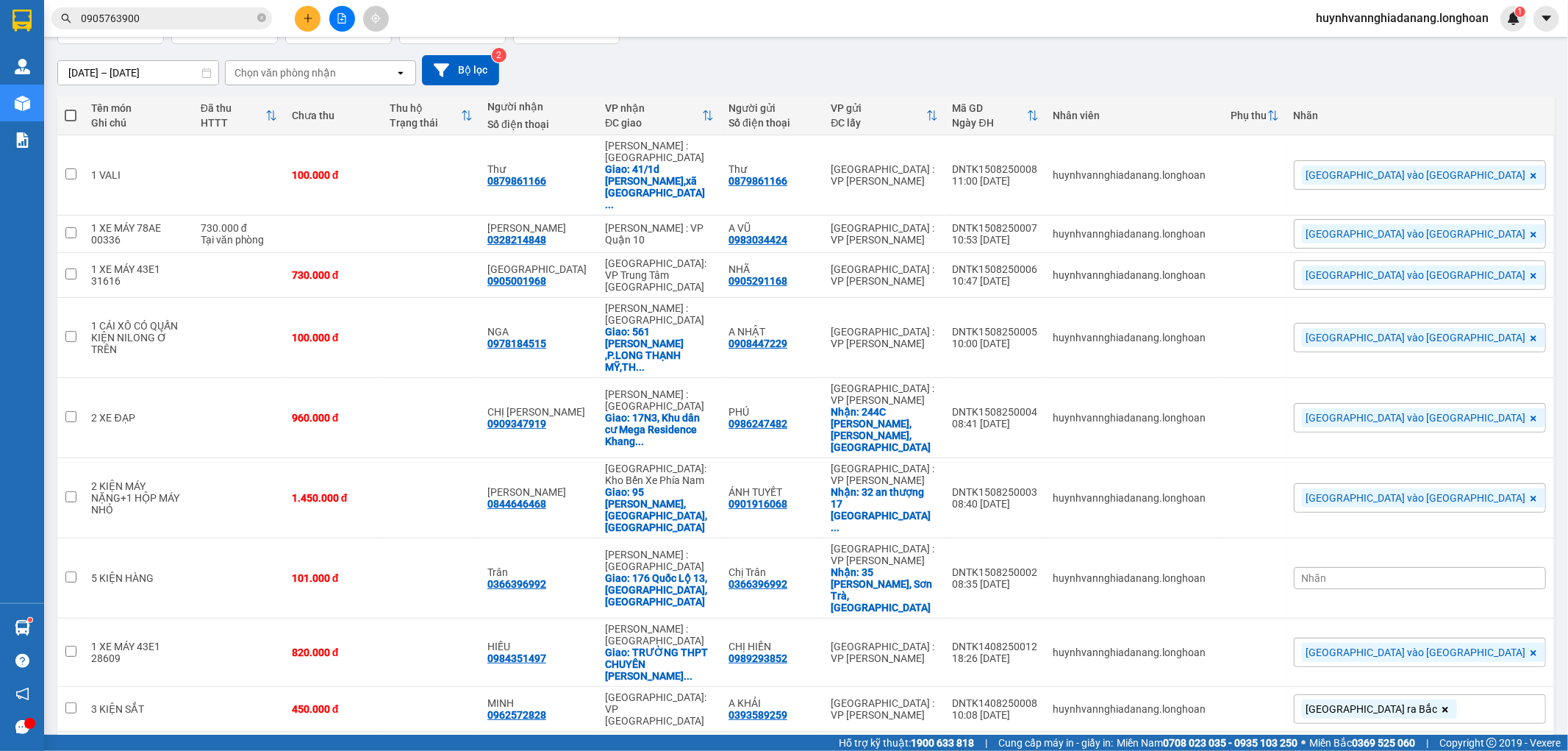
scroll to position [72, 0]
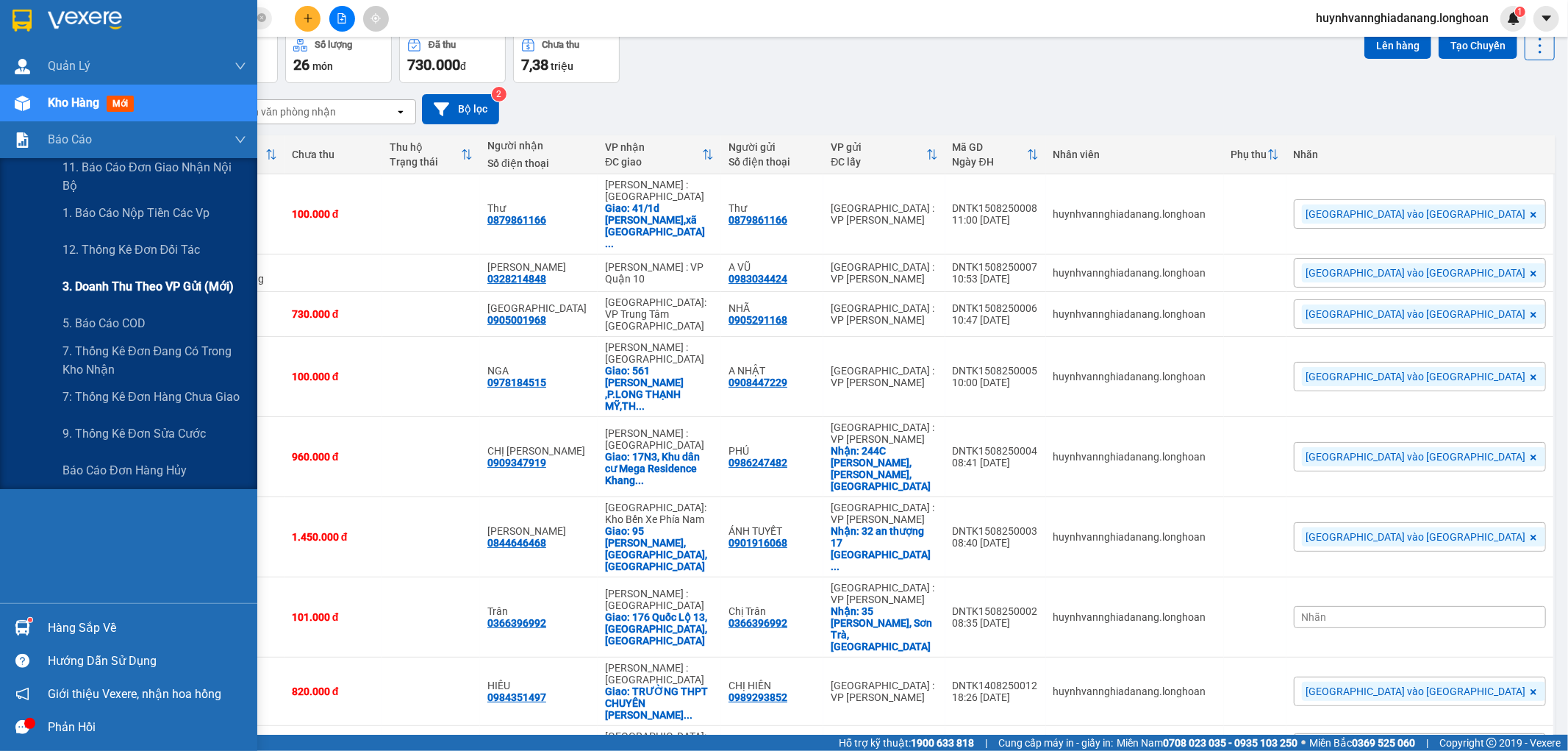
click at [173, 286] on span "3. Doanh Thu theo VP Gửi (mới)" at bounding box center [148, 286] width 171 height 18
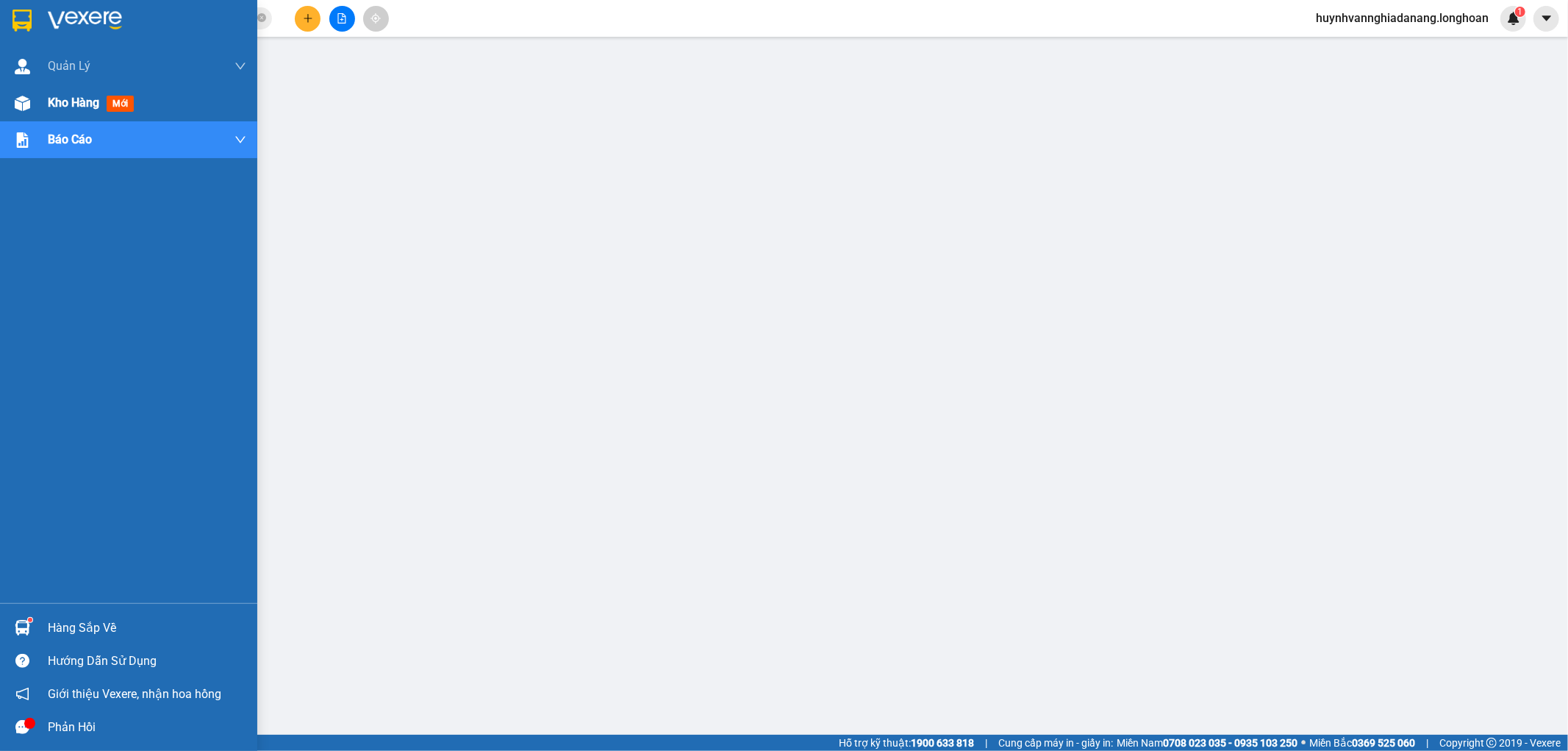
click at [61, 108] on span "Kho hàng" at bounding box center [74, 103] width 52 height 14
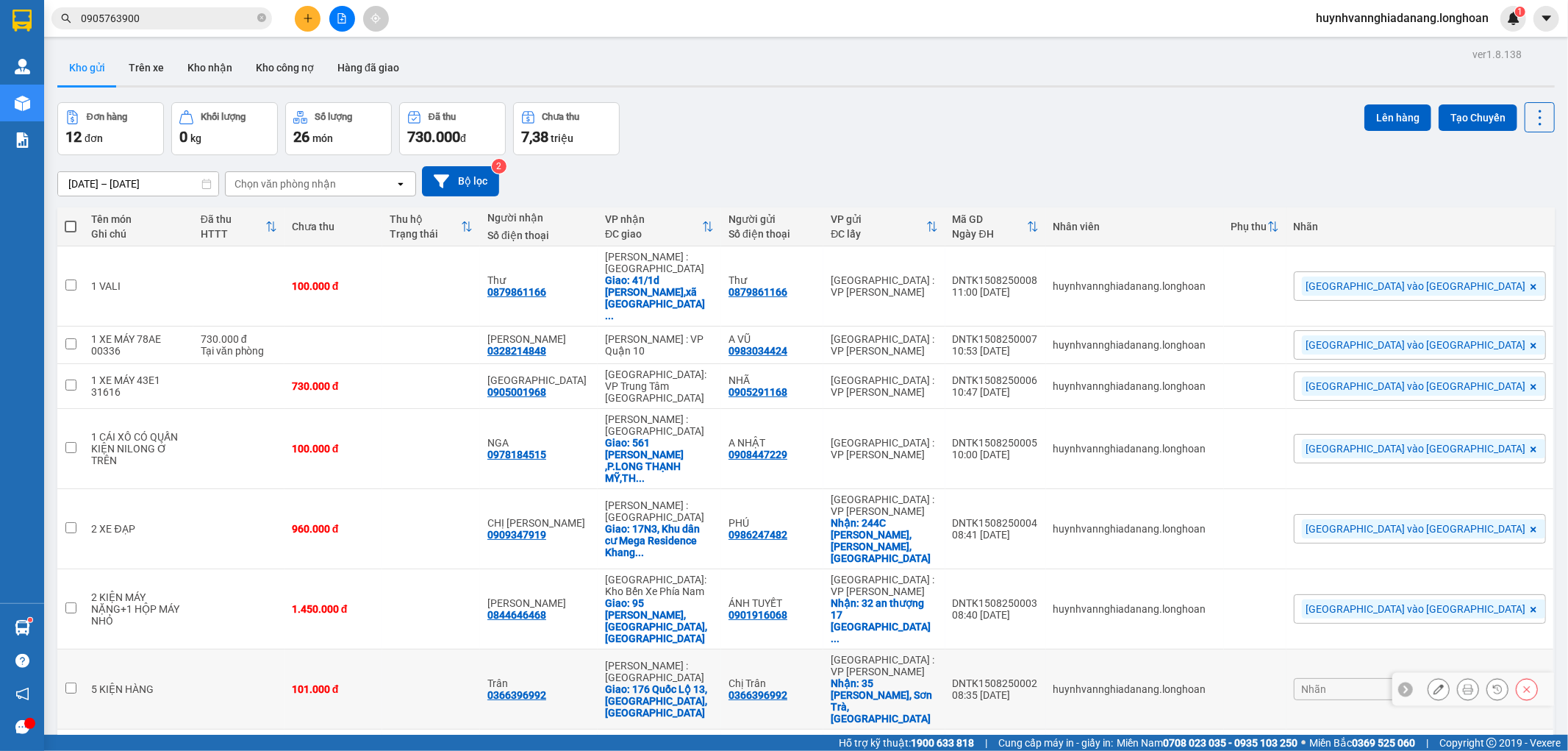
click at [1434, 684] on icon at bounding box center [1439, 689] width 10 height 10
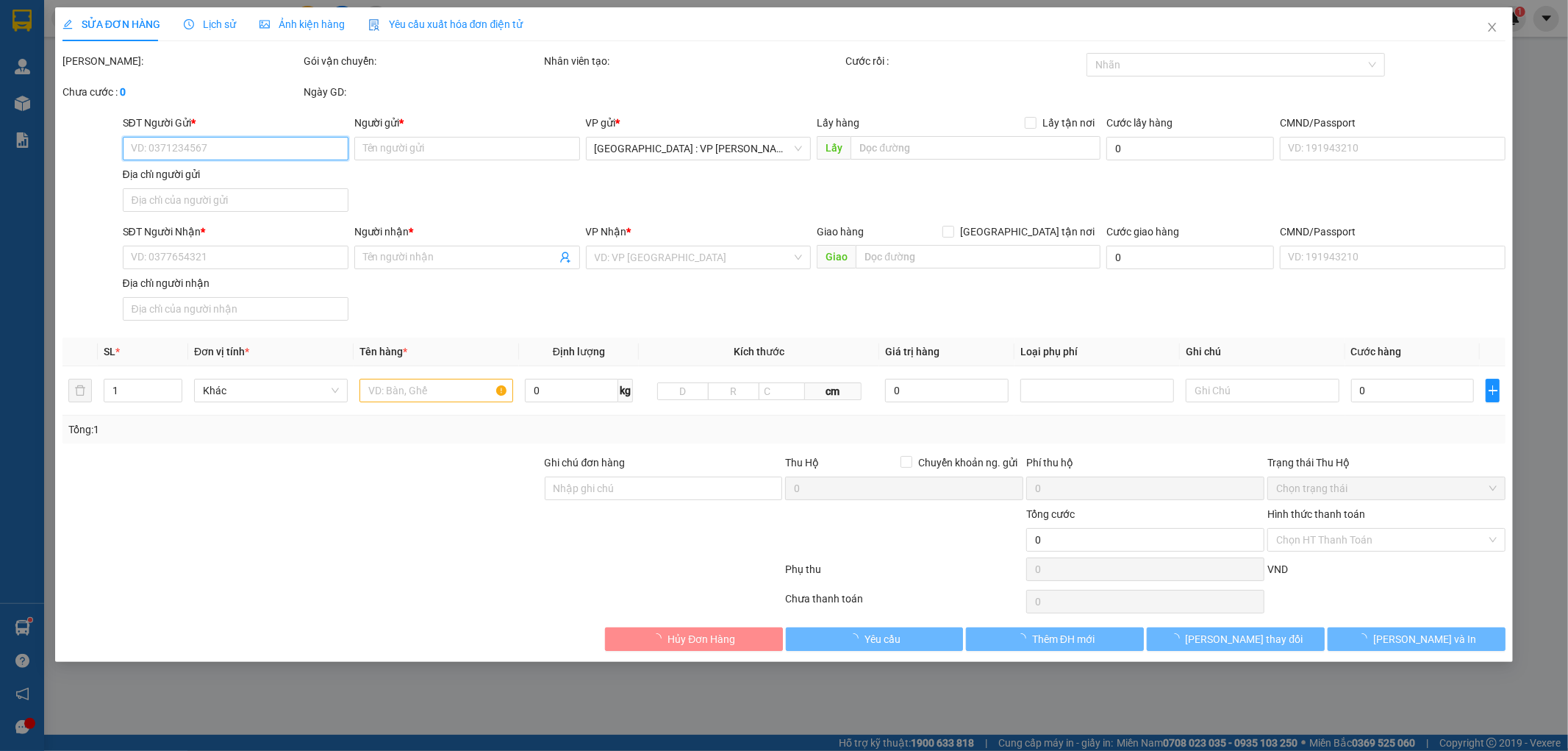
type input "0366396992"
type input "Chị Trân"
checkbox input "true"
type input "35 Nguyễn Hữu An, Sơn Trà, Đà Nẵng"
type input "0366396992"
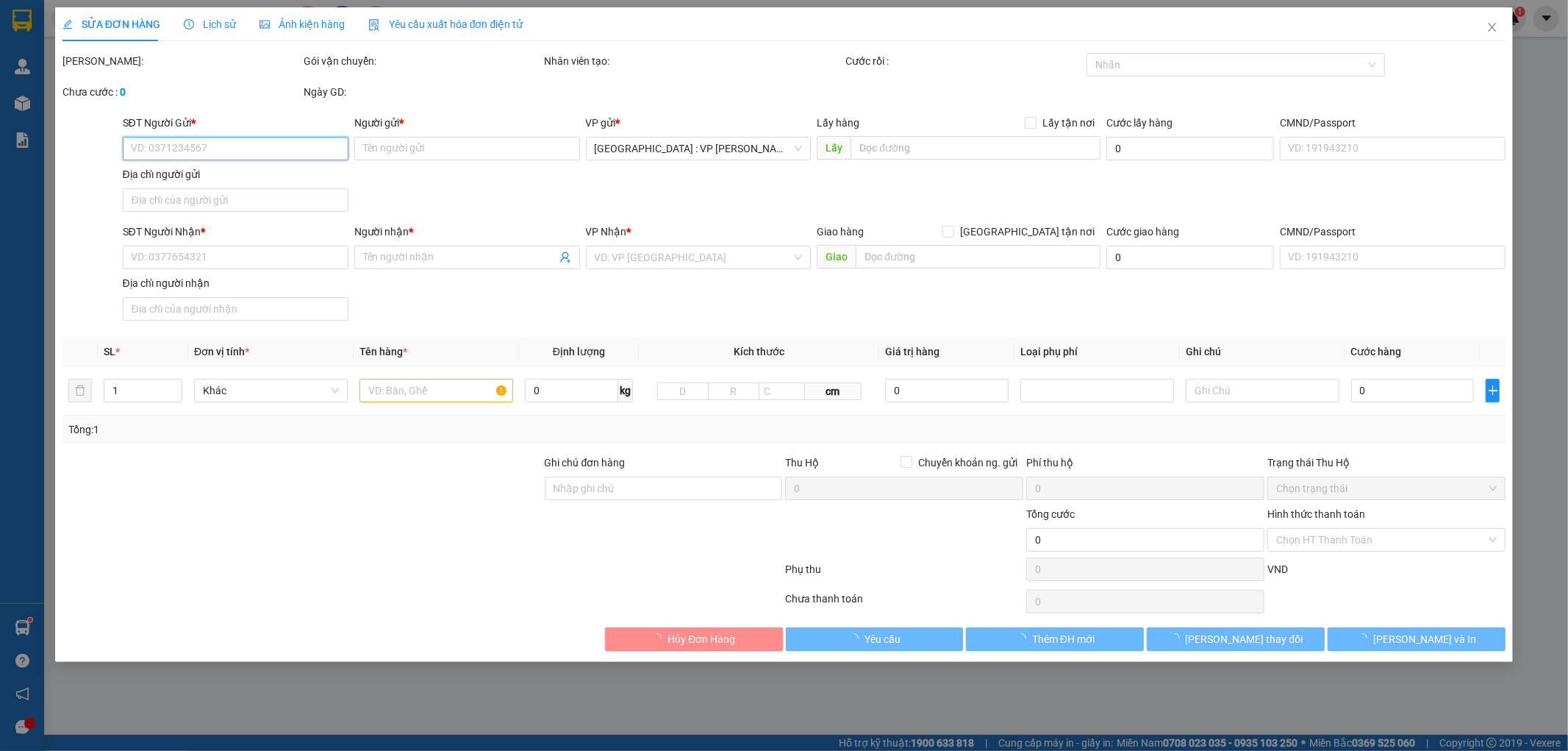
type input "Trân"
checkbox input "true"
type input "176 Quốc Lộ 13, Phường Bình Thạnh, HCM"
type input "101.000"
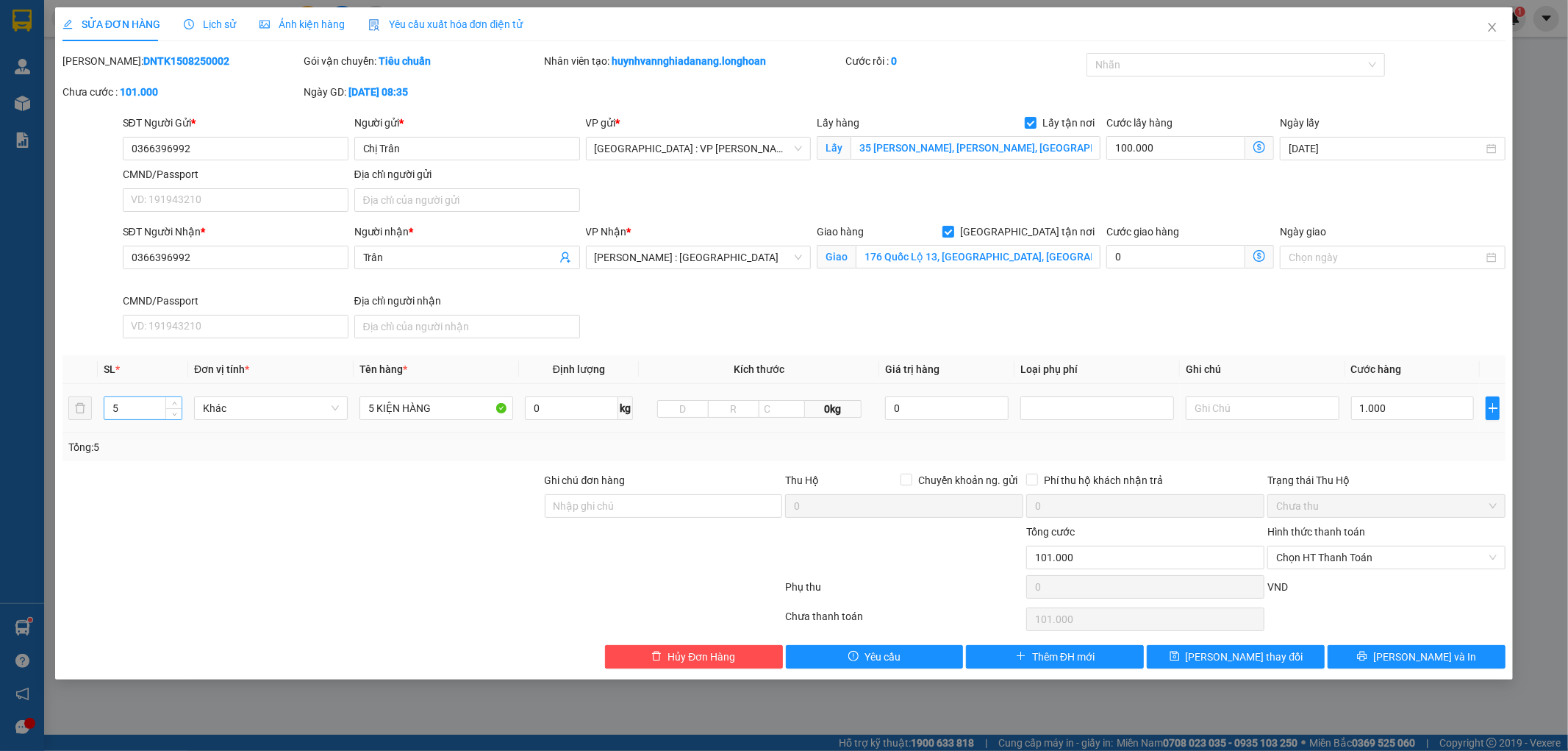
click at [140, 406] on input "5" at bounding box center [143, 408] width 77 height 22
type input "7"
click at [431, 410] on input "5 KIỆN HÀNG" at bounding box center [436, 408] width 154 height 24
type input "5"
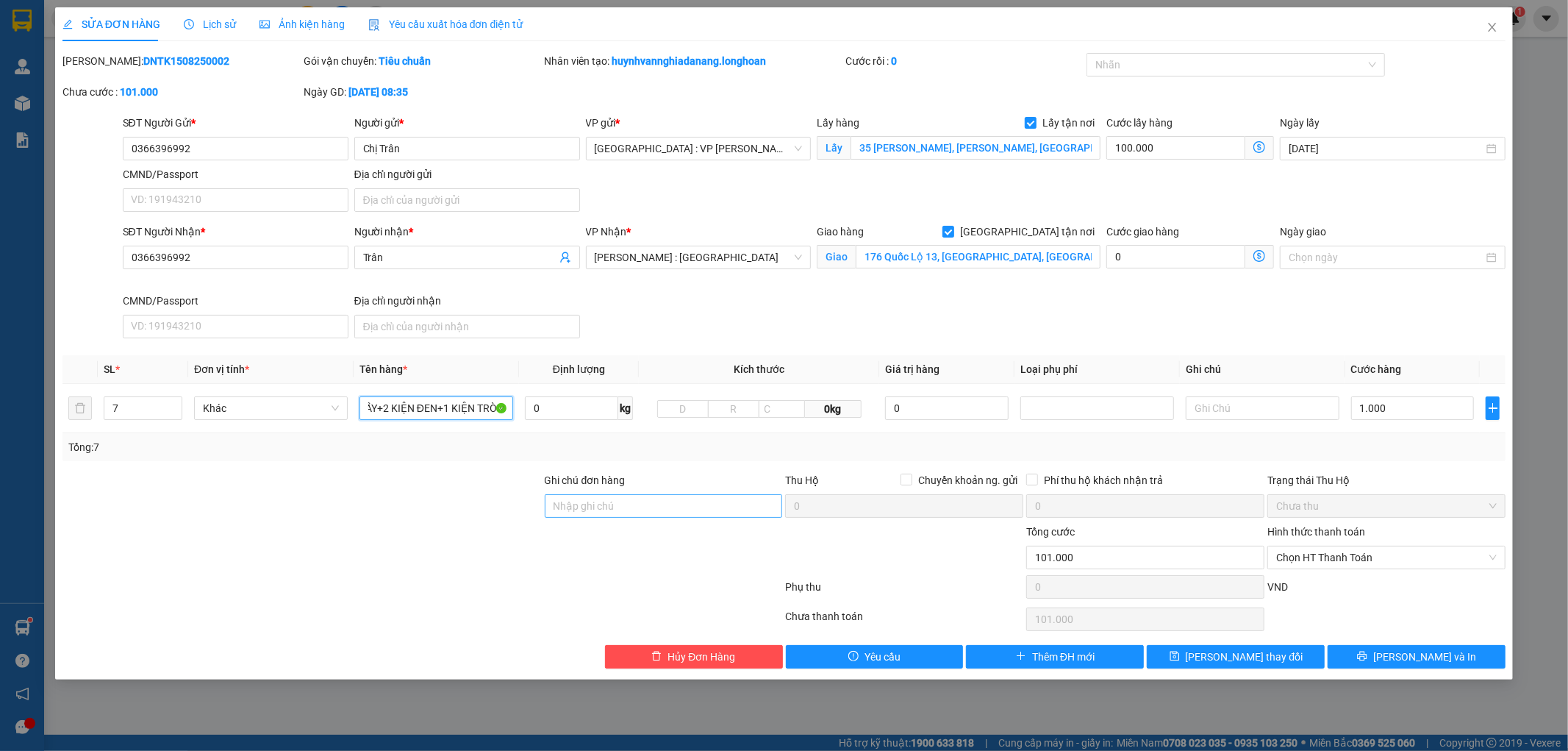
type input "4 THÙNG GIẤY+2 KIỆN ĐEN+1 KIỆN TRÒN"
drag, startPoint x: 650, startPoint y: 505, endPoint x: 675, endPoint y: 517, distance: 27.7
click at [651, 505] on input "Ghi chú đơn hàng" at bounding box center [664, 506] width 238 height 24
type input "KHÔNG BAO HƯ VỠ,MÓP MÉO"
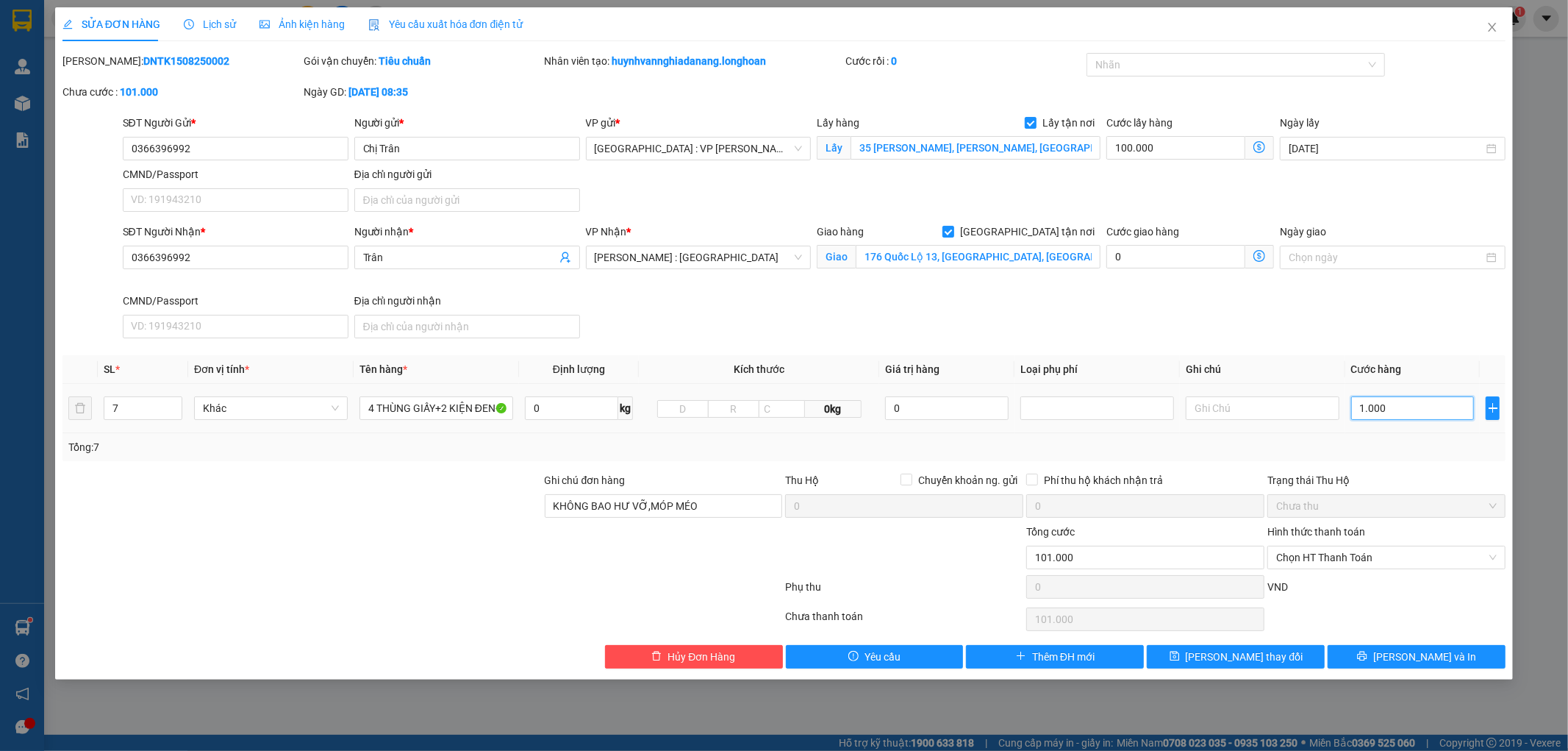
click at [1417, 406] on input "1.000" at bounding box center [1413, 408] width 123 height 24
type input "1.100.000"
type input "1.000.000"
type input "100.007"
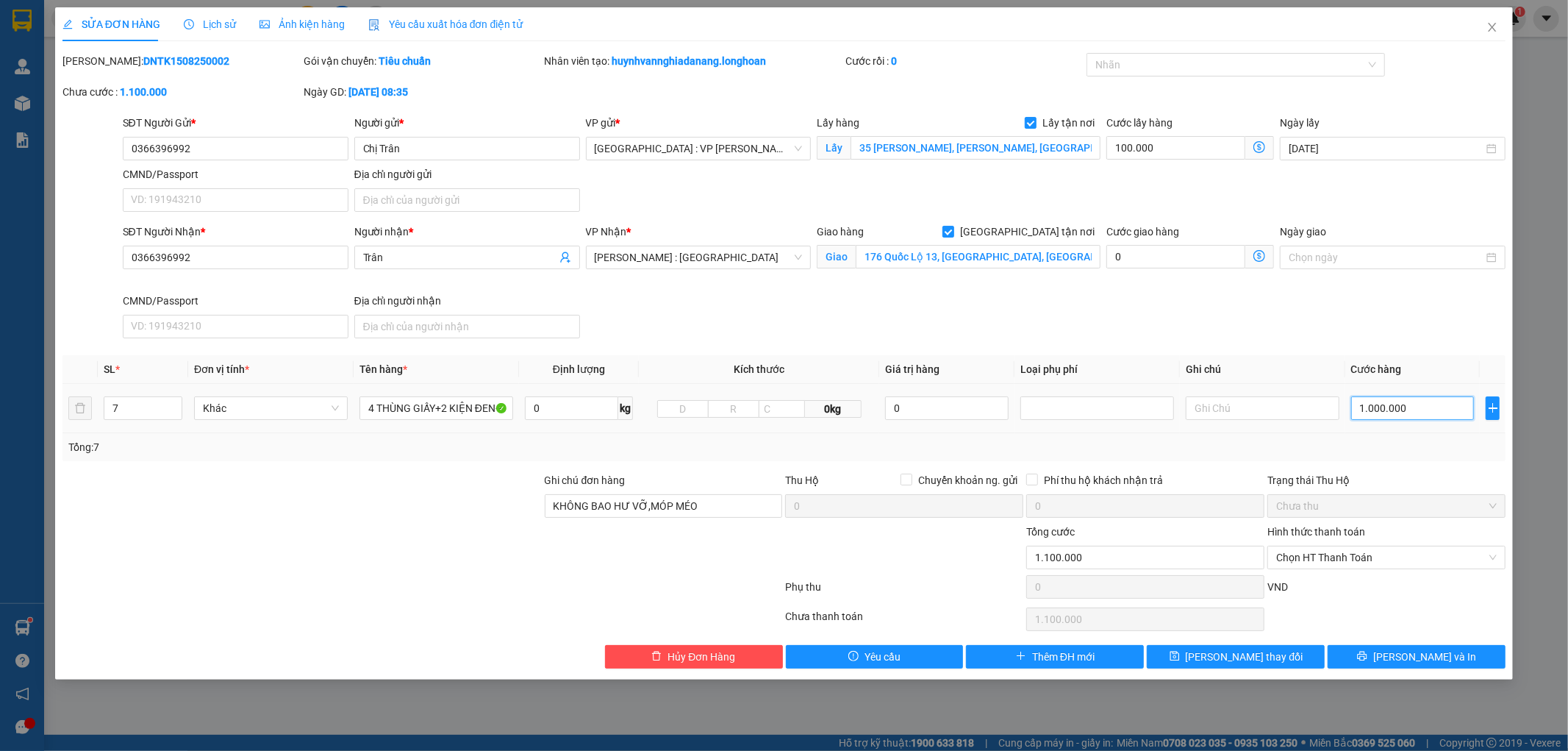
type input "100.007"
type input "72"
type input "100.072"
type input "100.720"
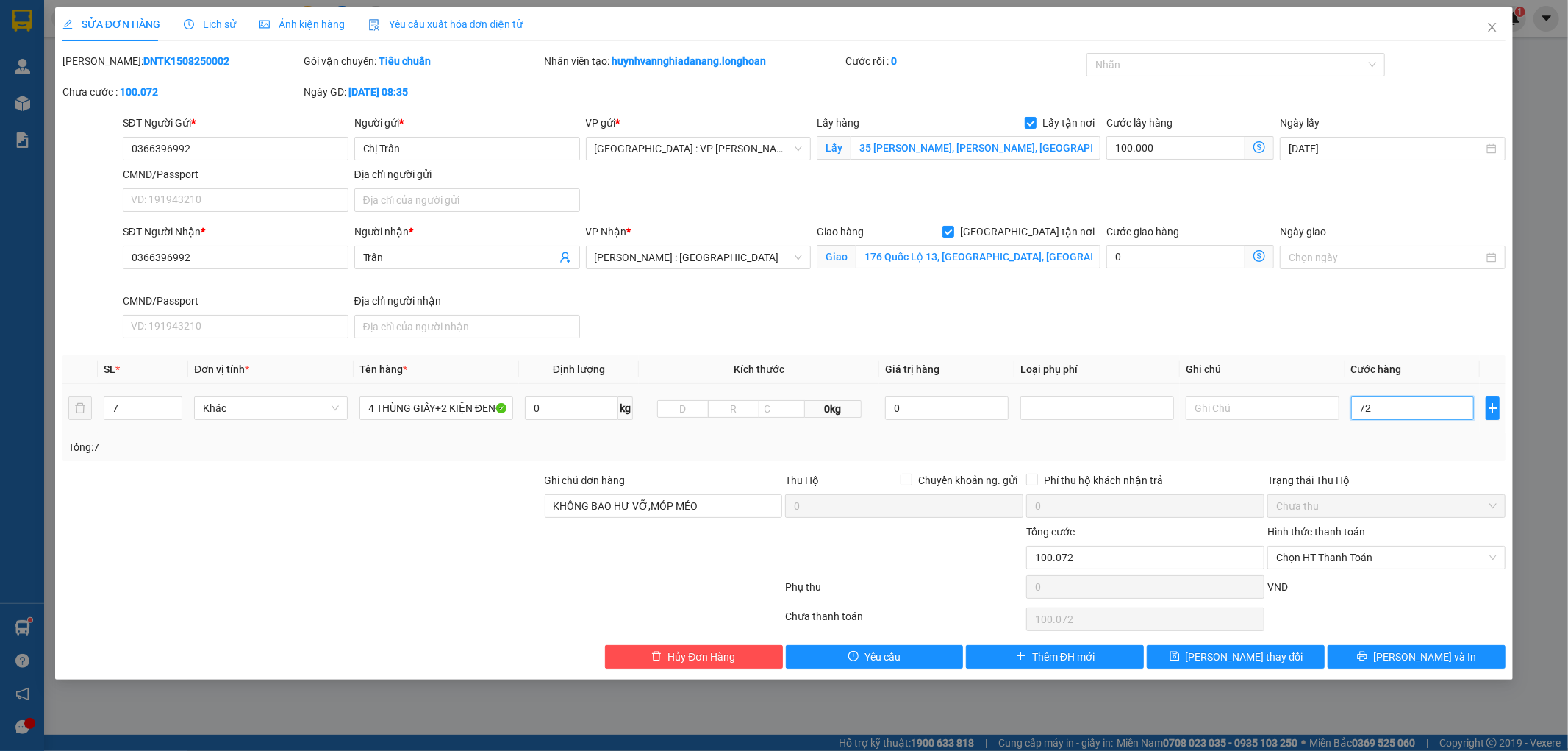
type input "100.720"
type input "720"
type input "107.200"
type input "72.000"
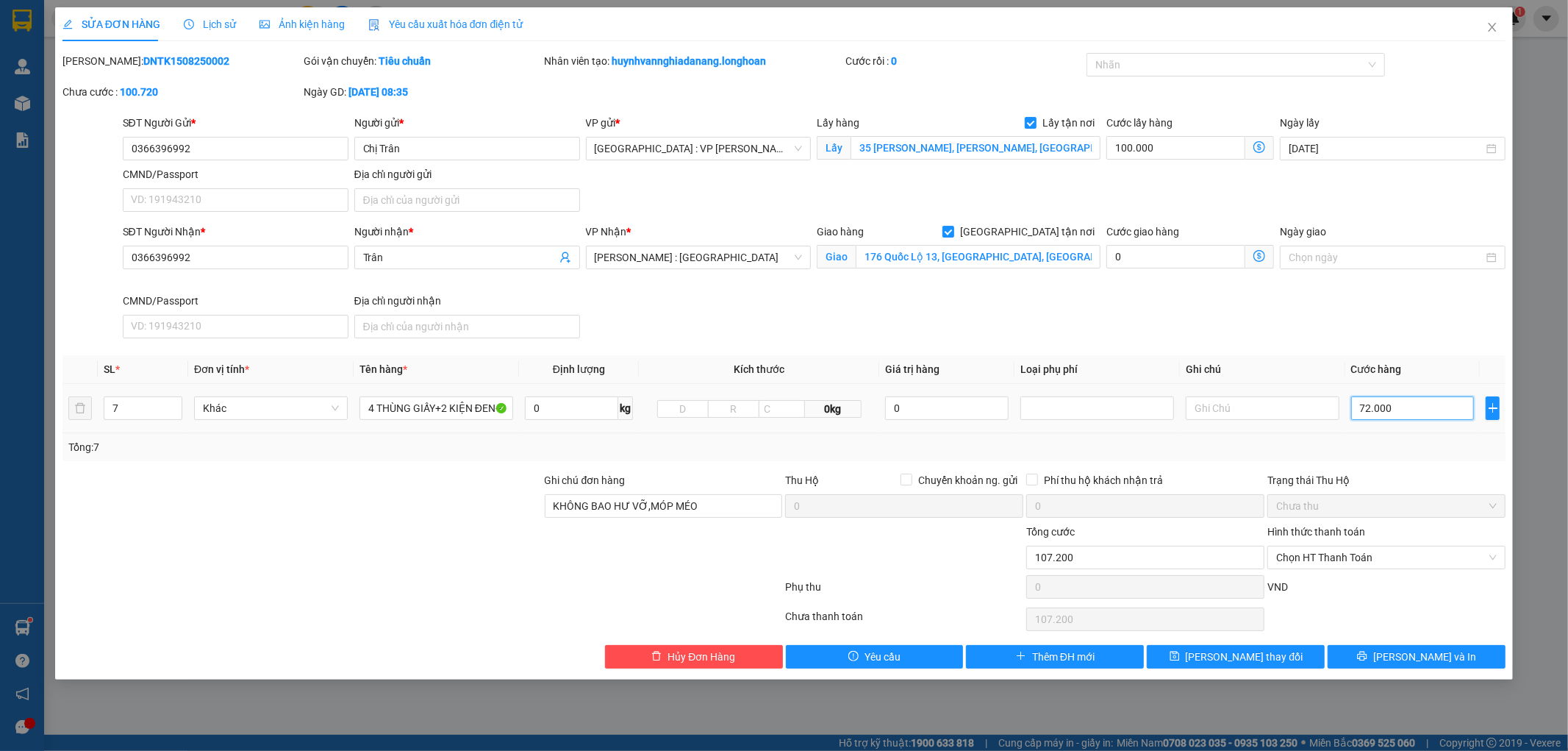
type input "172.000"
type input "820.000"
type input "720.000"
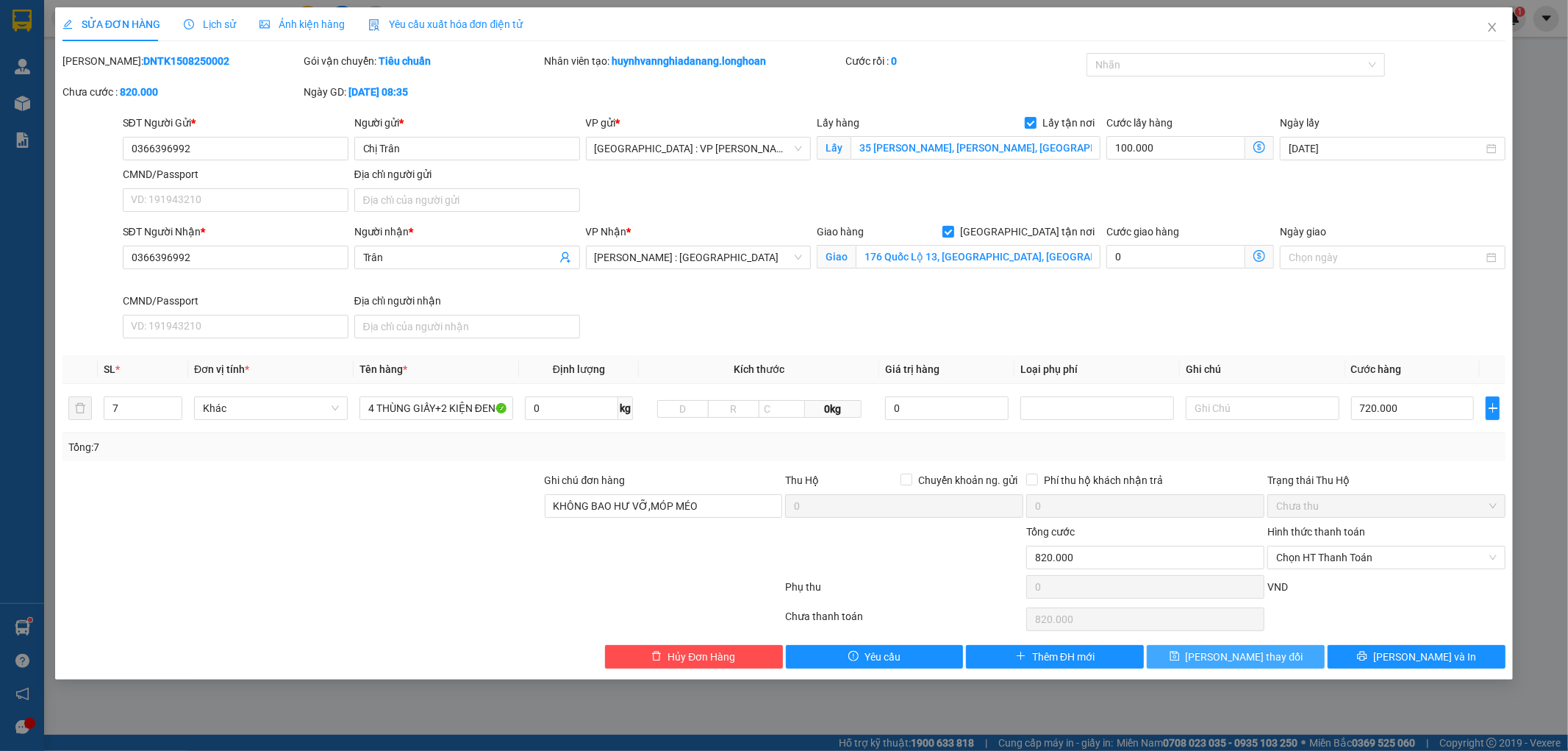
click at [1268, 654] on span "Lưu thay đổi" at bounding box center [1245, 657] width 118 height 16
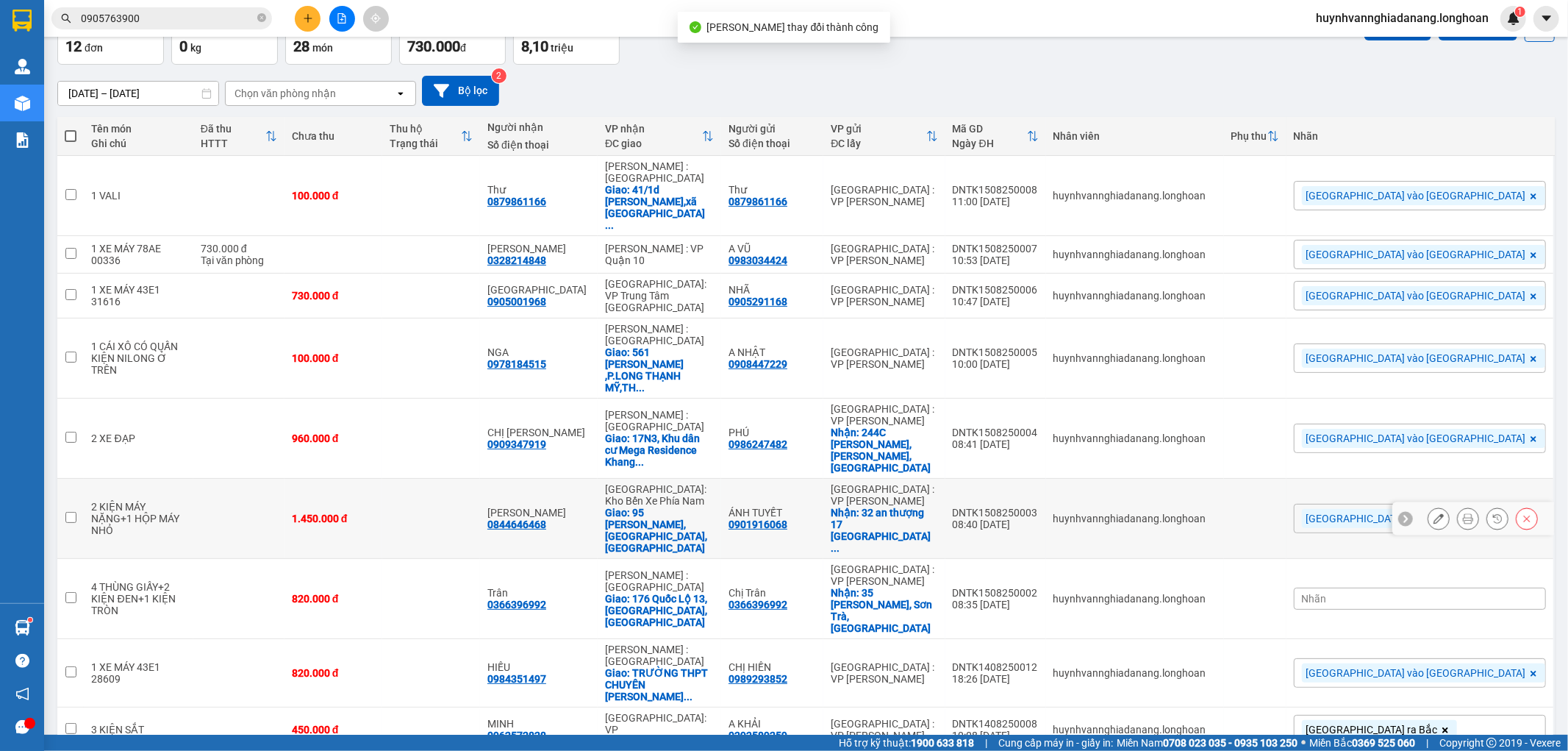
scroll to position [163, 0]
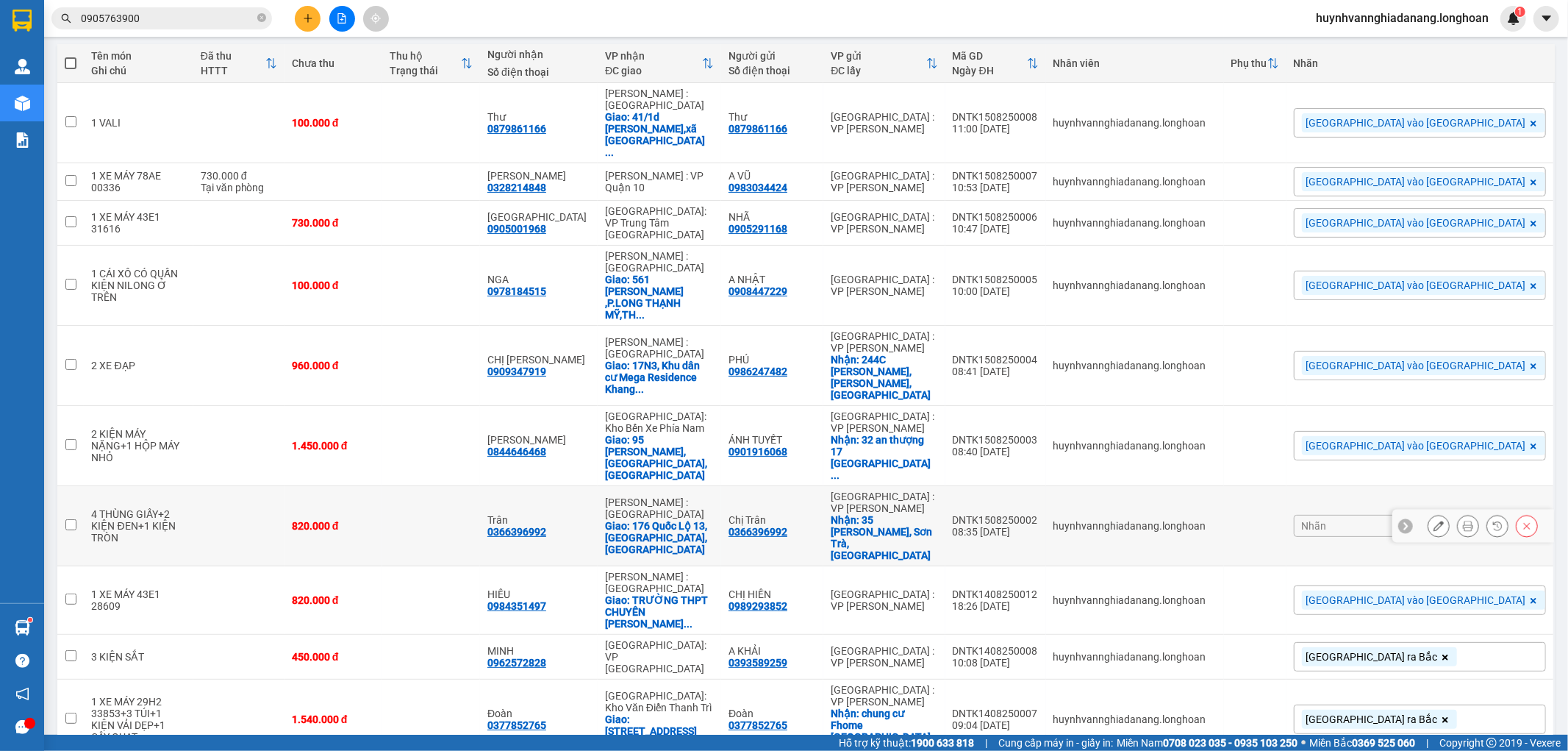
click at [788, 526] on div "0366396992" at bounding box center [758, 531] width 59 height 12
copy div "0366396992"
click at [1463, 521] on icon at bounding box center [1468, 526] width 10 height 10
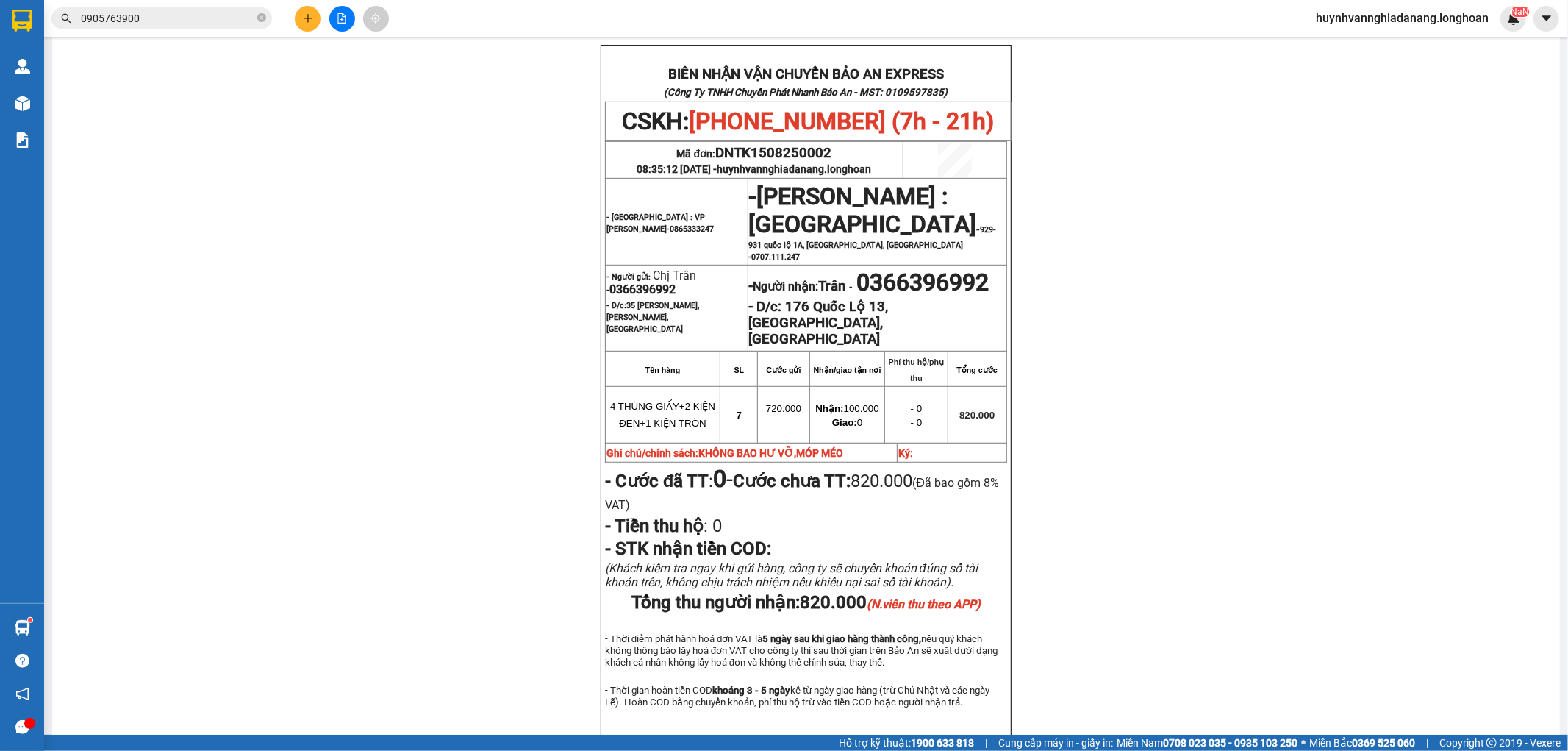
scroll to position [653, 0]
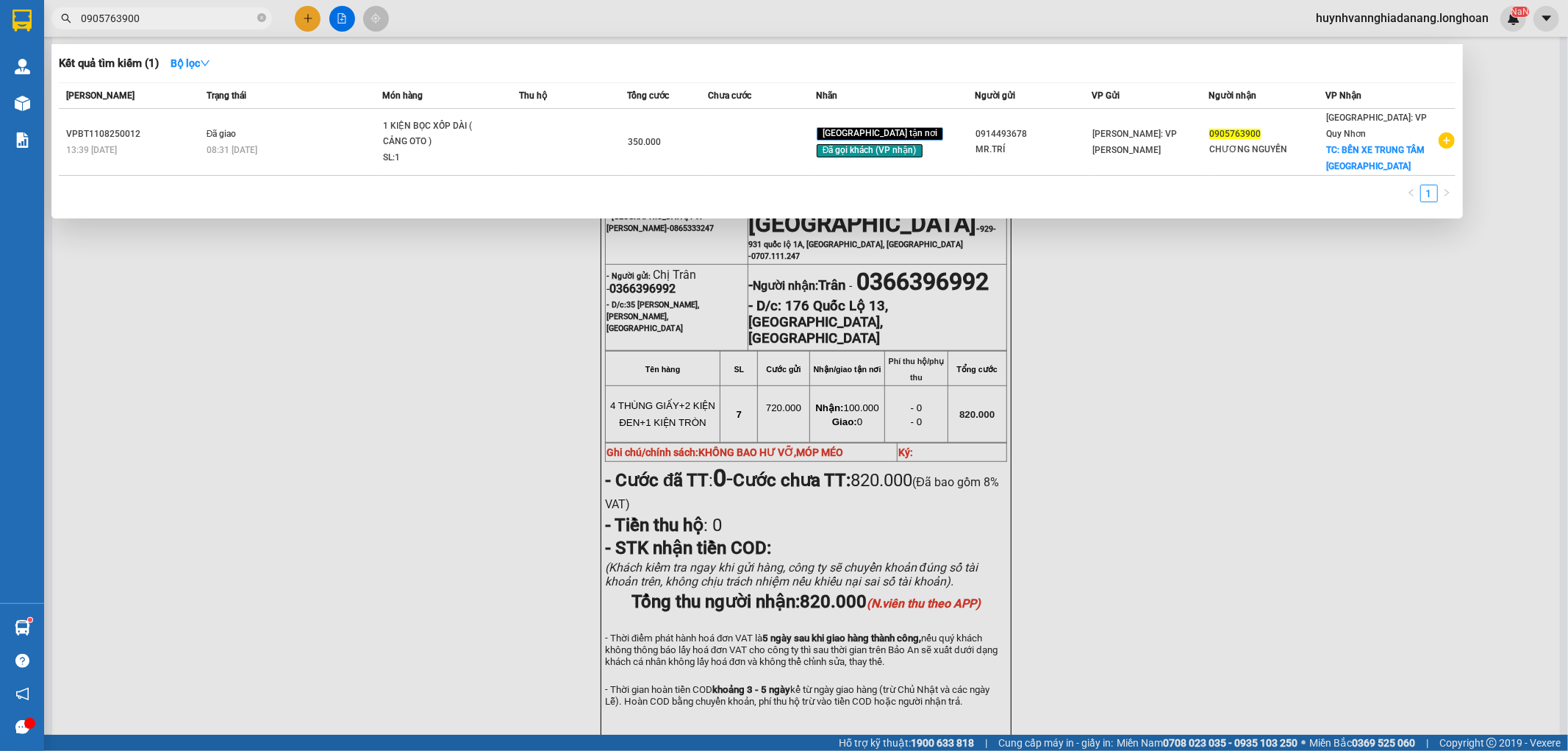
click at [198, 17] on input "0905763900" at bounding box center [167, 18] width 173 height 16
type input "0"
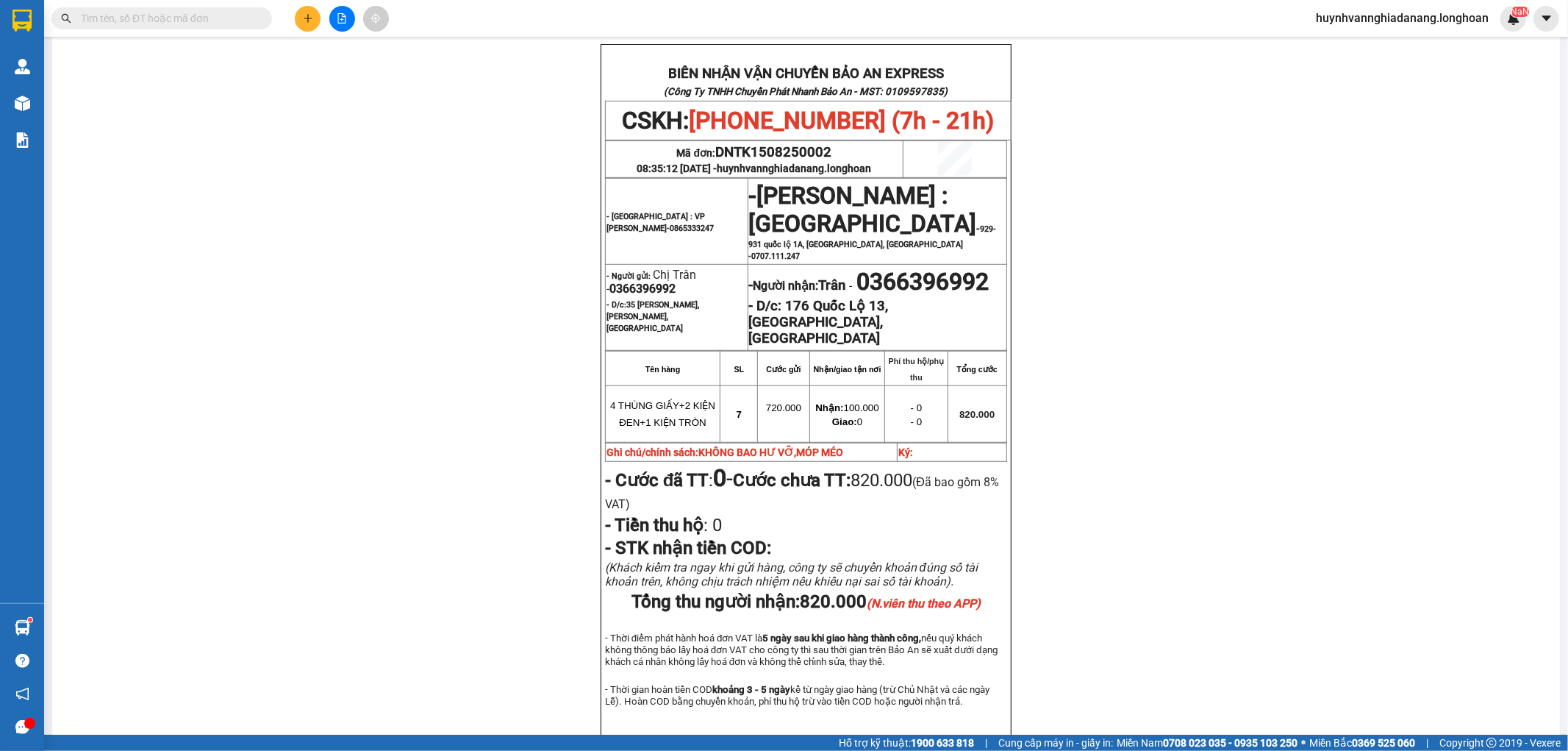
paste input "KQ122407250011"
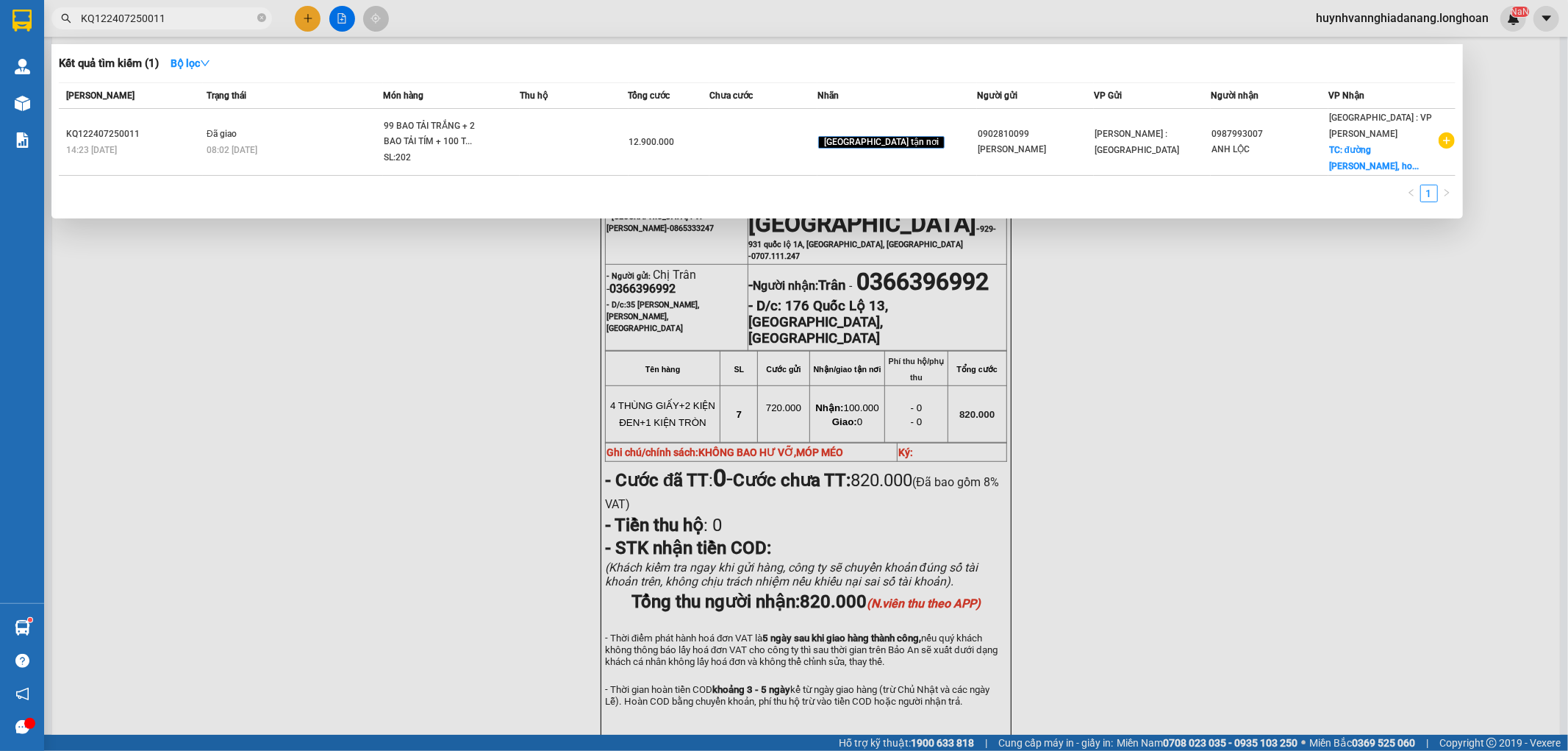
type input "KQ122407250011"
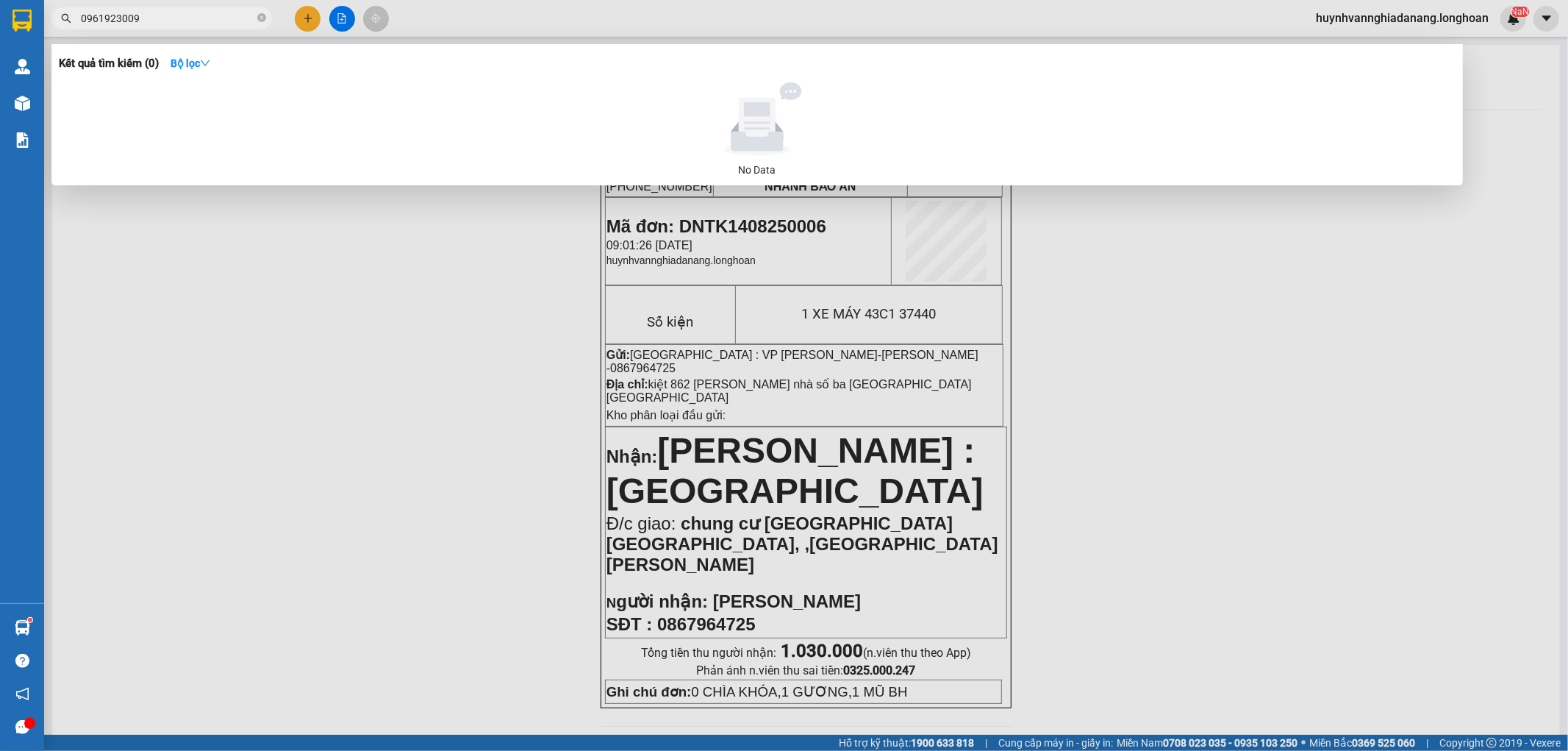
click at [1312, 452] on div at bounding box center [784, 375] width 1568 height 751
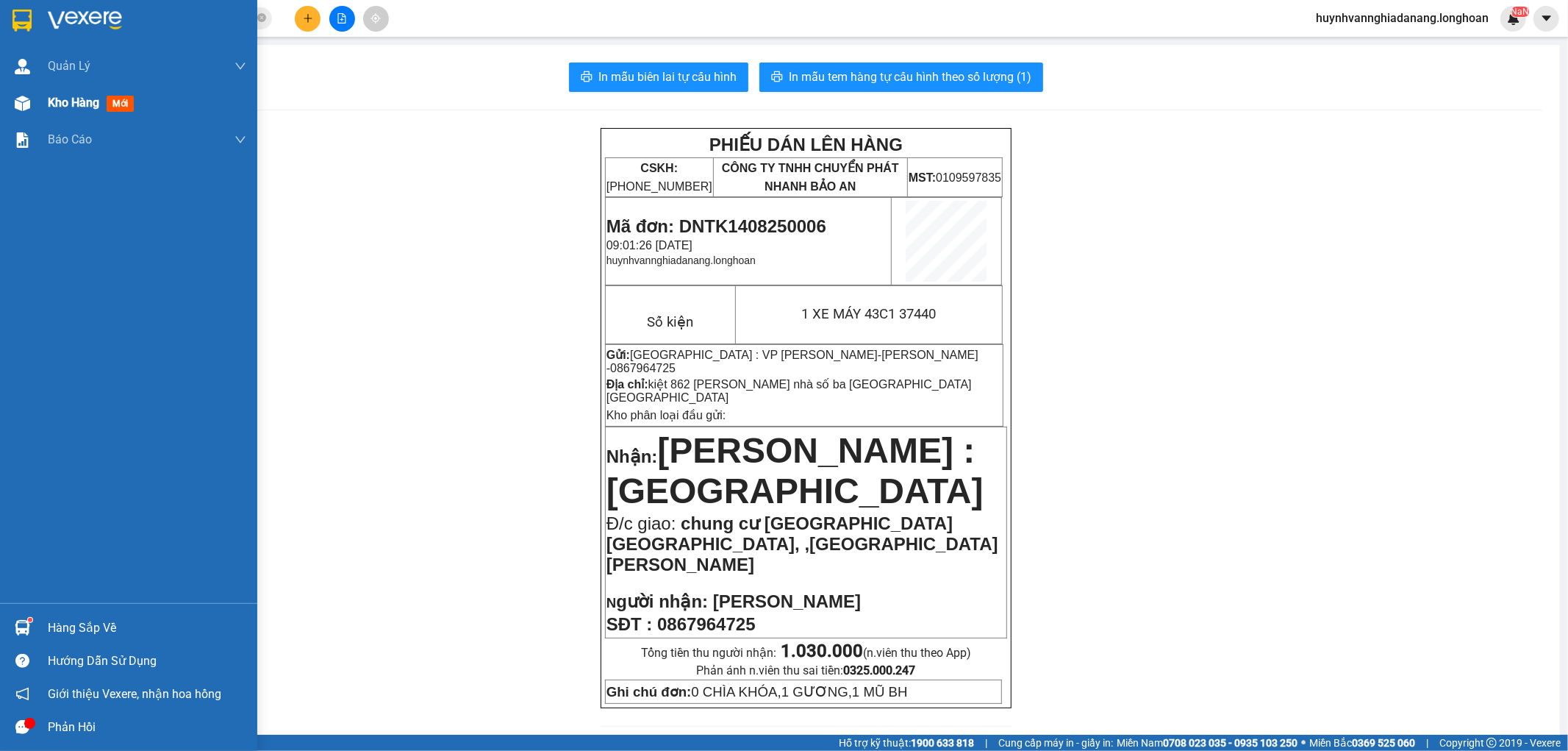
click at [46, 100] on div "Kho hàng mới" at bounding box center [129, 103] width 257 height 37
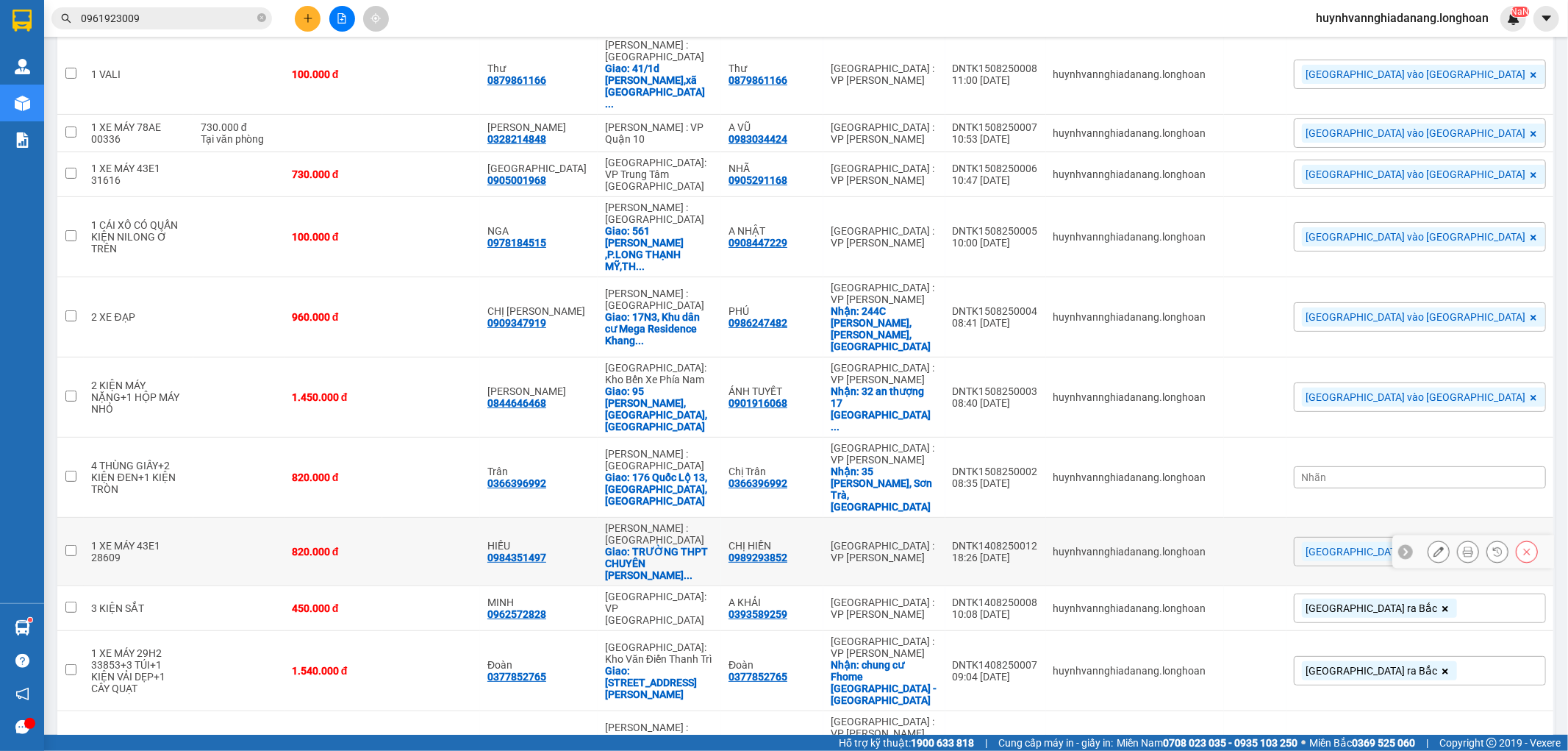
scroll to position [236, 0]
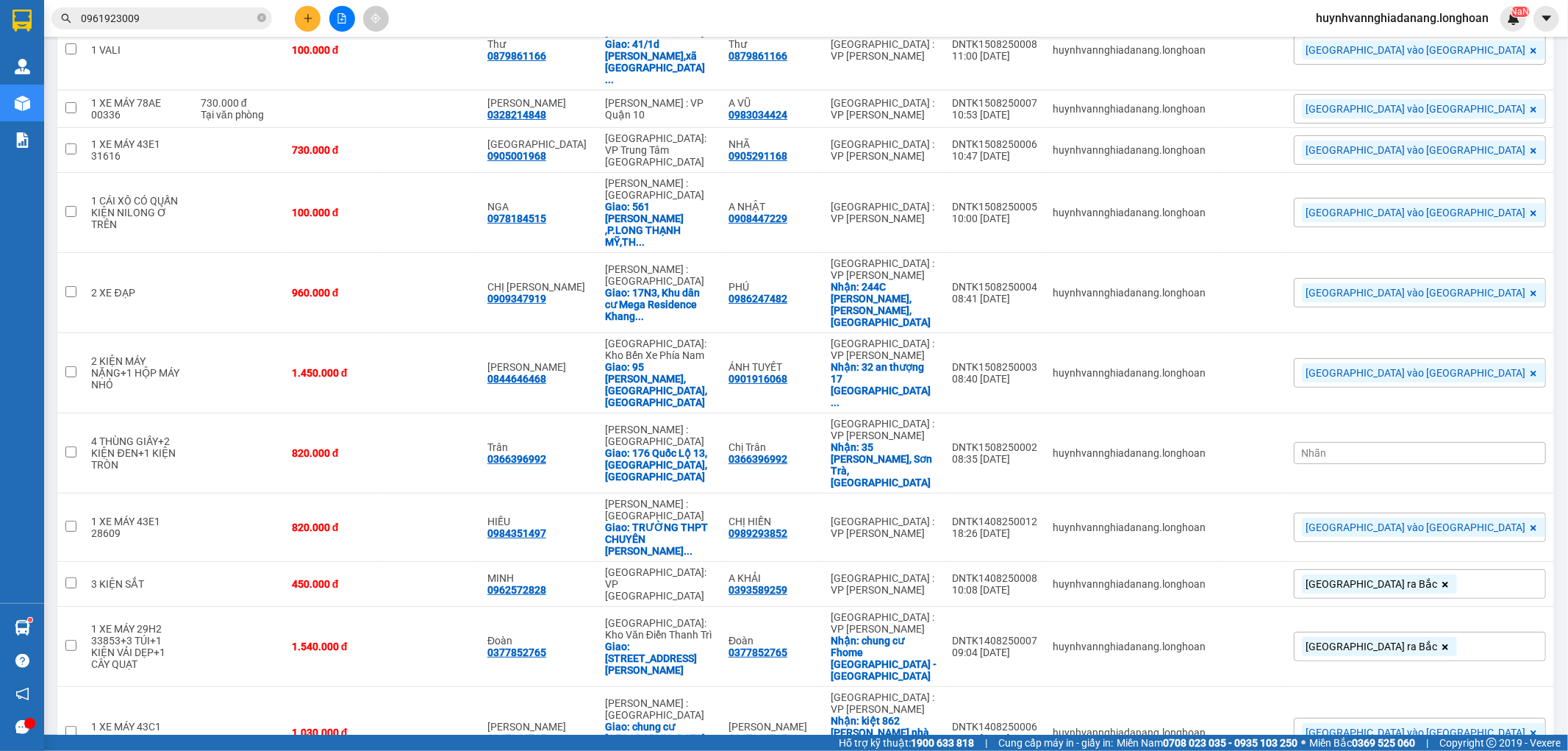
click at [1463, 442] on div "Nhãn" at bounding box center [1420, 453] width 252 height 22
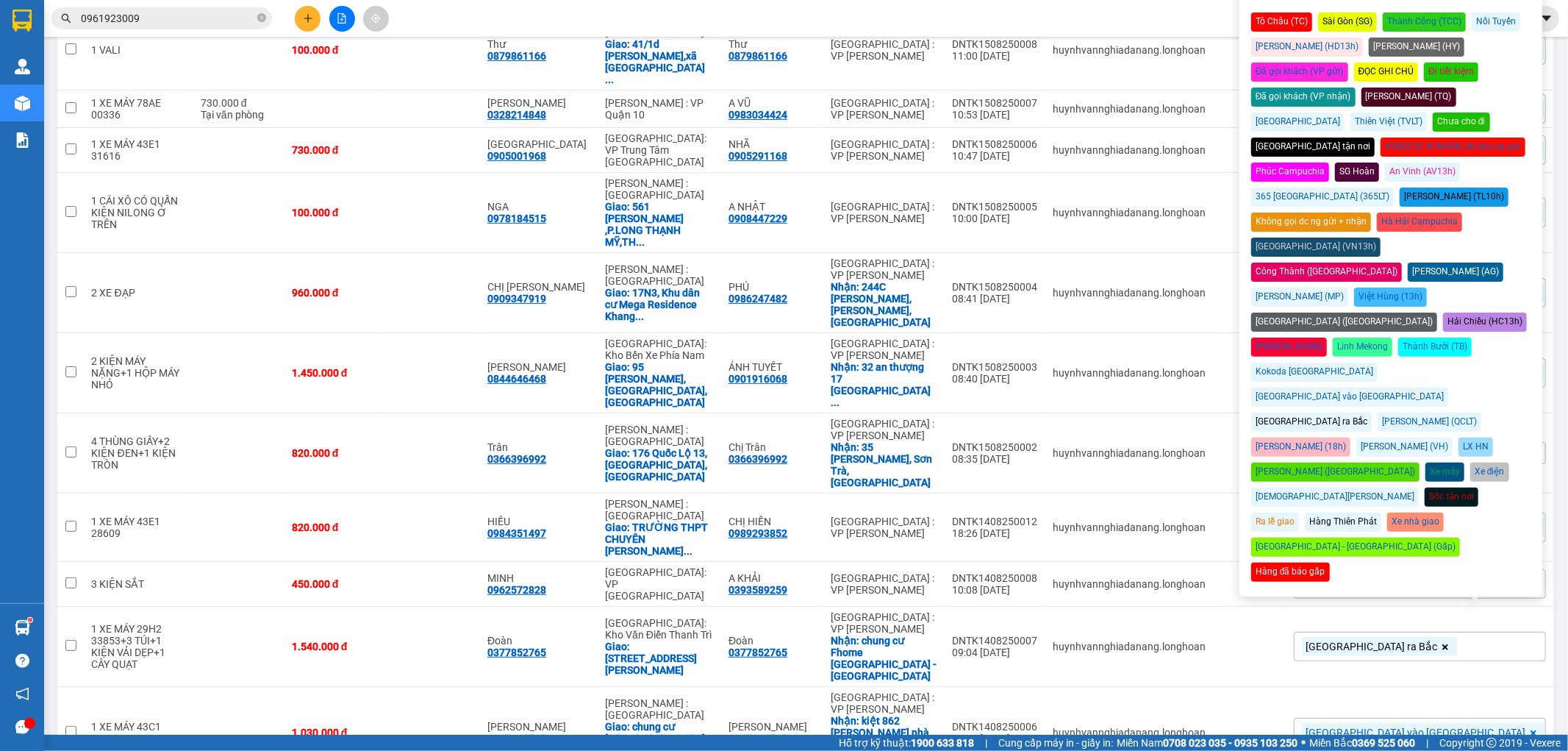
click at [1448, 388] on div "Đà Nẵng vào Nam" at bounding box center [1349, 397] width 197 height 19
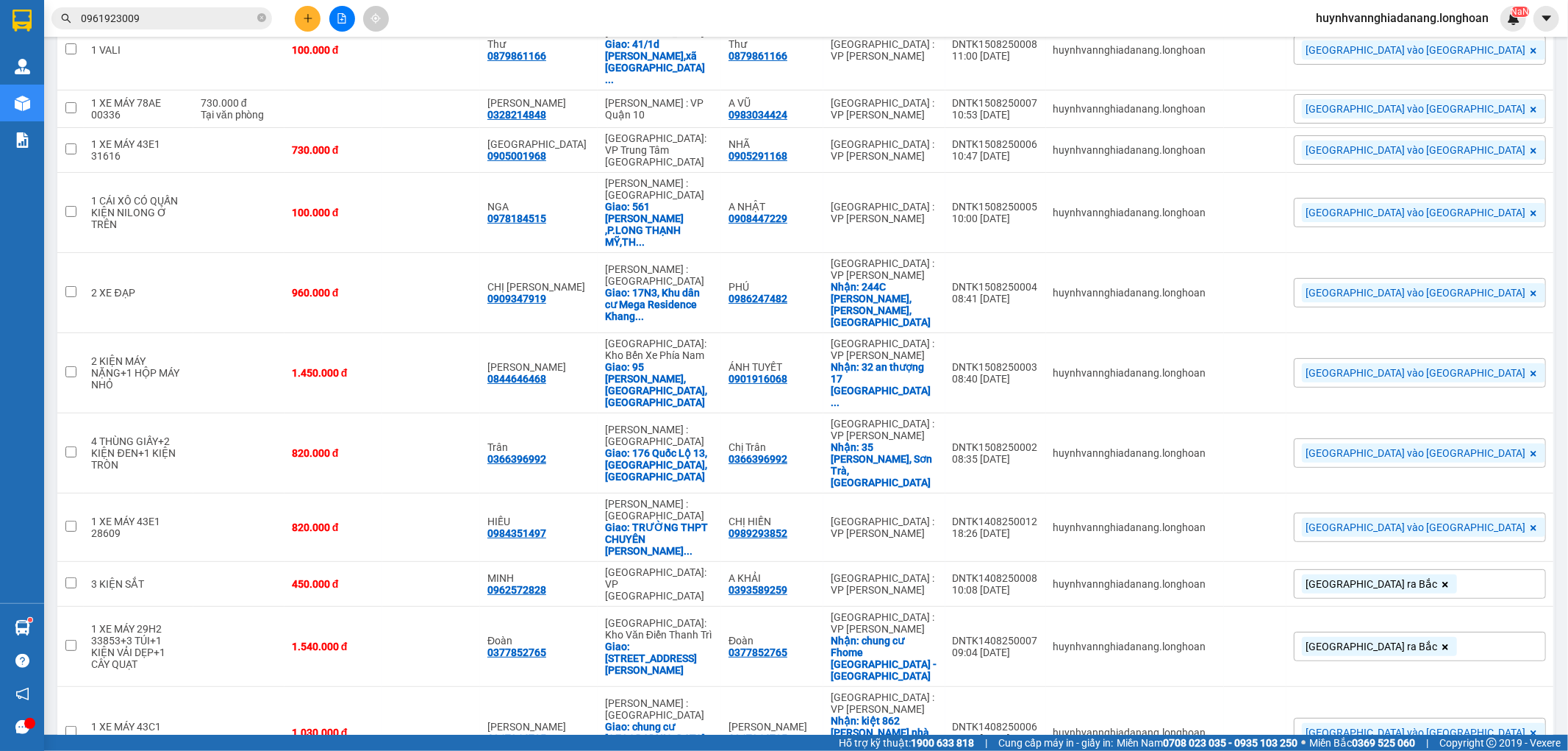
click at [1463, 448] on icon at bounding box center [1468, 453] width 10 height 10
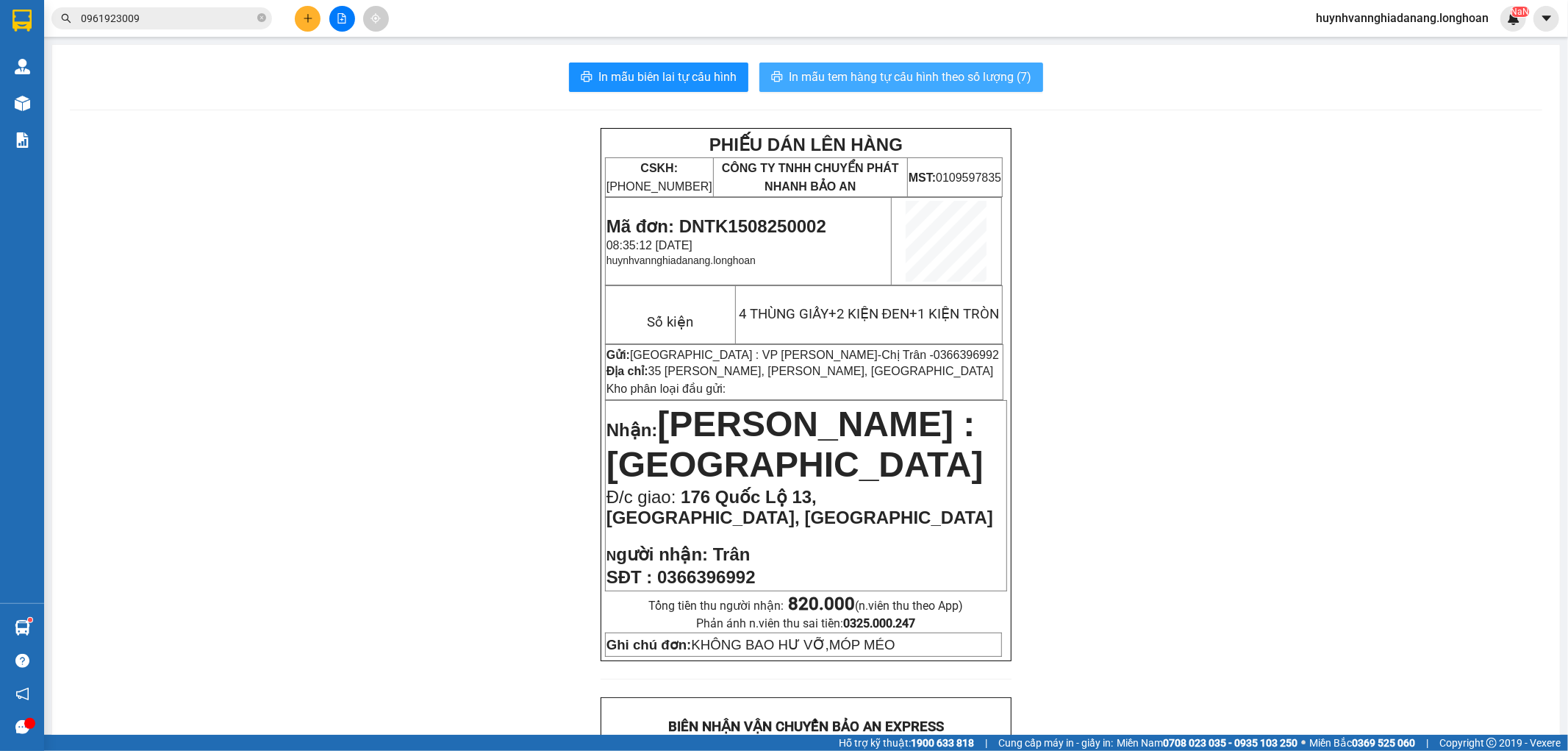
click at [897, 81] on span "In mẫu tem hàng tự cấu hình theo số lượng (7)" at bounding box center [910, 76] width 242 height 18
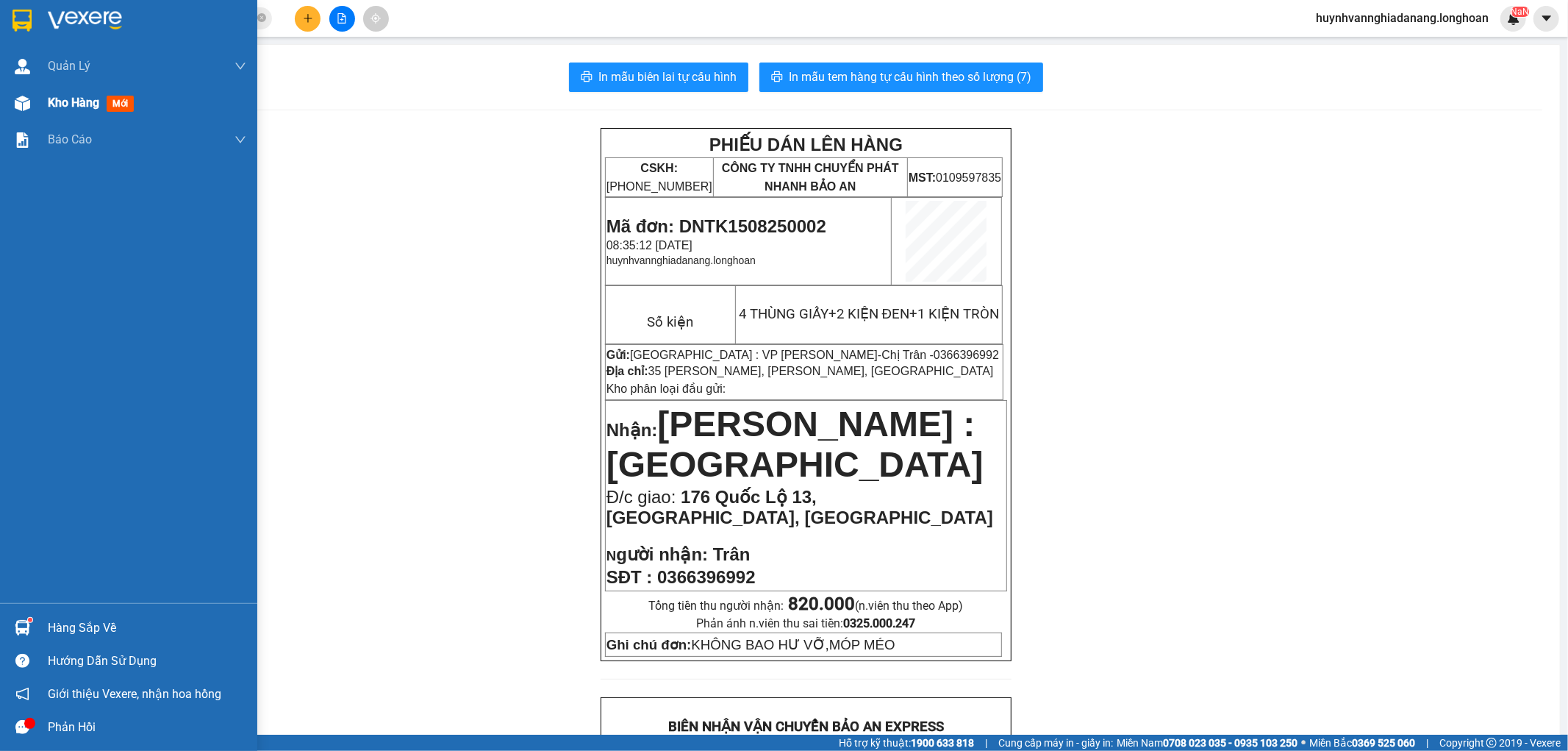
click at [59, 104] on span "Kho hàng" at bounding box center [74, 103] width 52 height 14
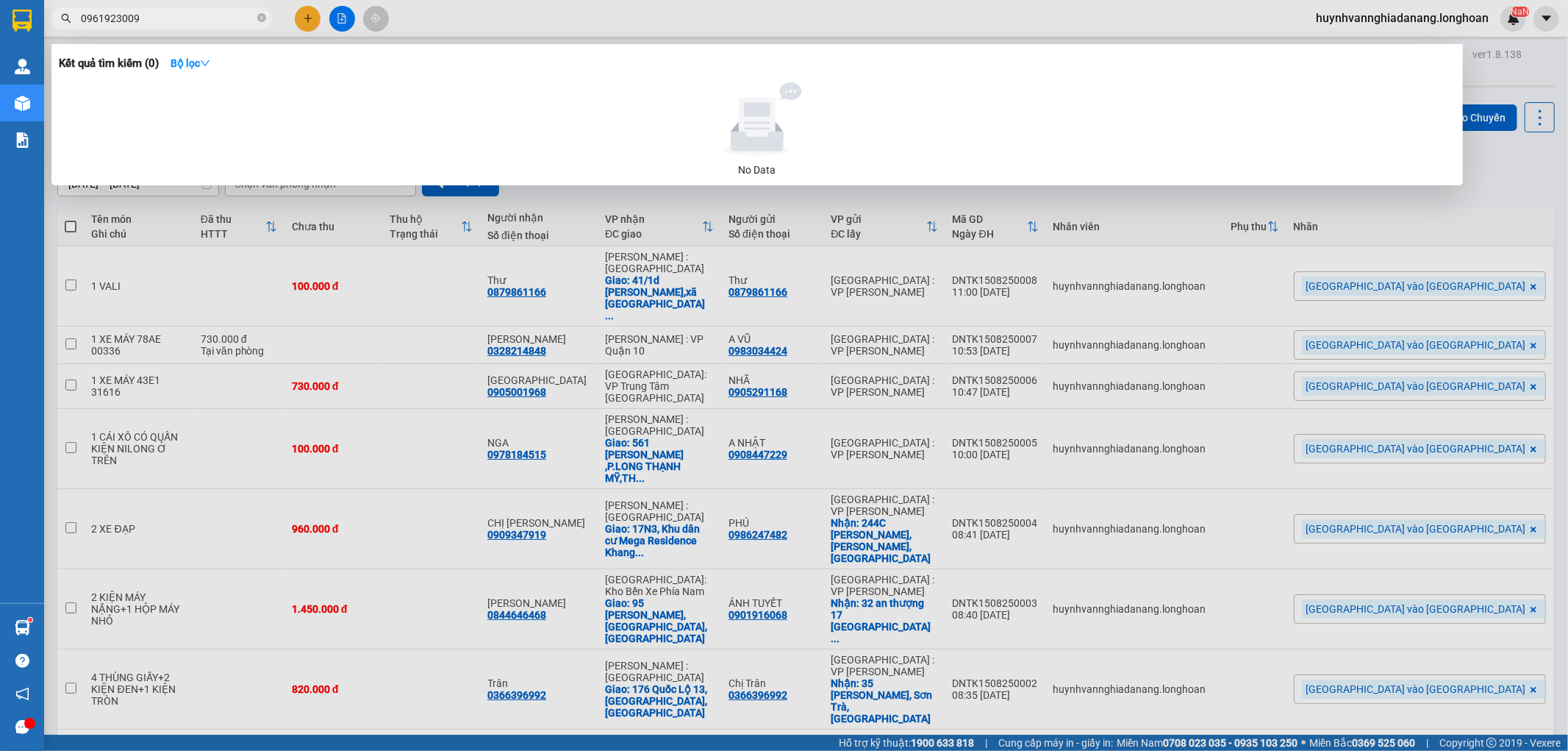
click at [210, 22] on input "0961923009" at bounding box center [167, 18] width 173 height 16
type input "0"
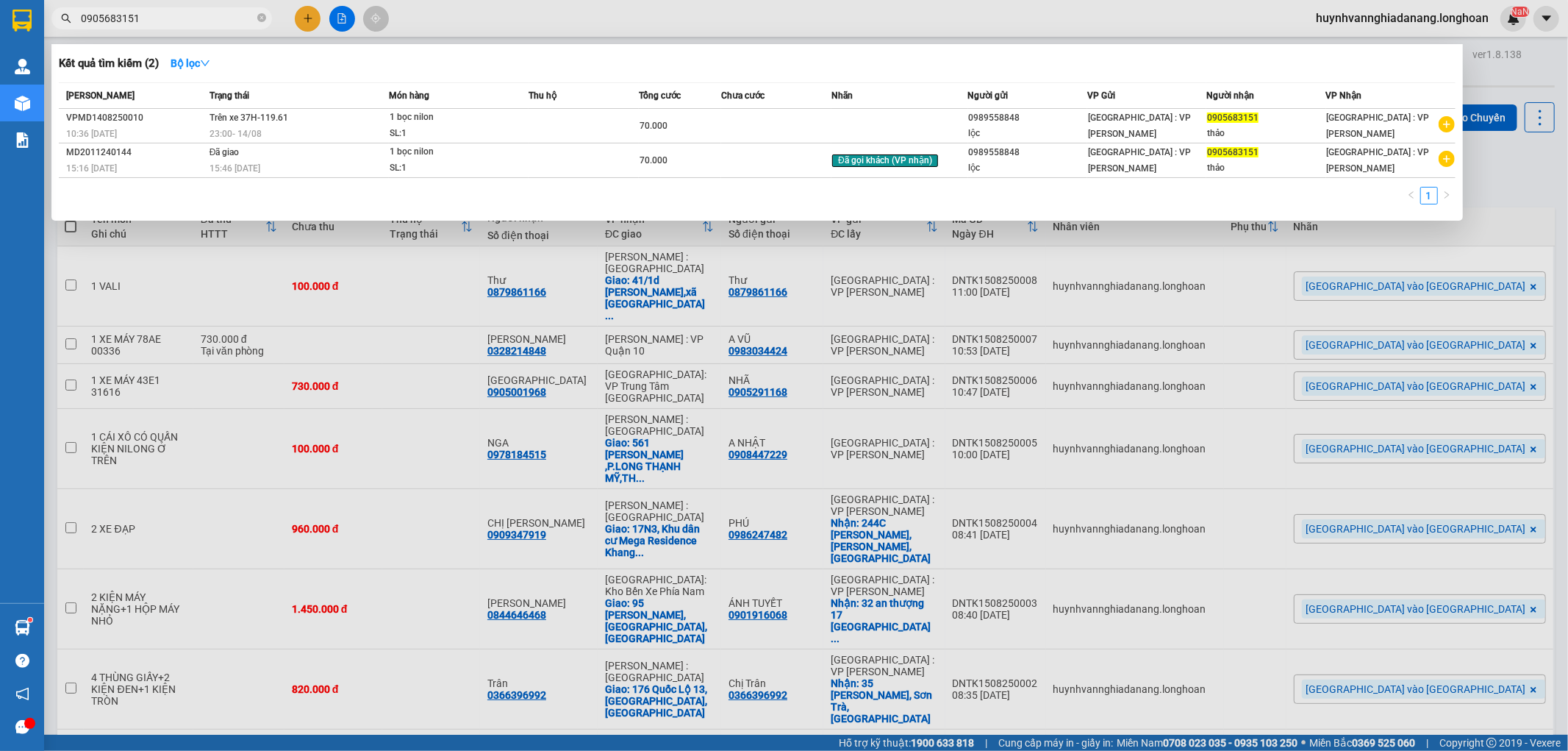
type input "0905683151"
click at [1548, 188] on div at bounding box center [784, 375] width 1568 height 751
